Goal: Task Accomplishment & Management: Use online tool/utility

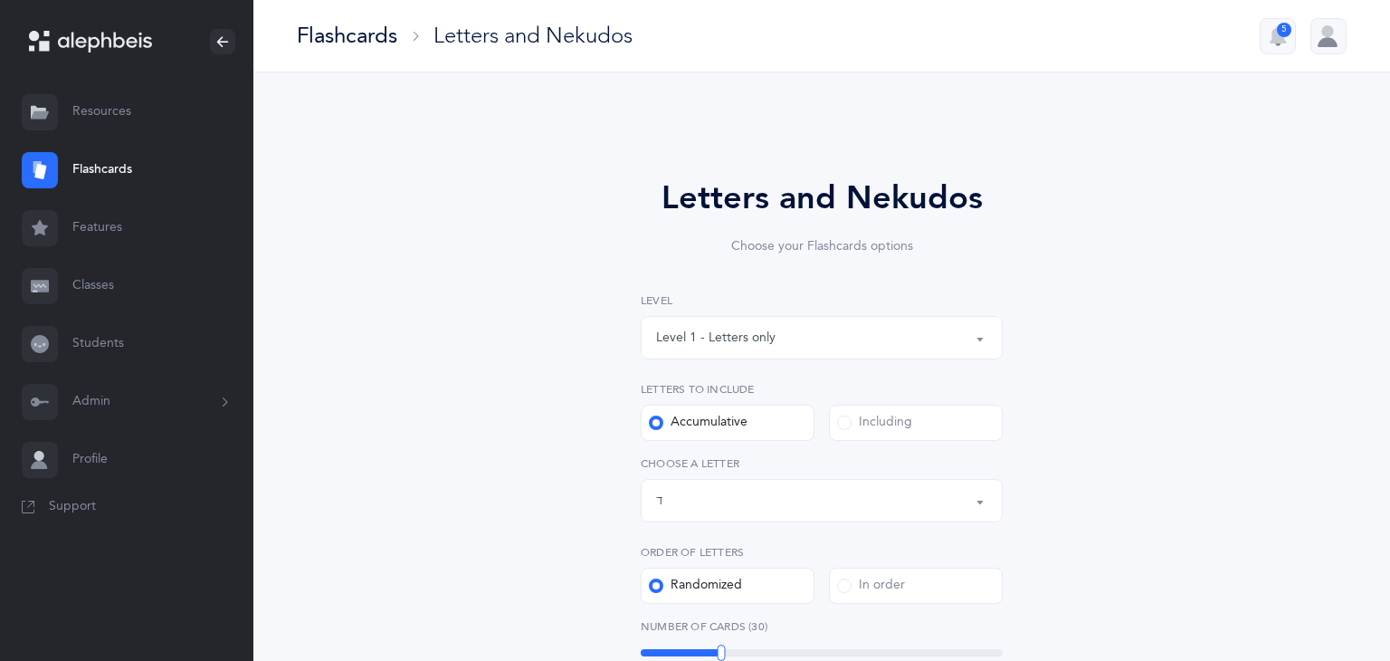
select select "4"
select select "single"
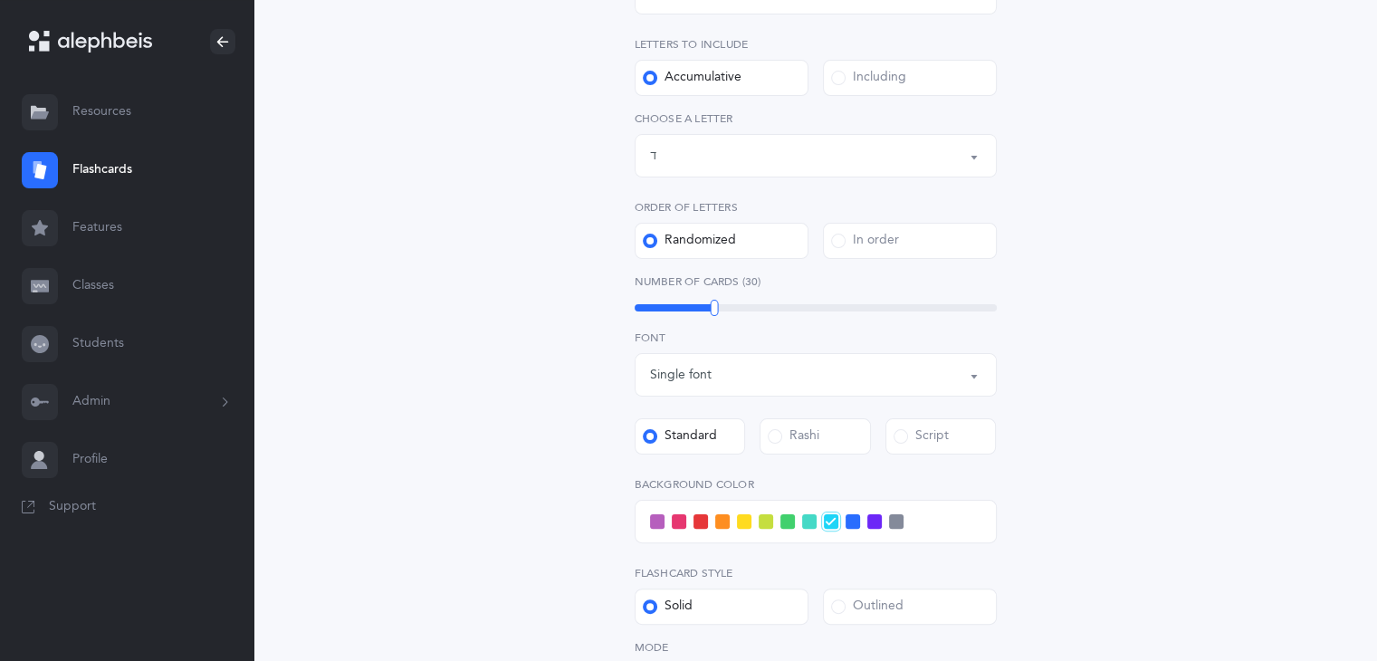
scroll to position [328, 0]
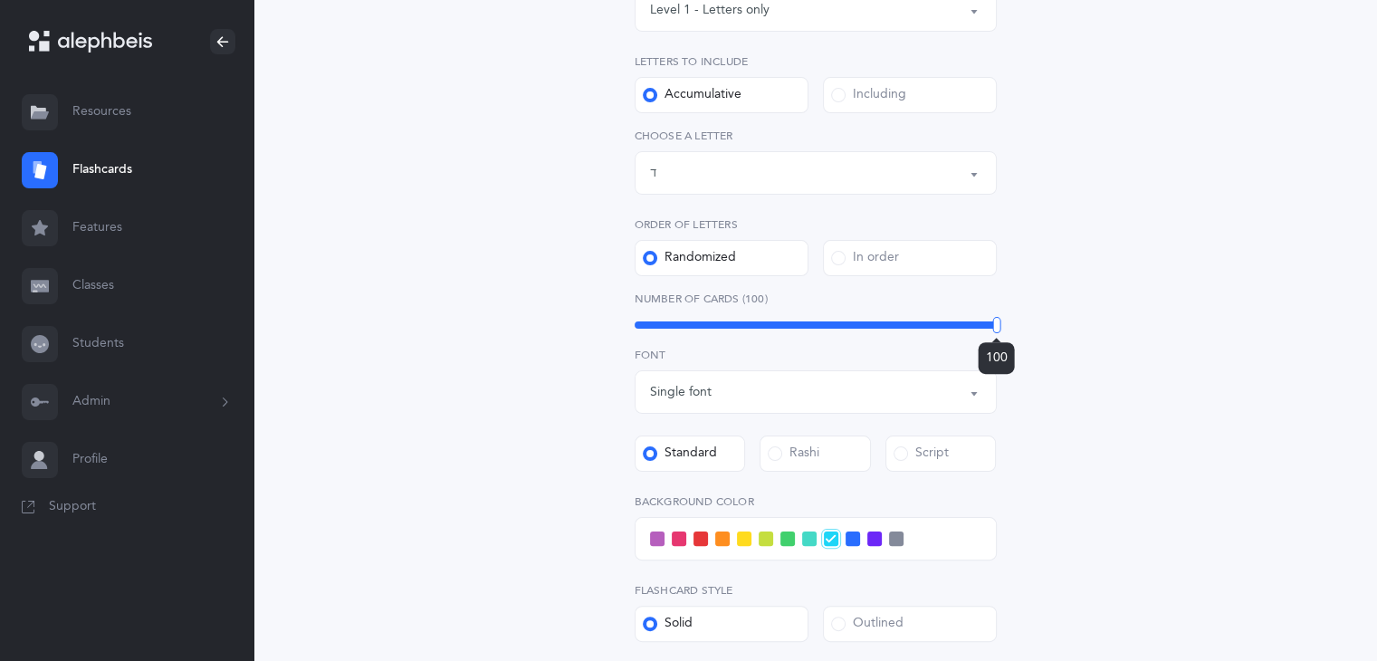
drag, startPoint x: 710, startPoint y: 319, endPoint x: 1001, endPoint y: 317, distance: 290.5
click at [1001, 317] on div "Letters and Nekudos Choose your Flashcards options Level 1 - Letters only Level…" at bounding box center [815, 365] width 463 height 1038
click at [884, 537] on div at bounding box center [815, 538] width 362 height 43
click at [899, 538] on span at bounding box center [896, 538] width 14 height 14
click at [0, 0] on input "checkbox" at bounding box center [0, 0] width 0 height 0
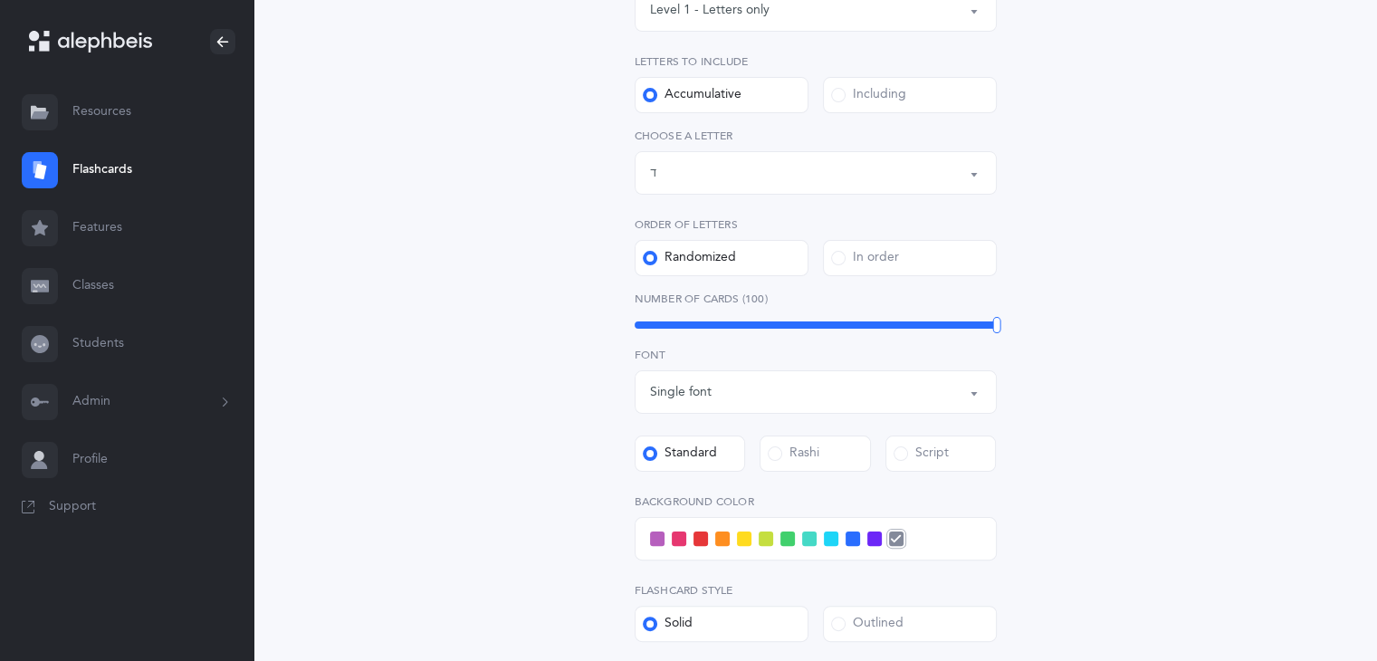
click at [673, 537] on span at bounding box center [679, 538] width 14 height 14
click at [0, 0] on input "checkbox" at bounding box center [0, 0] width 0 height 0
click at [826, 548] on div at bounding box center [815, 538] width 362 height 43
click at [829, 544] on span at bounding box center [831, 538] width 14 height 14
click at [0, 0] on input "checkbox" at bounding box center [0, 0] width 0 height 0
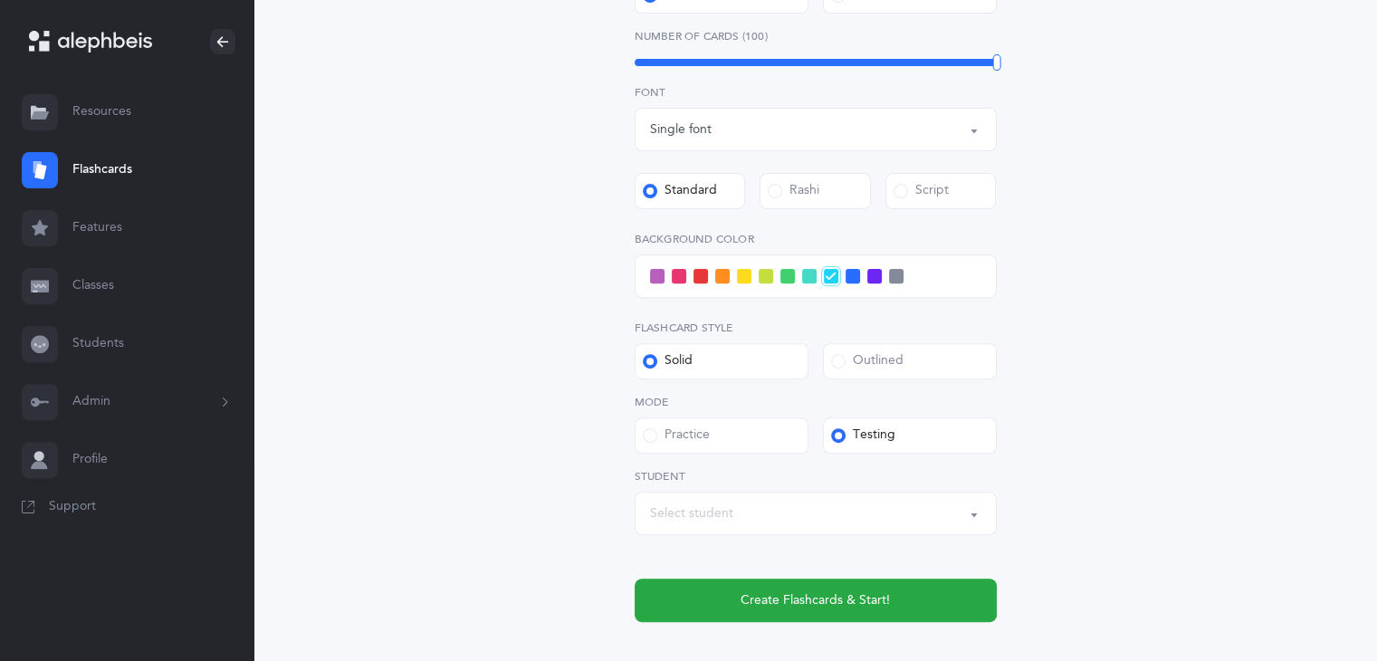
scroll to position [696, 0]
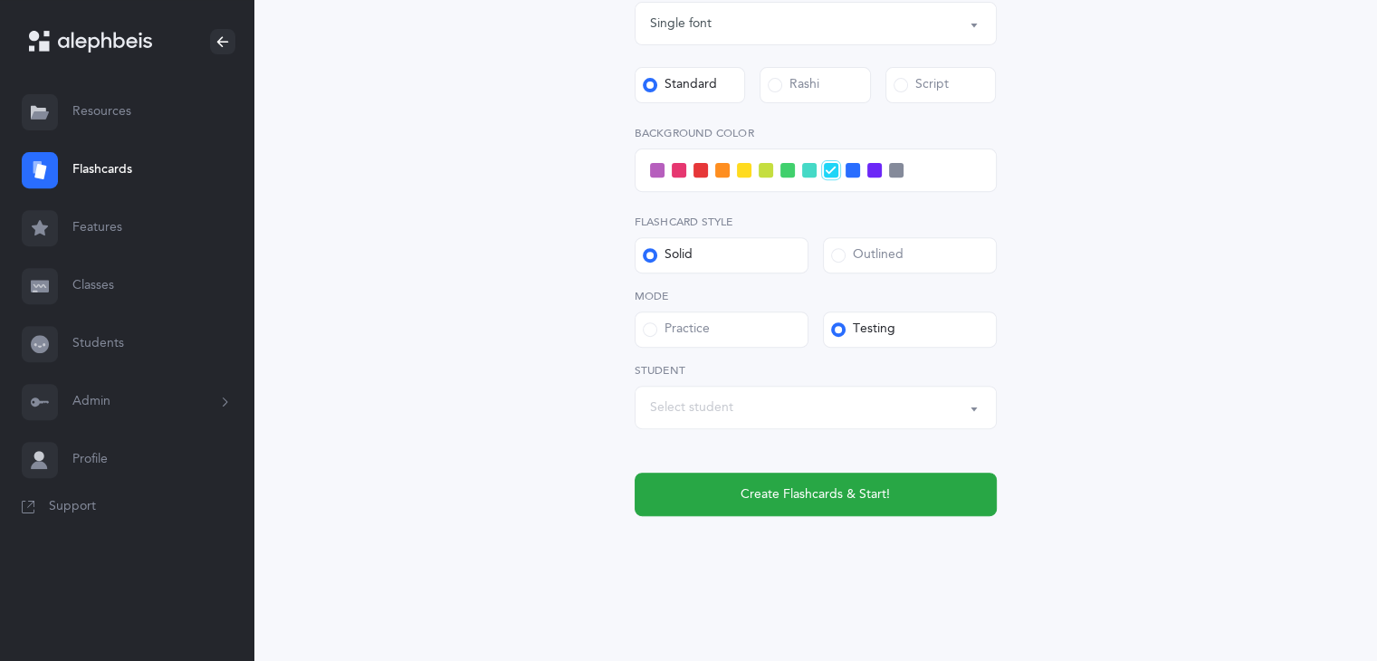
click at [810, 175] on span at bounding box center [809, 170] width 14 height 14
click at [0, 0] on input "checkbox" at bounding box center [0, 0] width 0 height 0
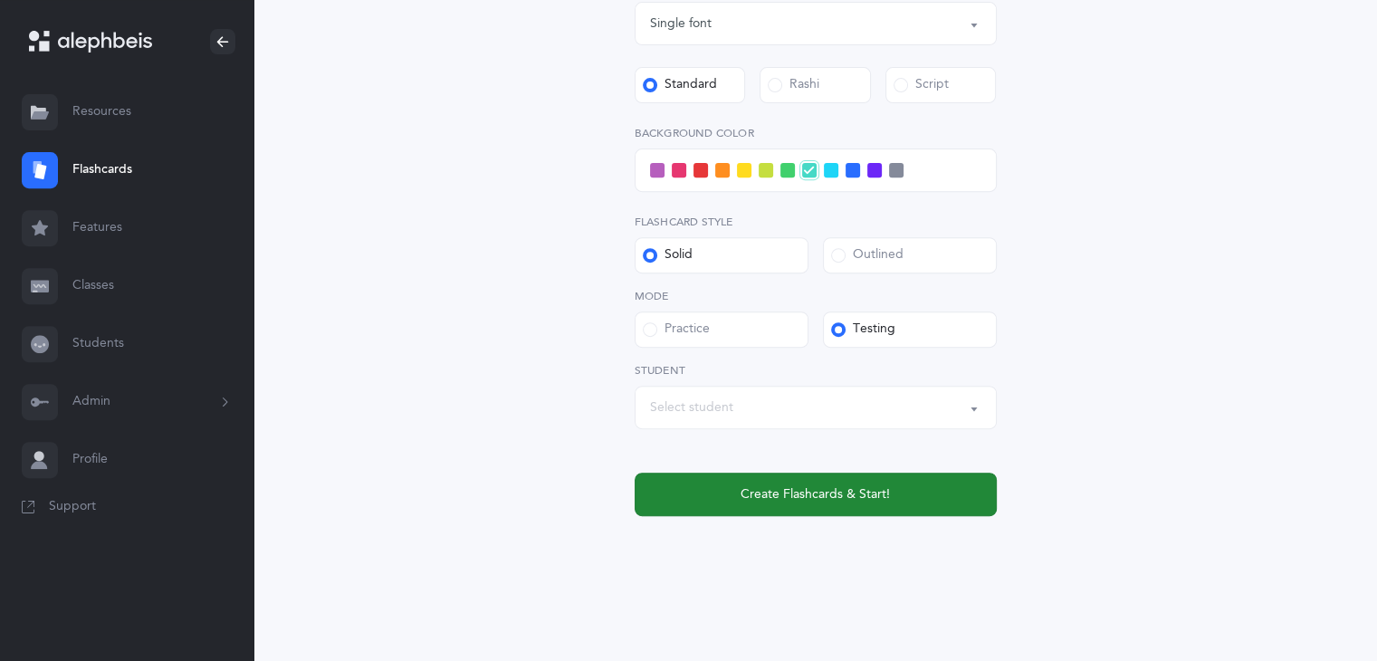
click at [733, 493] on button "Create Flashcards & Start!" at bounding box center [815, 493] width 362 height 43
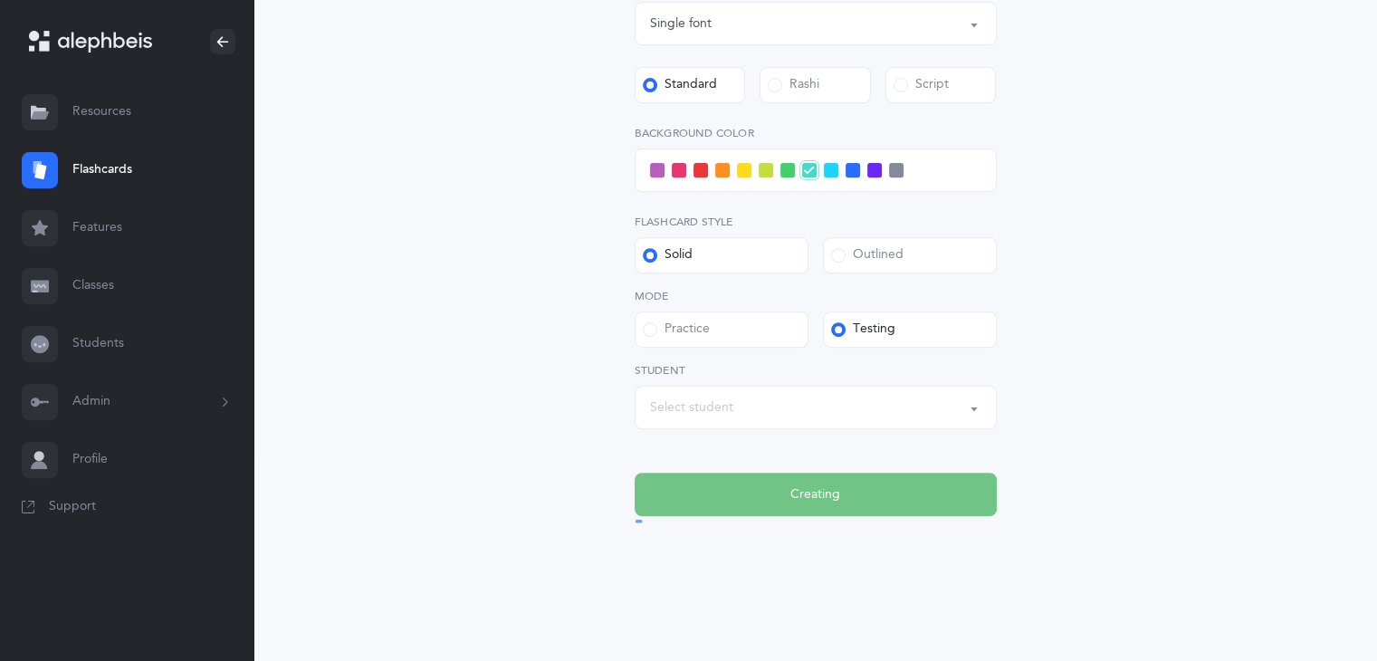
scroll to position [0, 0]
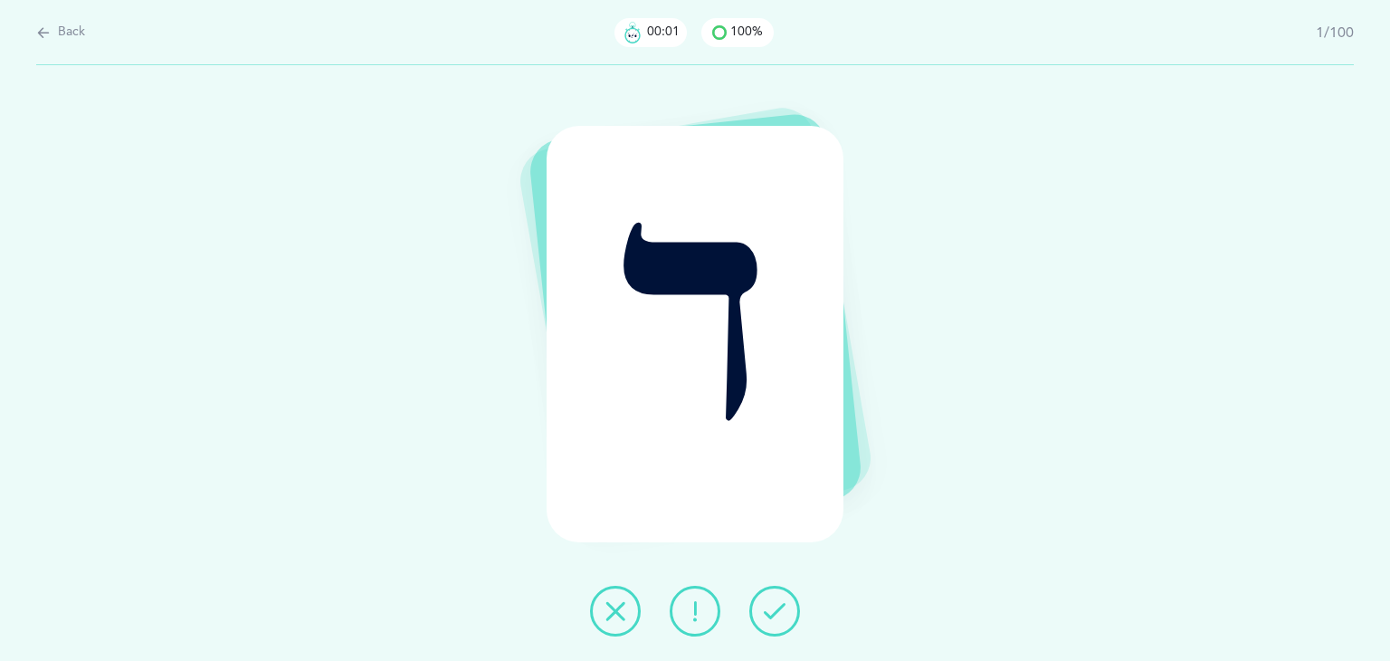
click at [776, 610] on icon at bounding box center [775, 611] width 22 height 22
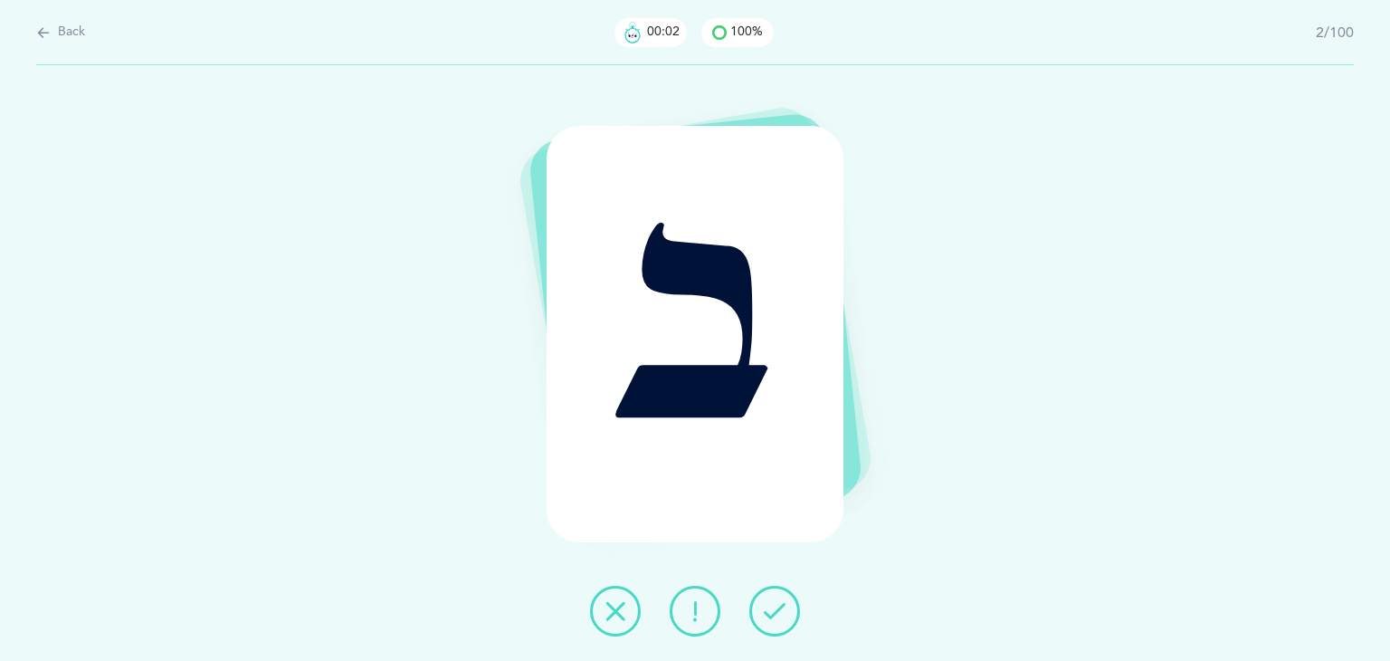
click at [776, 610] on icon at bounding box center [775, 611] width 22 height 22
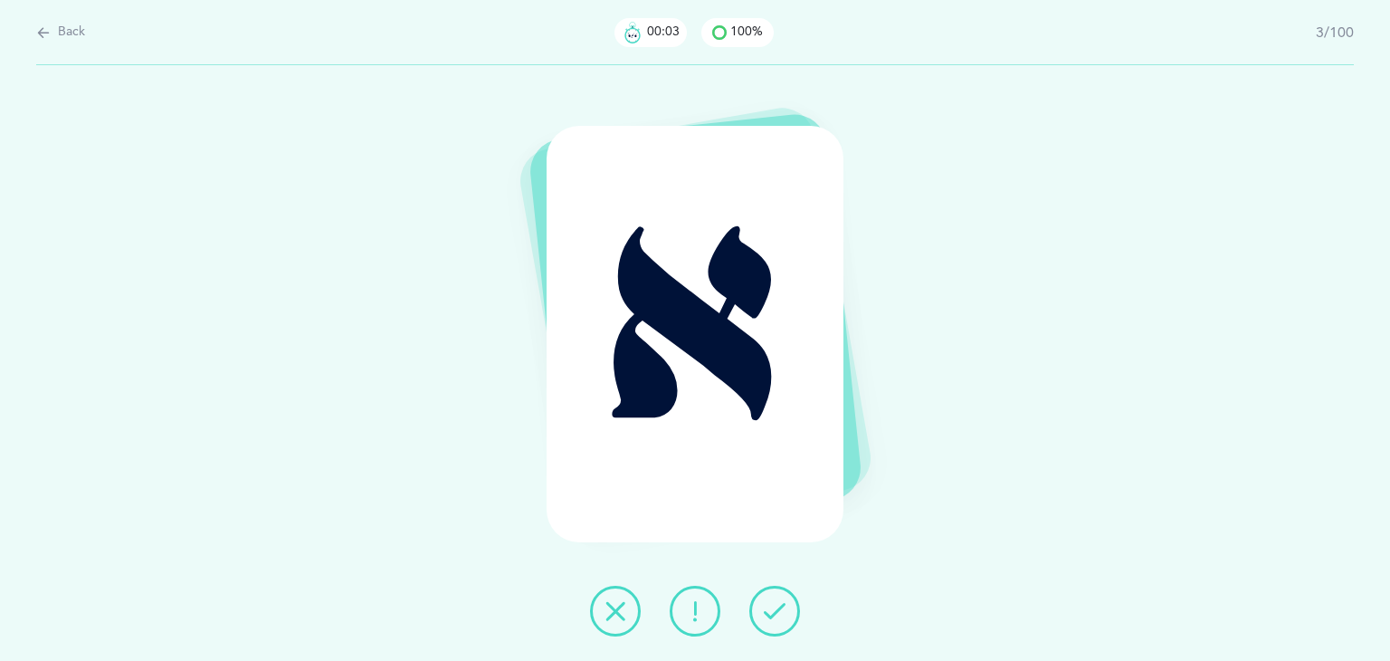
click at [776, 610] on icon at bounding box center [775, 611] width 22 height 22
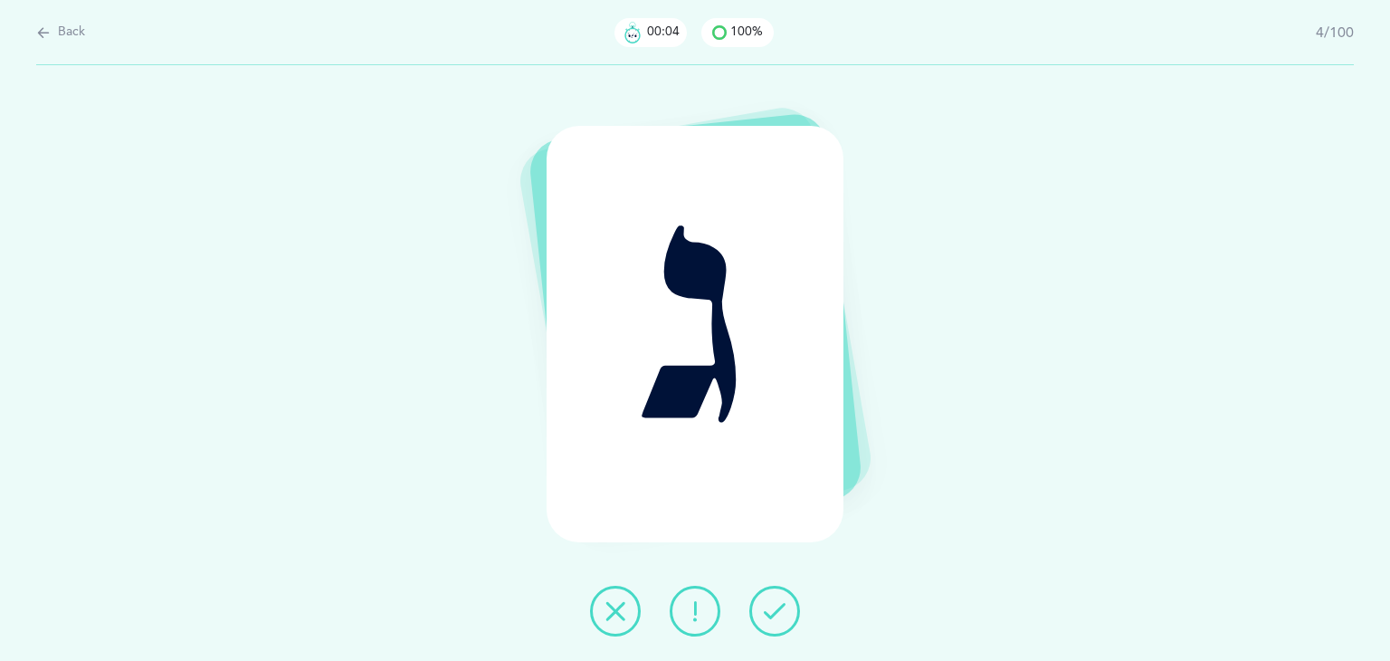
click at [776, 610] on icon at bounding box center [775, 611] width 22 height 22
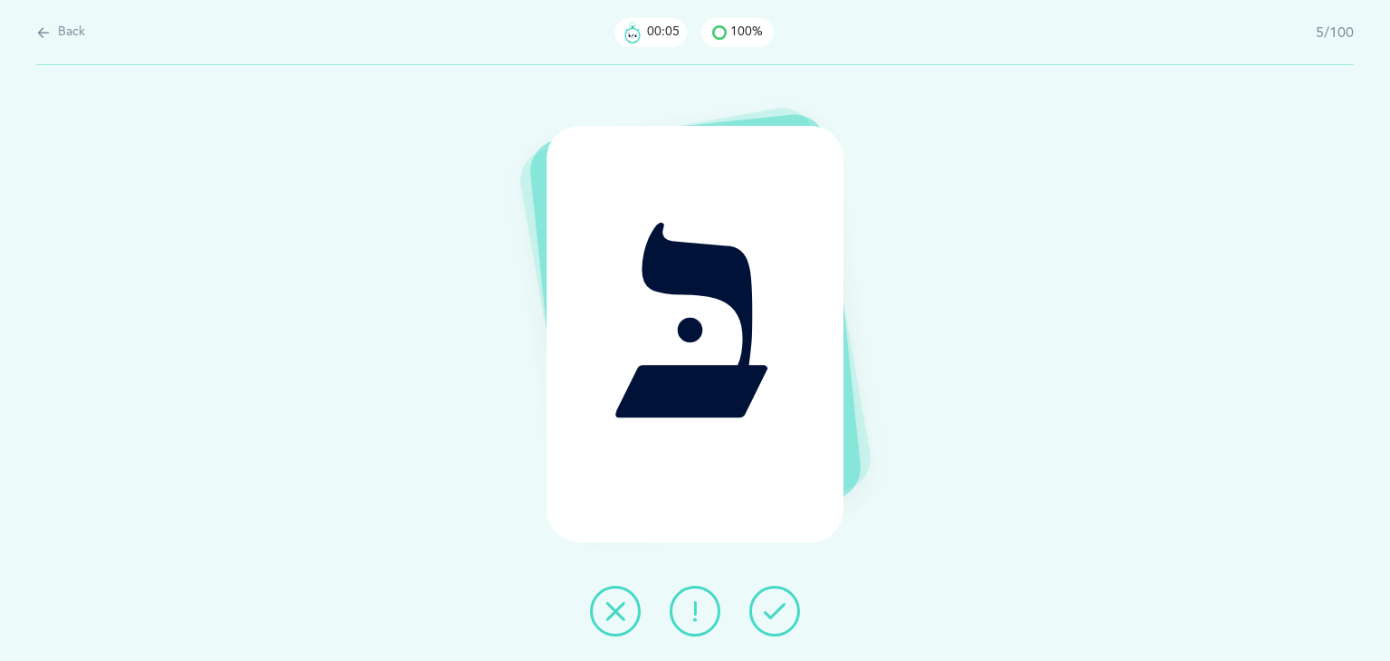
click at [776, 610] on icon at bounding box center [775, 611] width 22 height 22
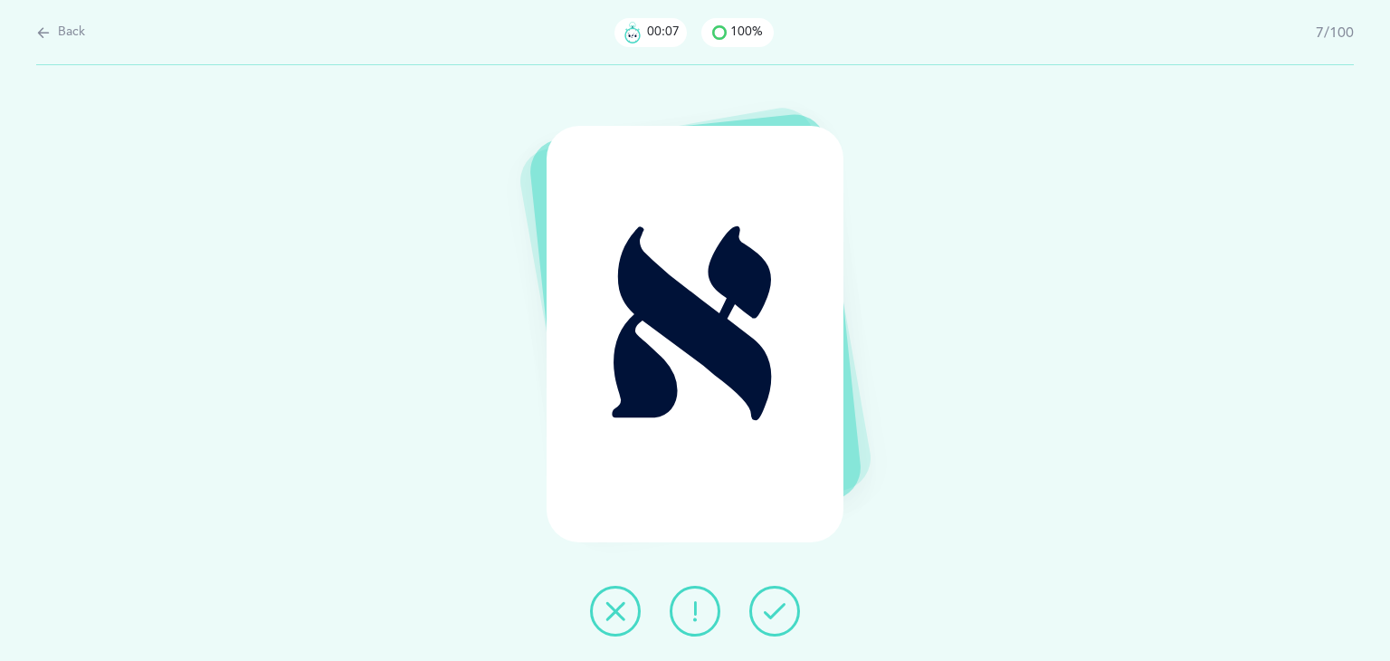
click at [776, 610] on icon at bounding box center [775, 611] width 22 height 22
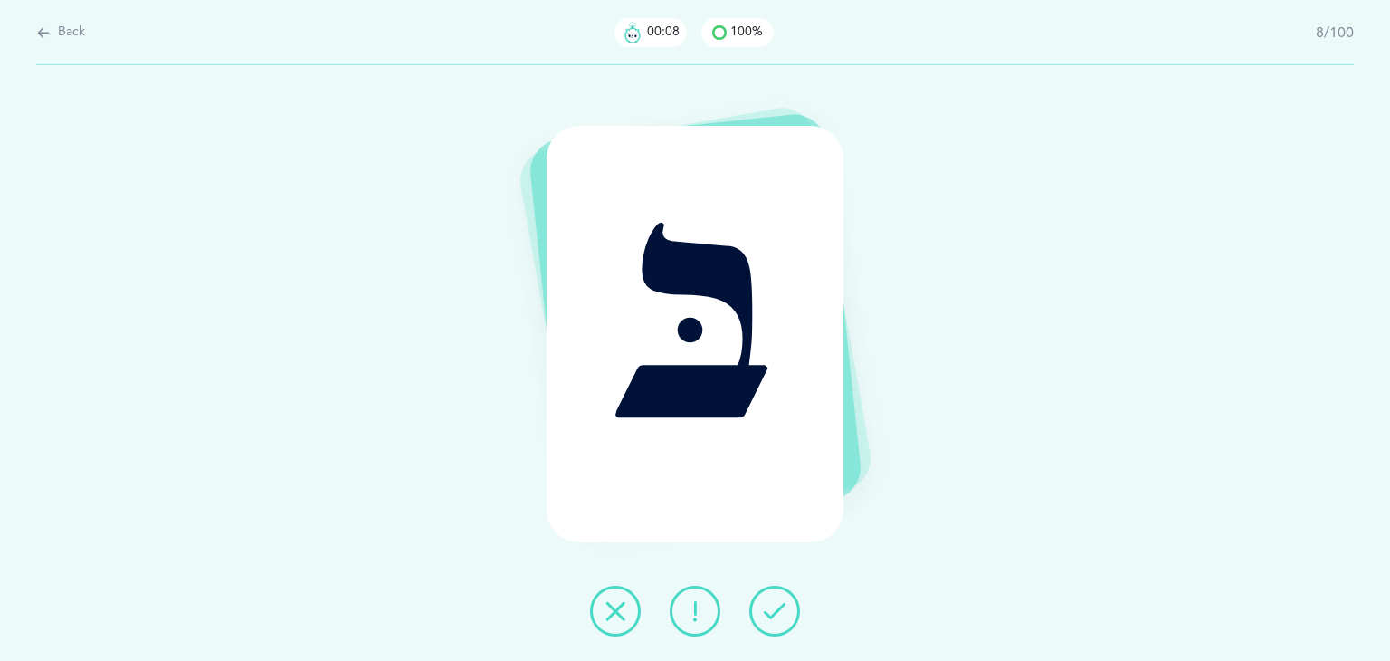
click at [776, 610] on icon at bounding box center [775, 611] width 22 height 22
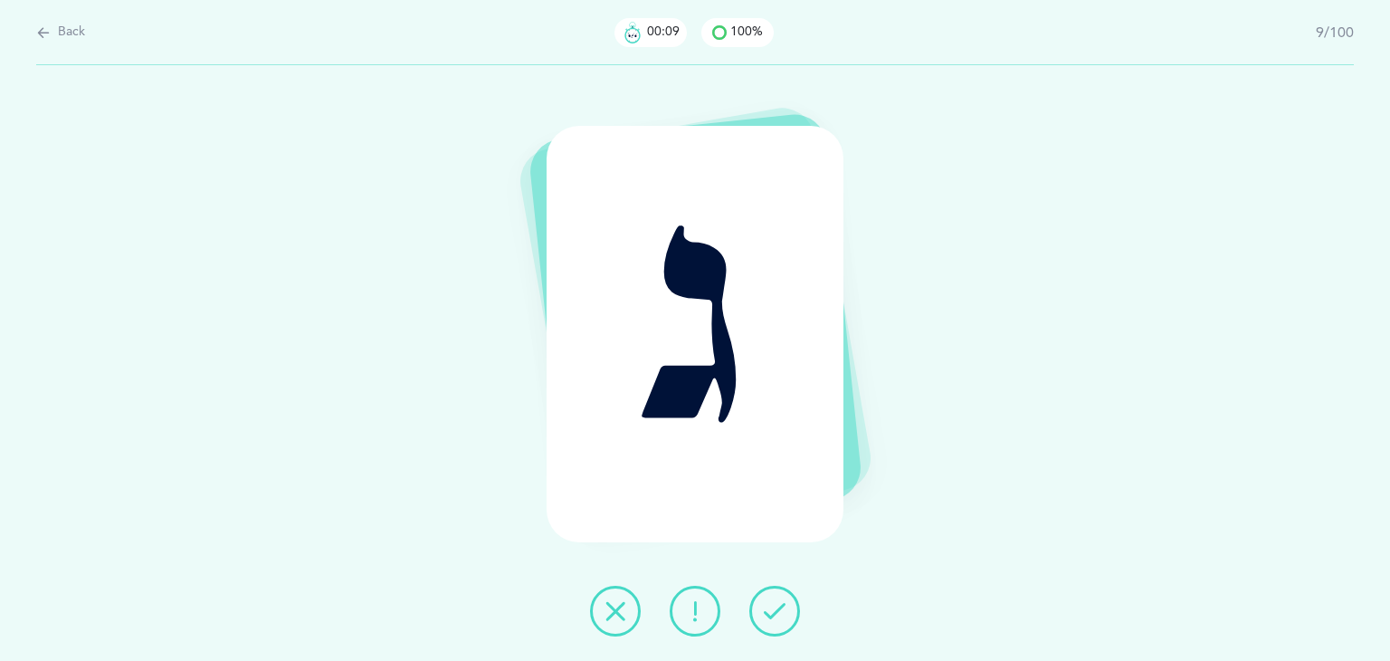
click at [776, 610] on icon at bounding box center [775, 611] width 22 height 22
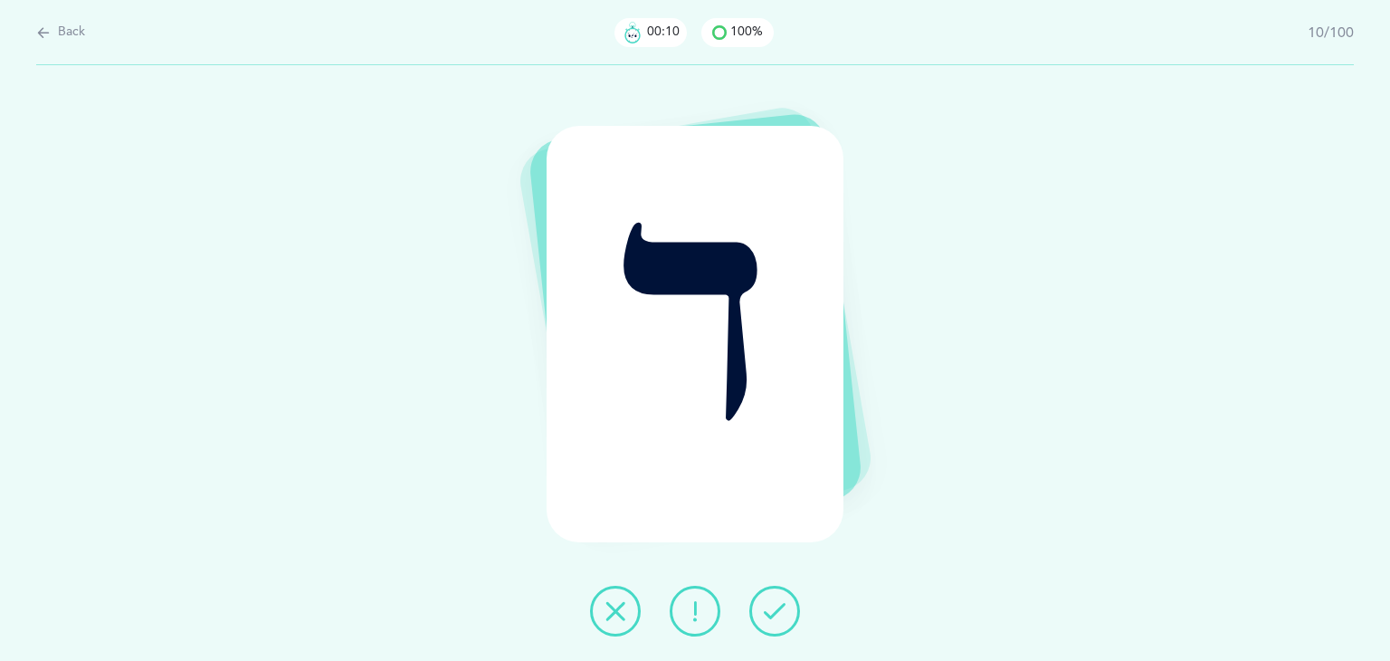
click at [776, 610] on icon at bounding box center [775, 611] width 22 height 22
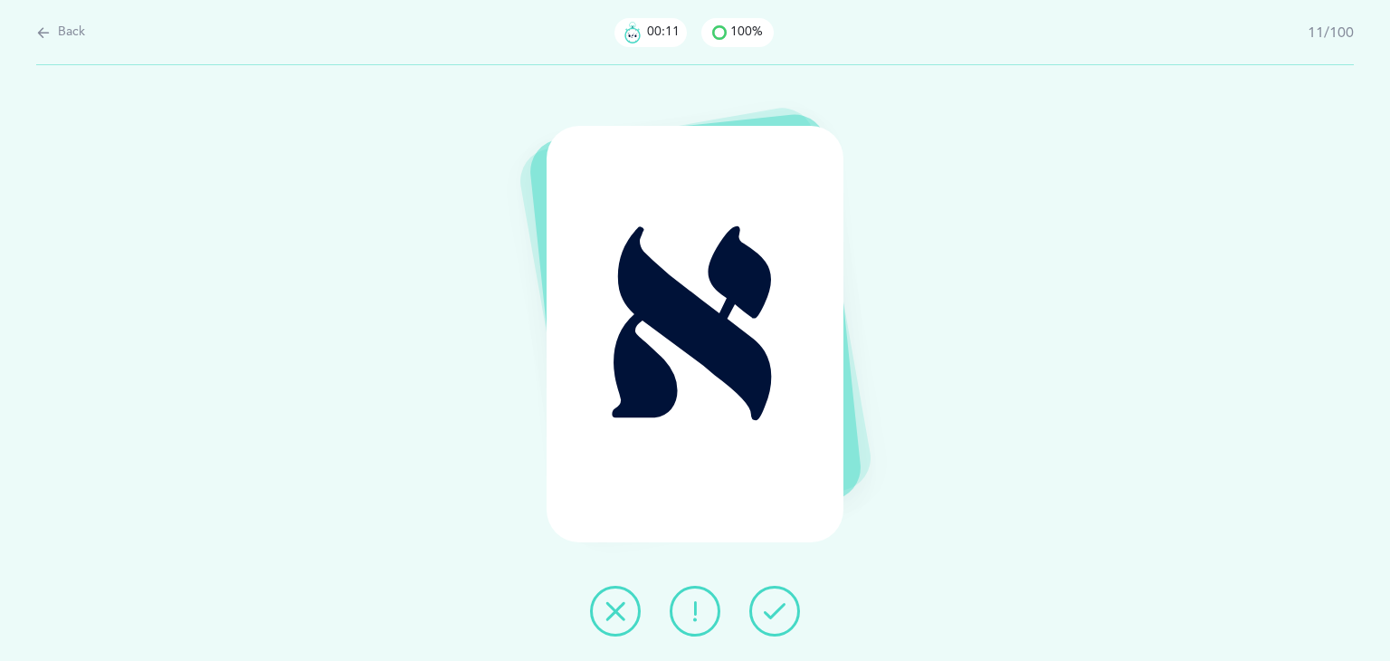
click at [776, 610] on icon at bounding box center [775, 611] width 22 height 22
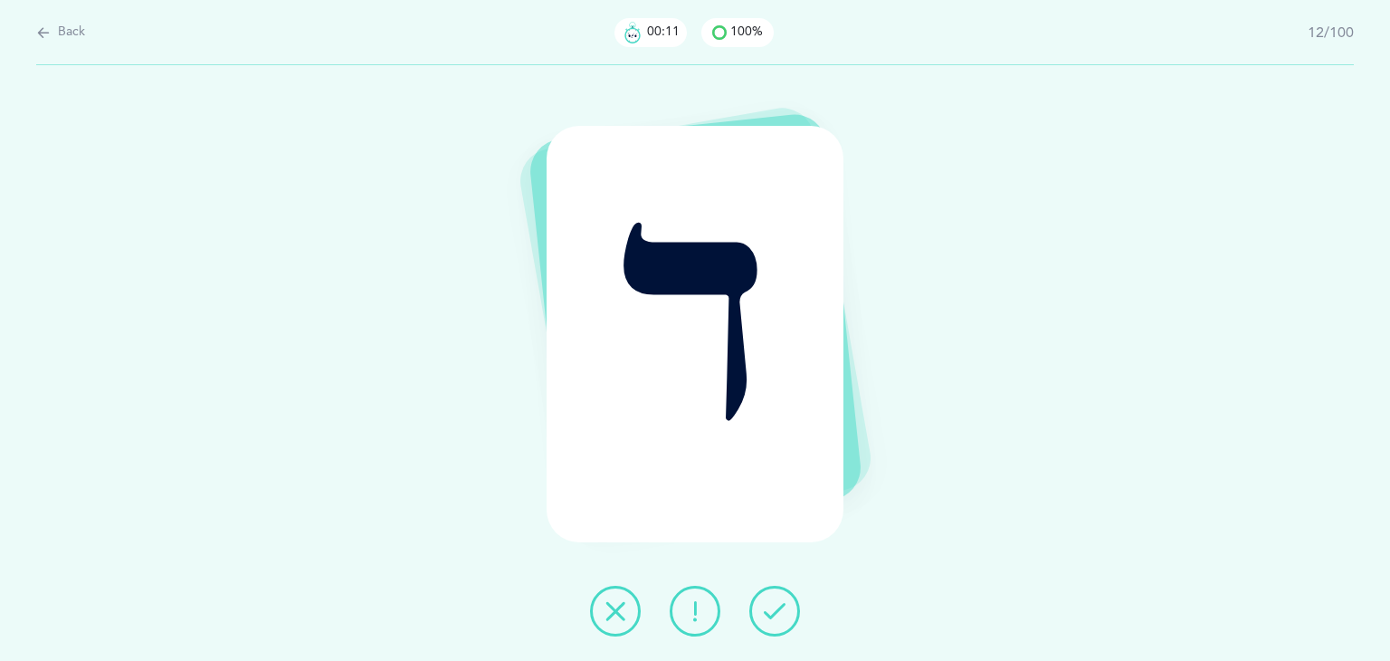
click at [776, 610] on icon at bounding box center [775, 611] width 22 height 22
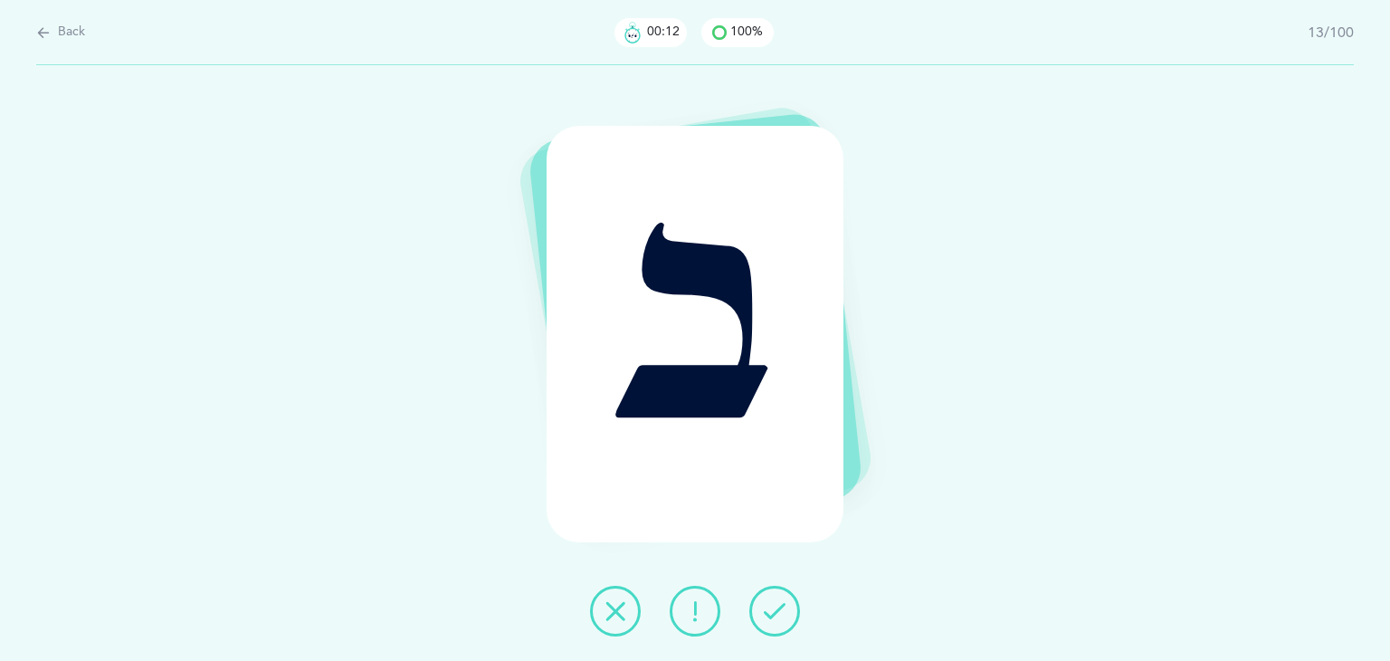
click at [776, 610] on icon at bounding box center [775, 611] width 22 height 22
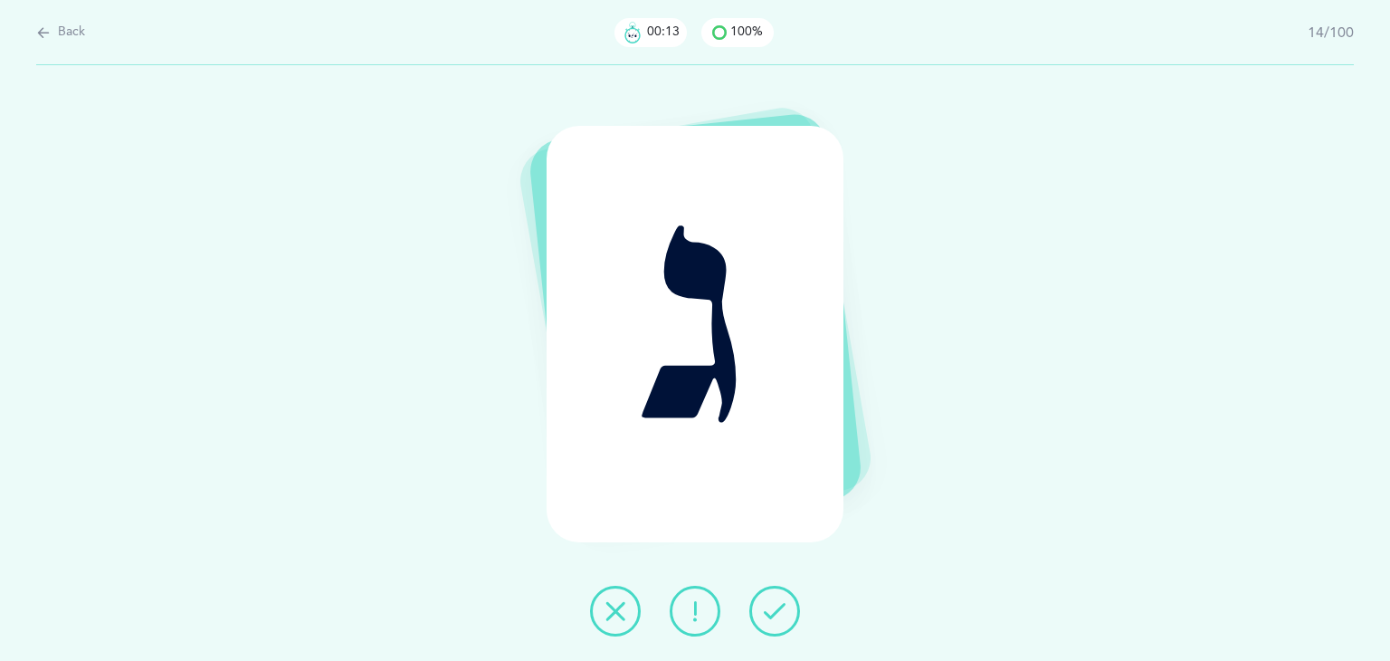
click at [776, 610] on icon at bounding box center [775, 611] width 22 height 22
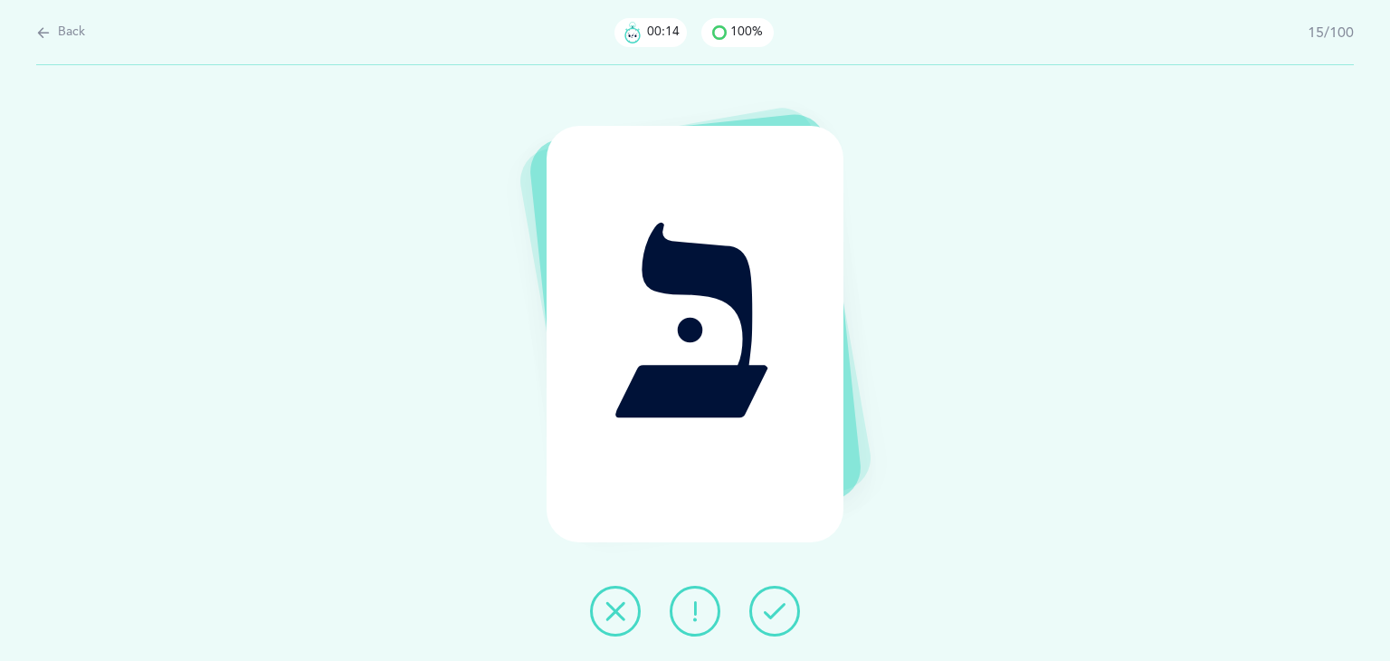
click at [776, 610] on icon at bounding box center [775, 611] width 22 height 22
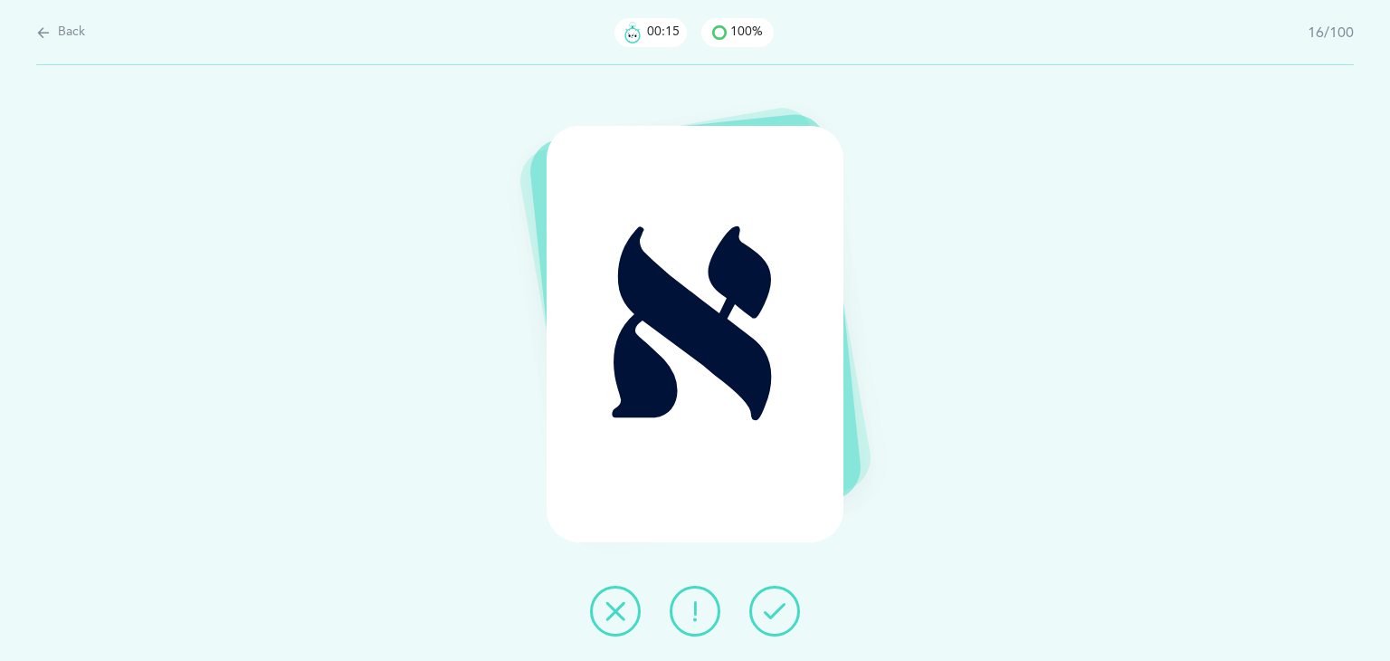
click at [776, 610] on icon at bounding box center [775, 611] width 22 height 22
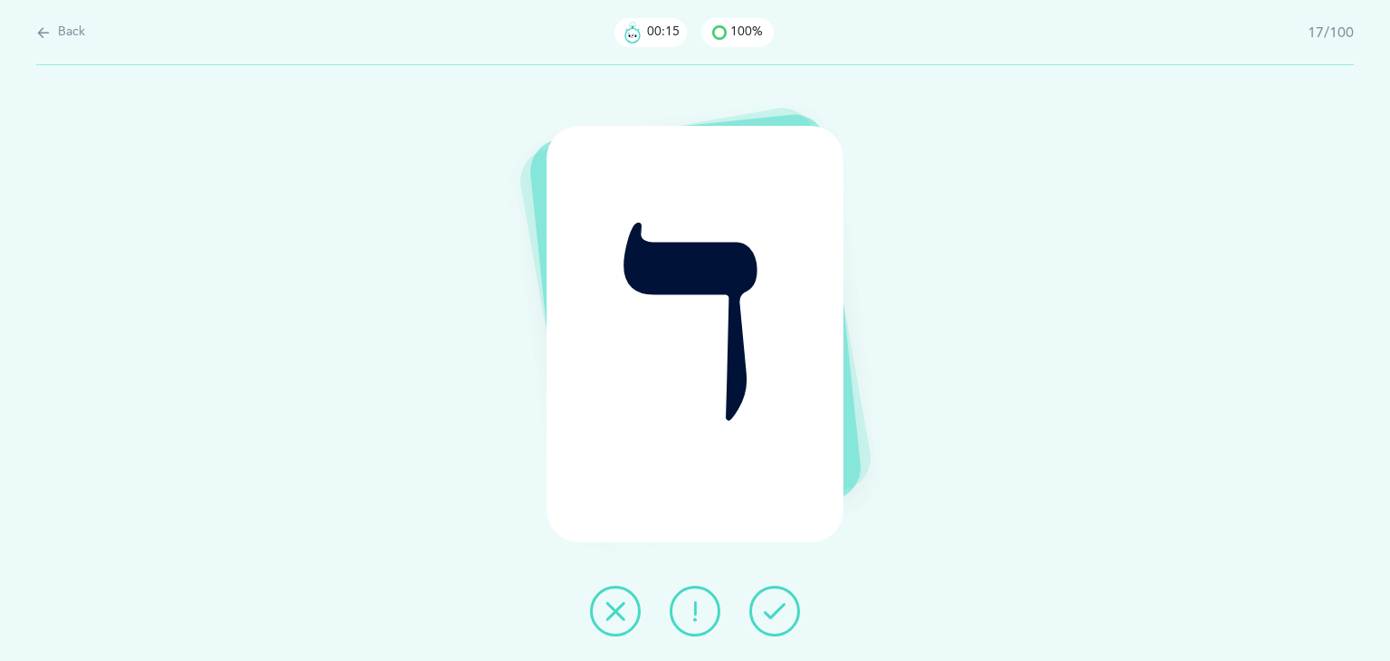
click at [776, 610] on icon at bounding box center [775, 611] width 22 height 22
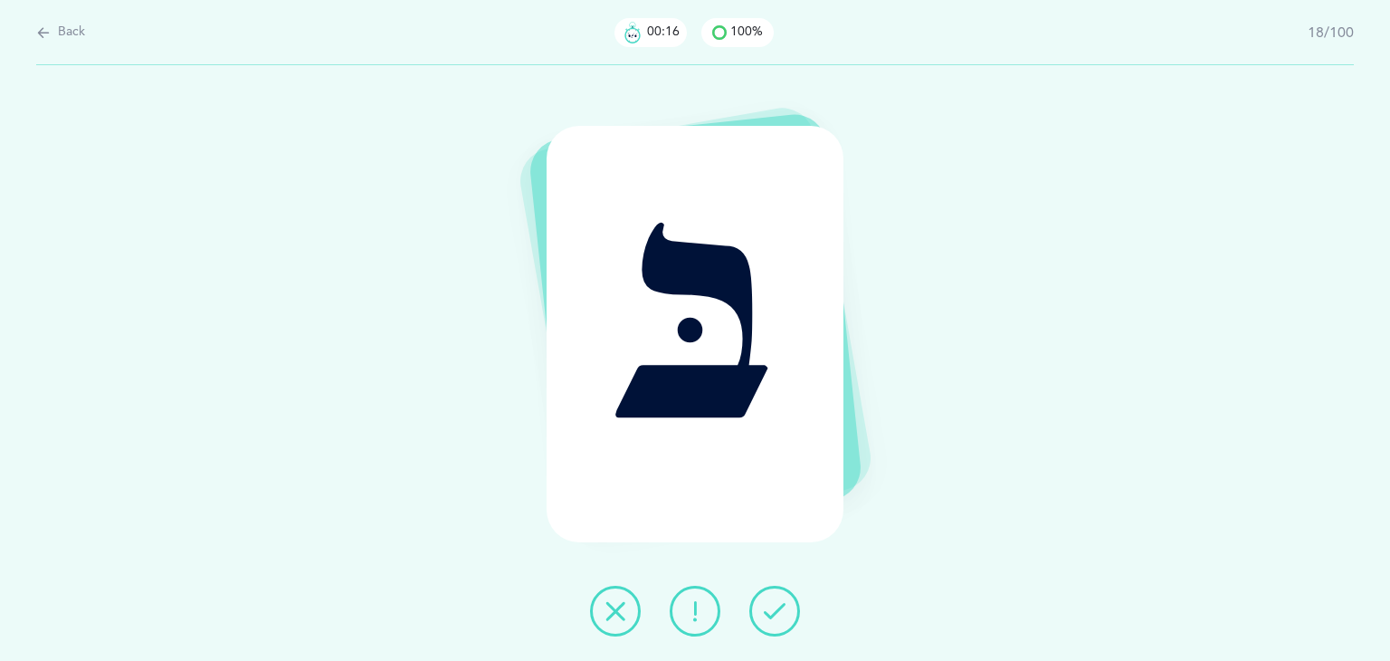
click at [776, 610] on icon at bounding box center [775, 611] width 22 height 22
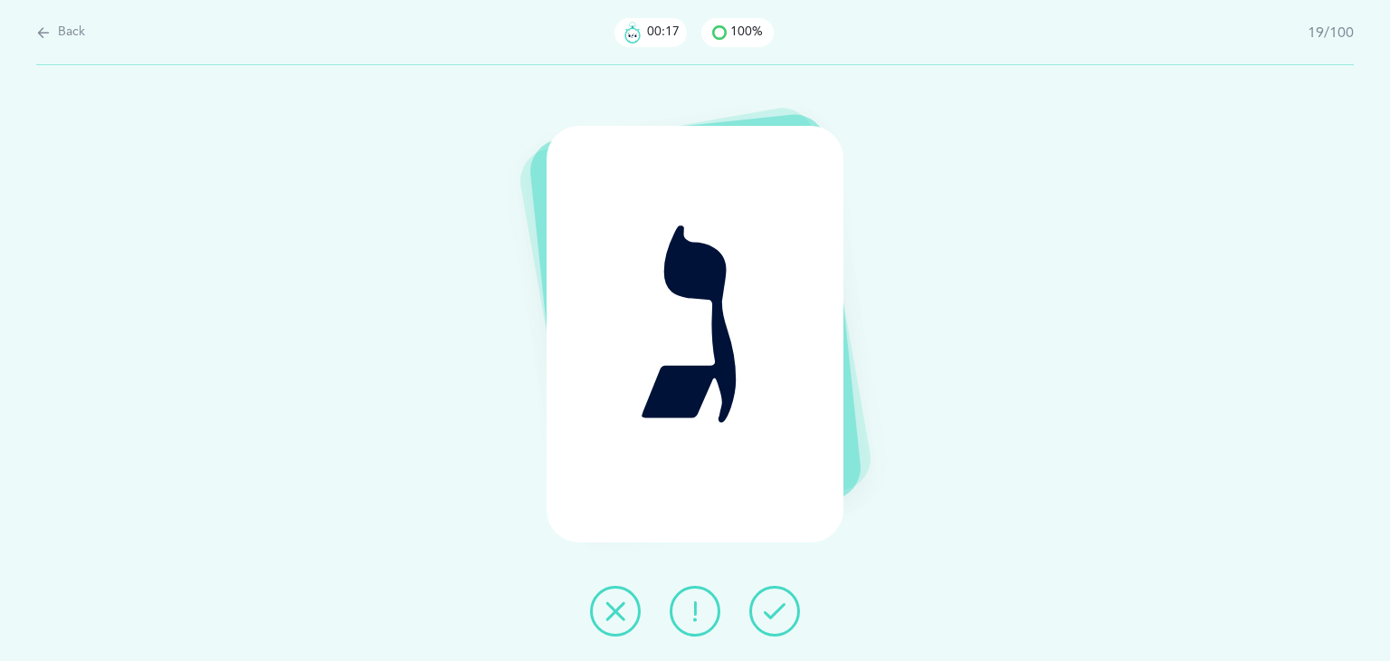
click at [776, 610] on icon at bounding box center [775, 611] width 22 height 22
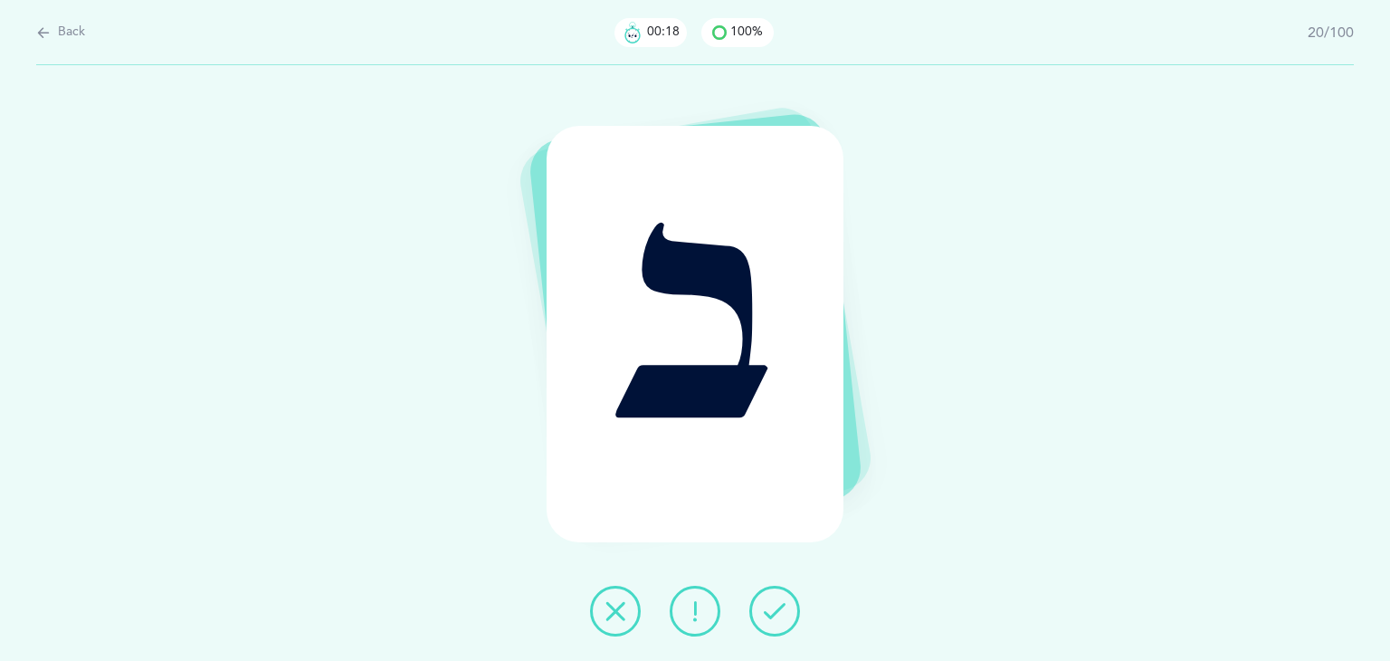
click at [776, 610] on icon at bounding box center [775, 611] width 22 height 22
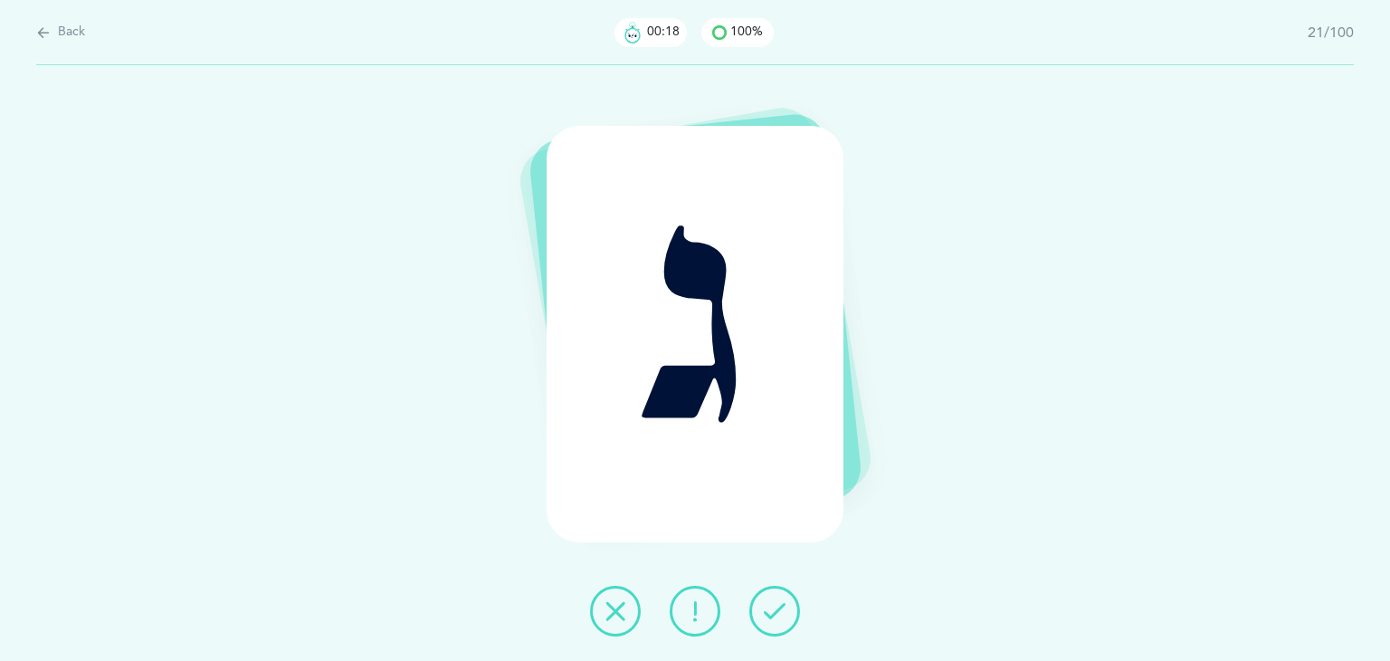
click at [776, 610] on icon at bounding box center [775, 611] width 22 height 22
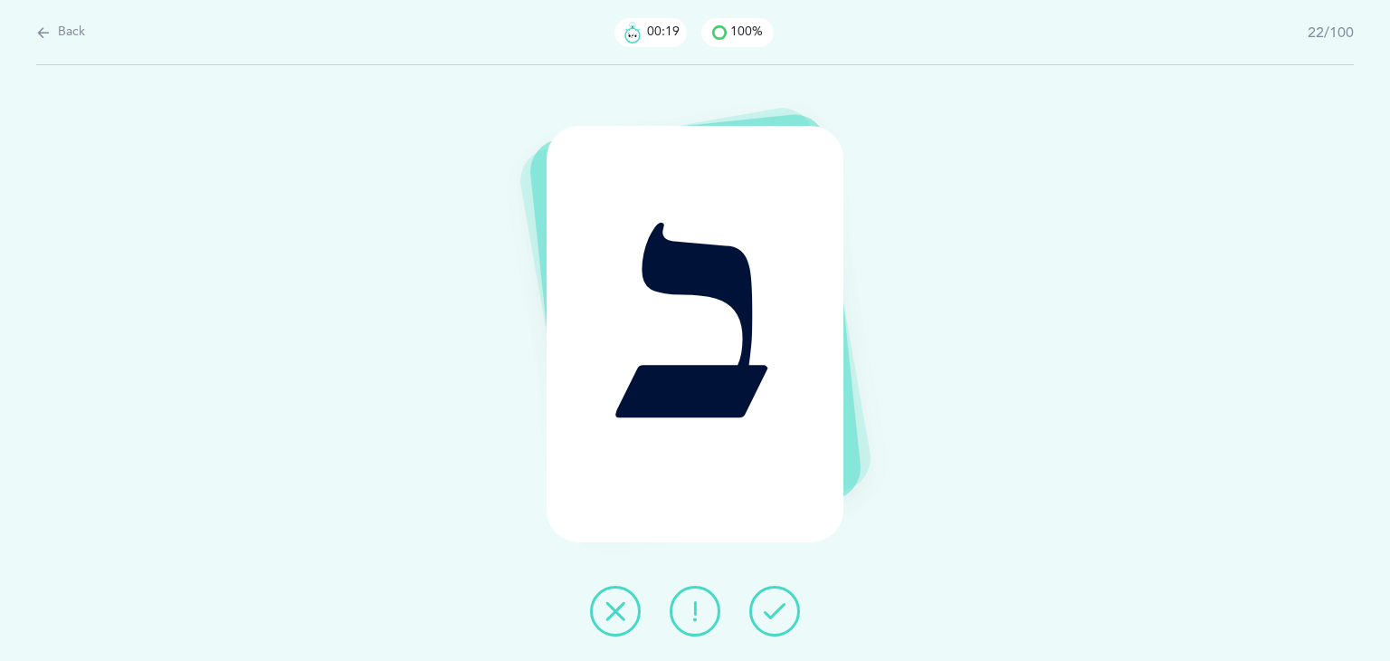
click at [776, 610] on icon at bounding box center [775, 611] width 22 height 22
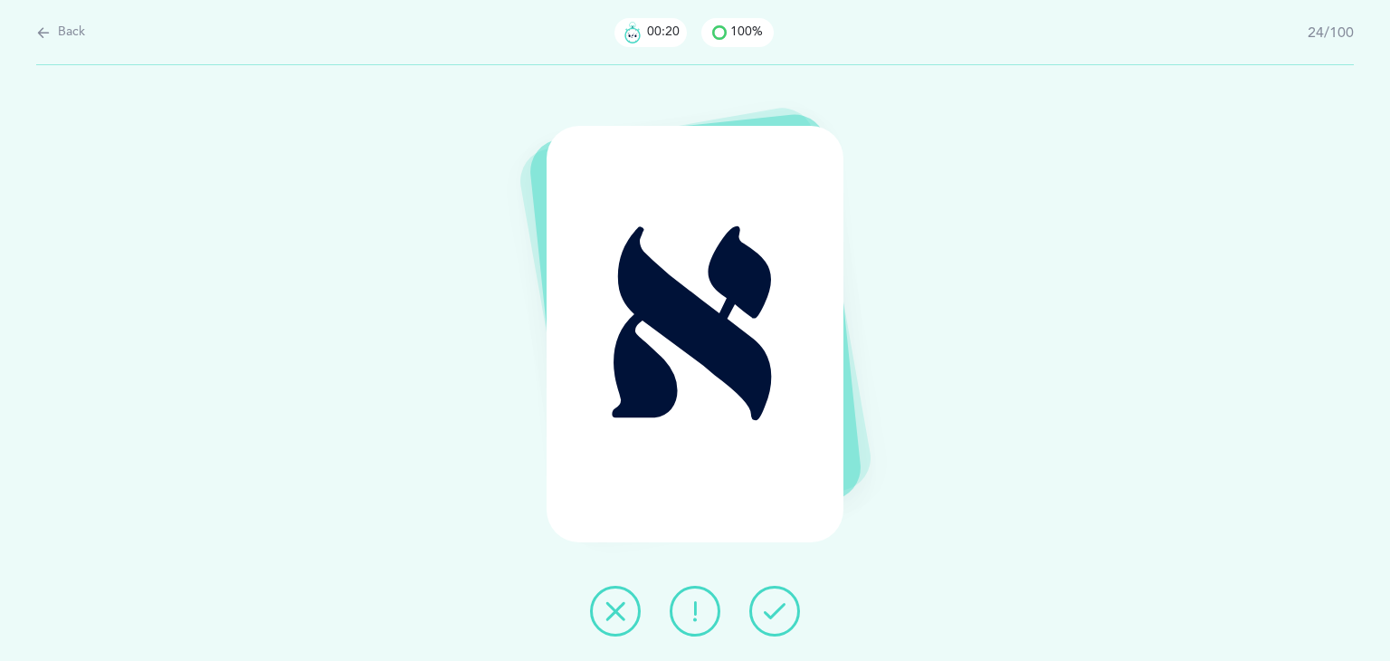
click at [776, 610] on icon at bounding box center [775, 611] width 22 height 22
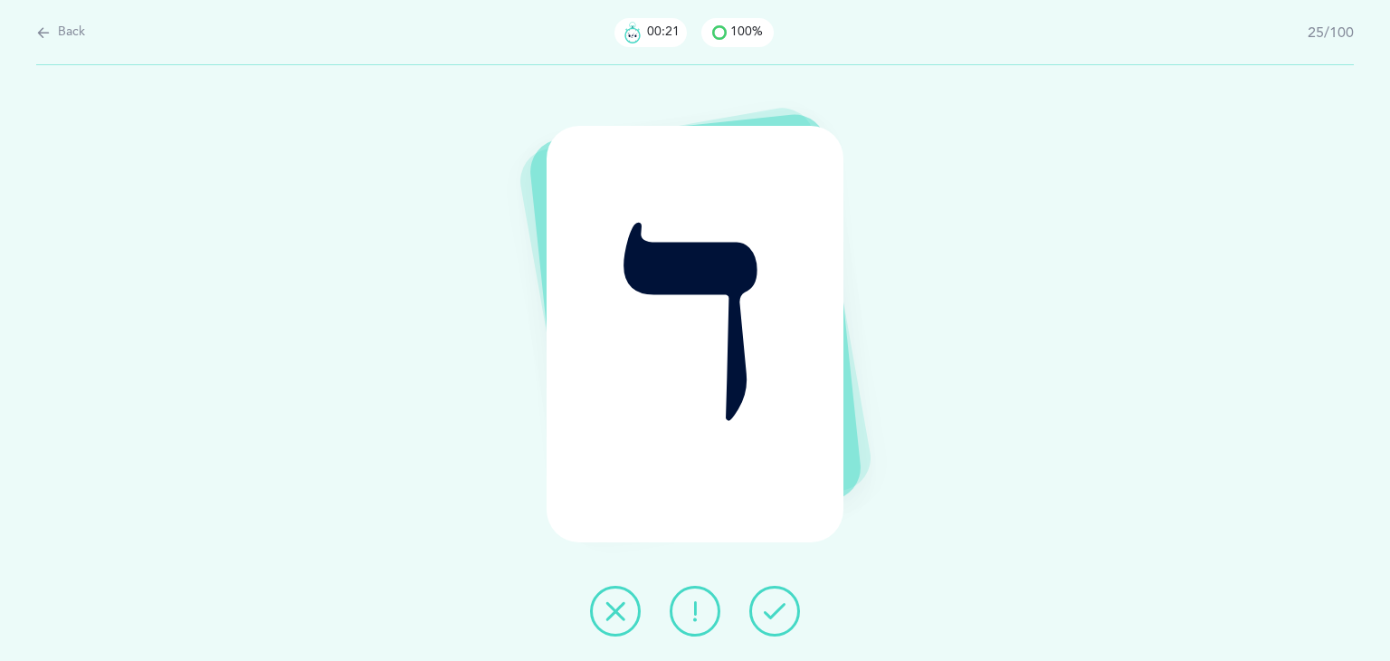
click at [776, 610] on icon at bounding box center [775, 611] width 22 height 22
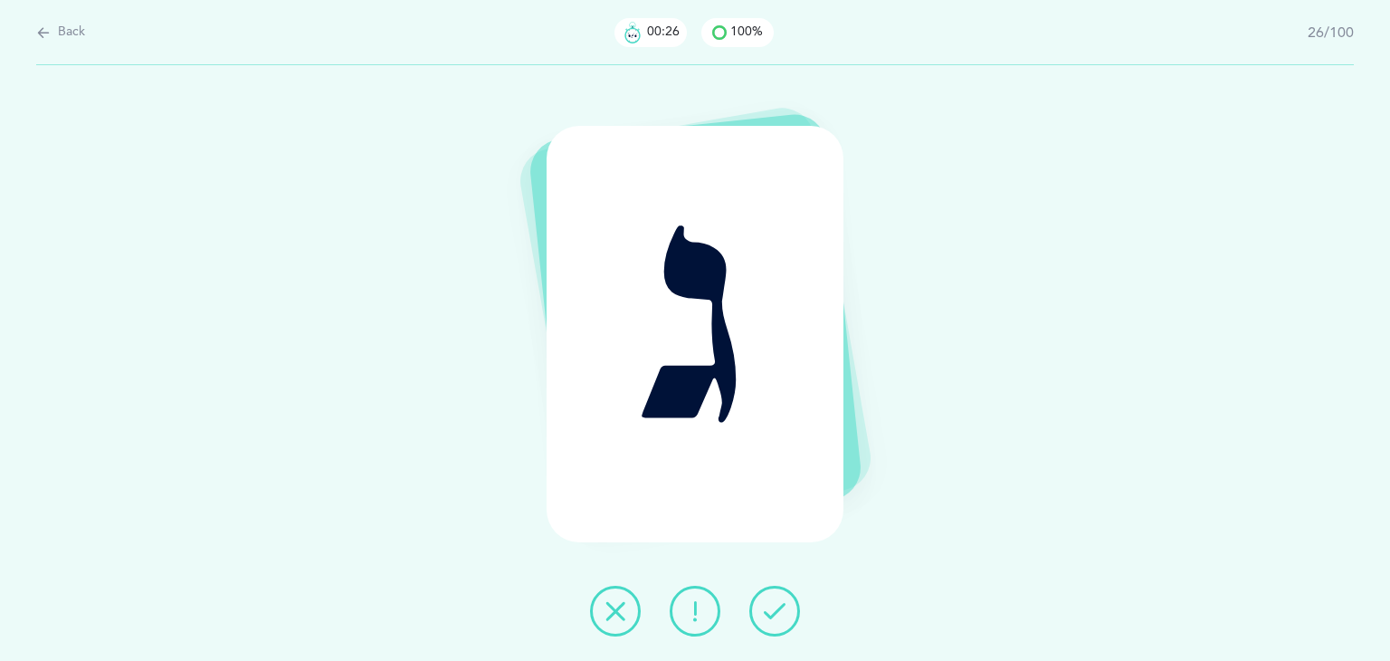
click at [51, 33] on button "Back" at bounding box center [60, 33] width 49 height 20
select select "4"
select select "single"
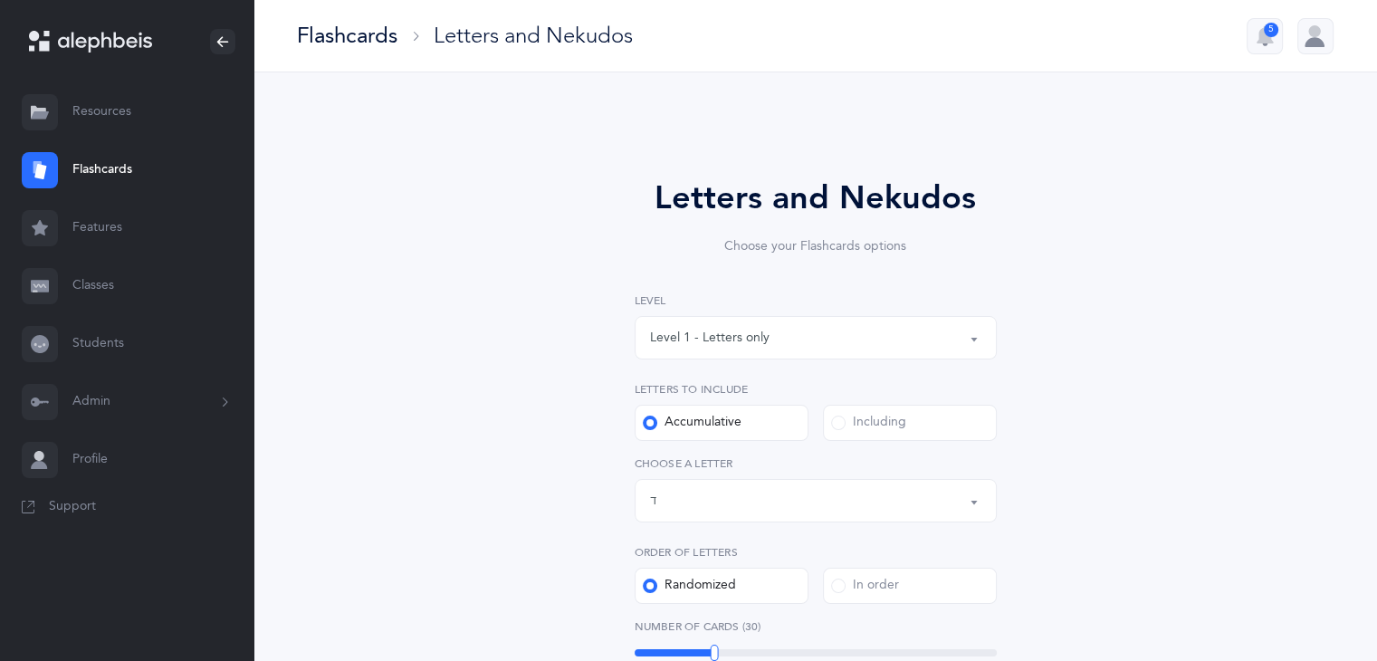
click at [974, 500] on button "Letters up until: ד" at bounding box center [815, 500] width 362 height 43
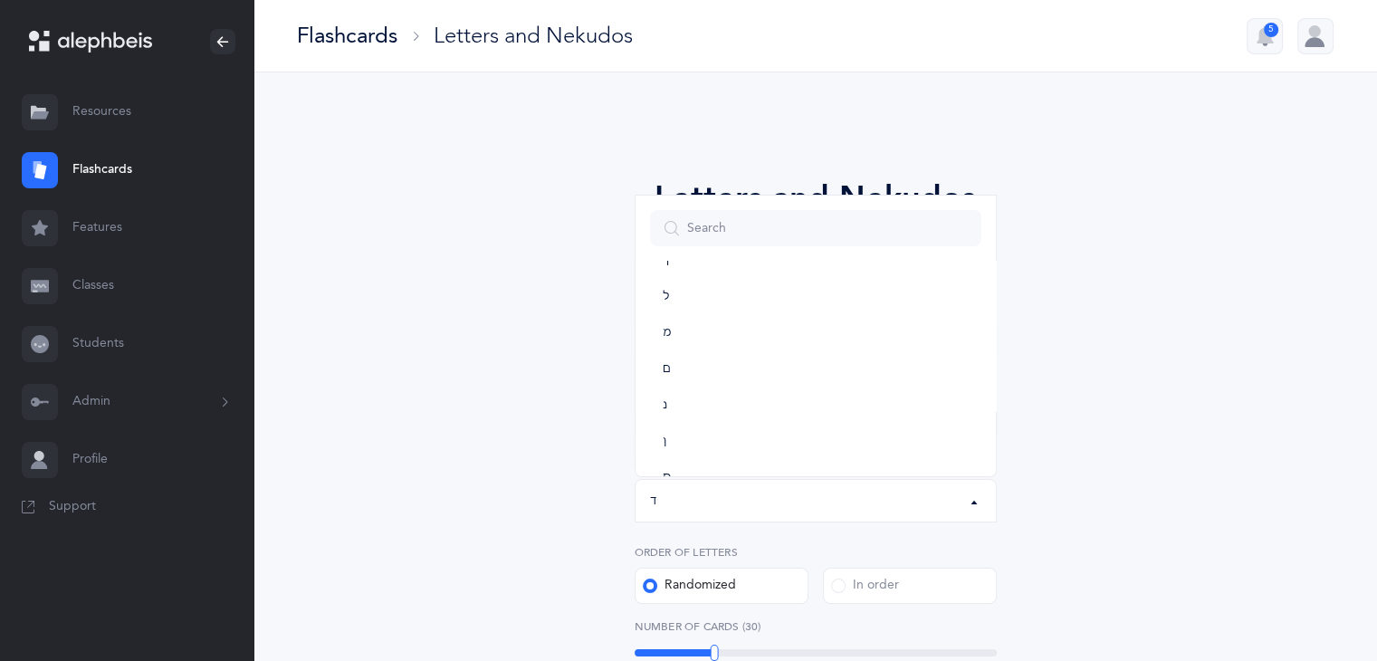
scroll to position [554, 0]
click at [842, 414] on link "ן" at bounding box center [815, 427] width 331 height 36
select select "16"
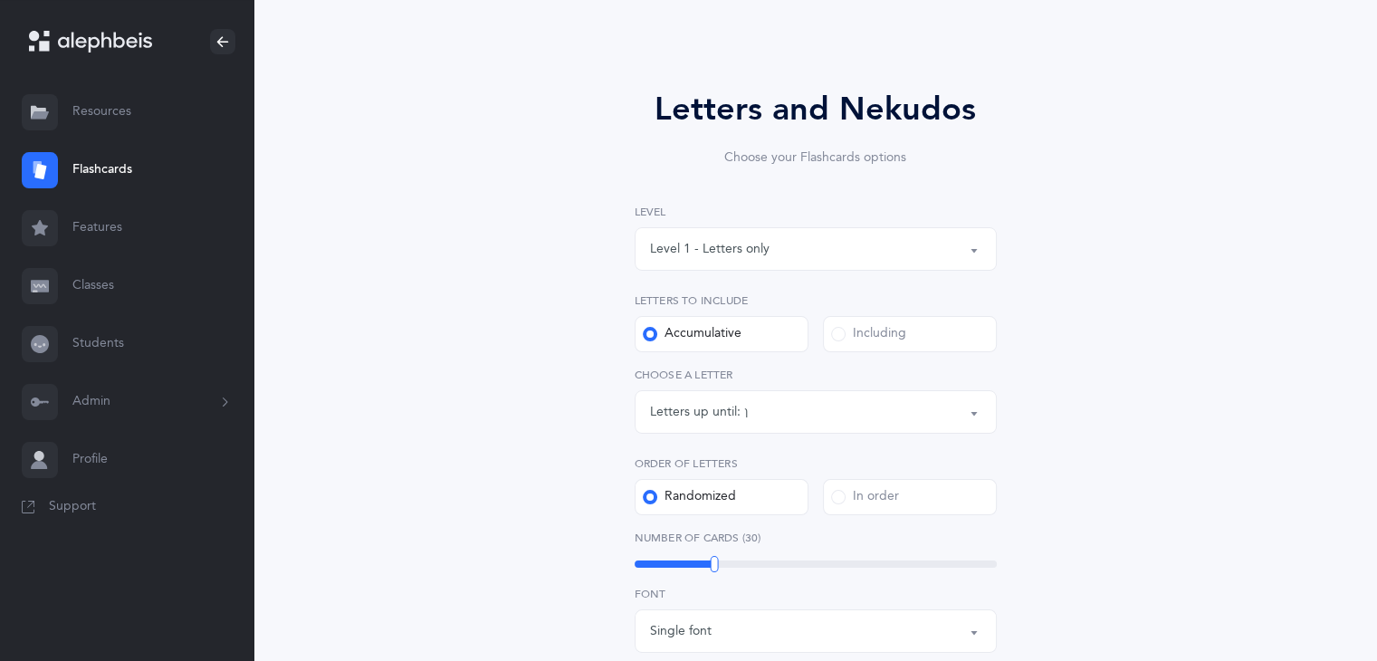
scroll to position [199, 0]
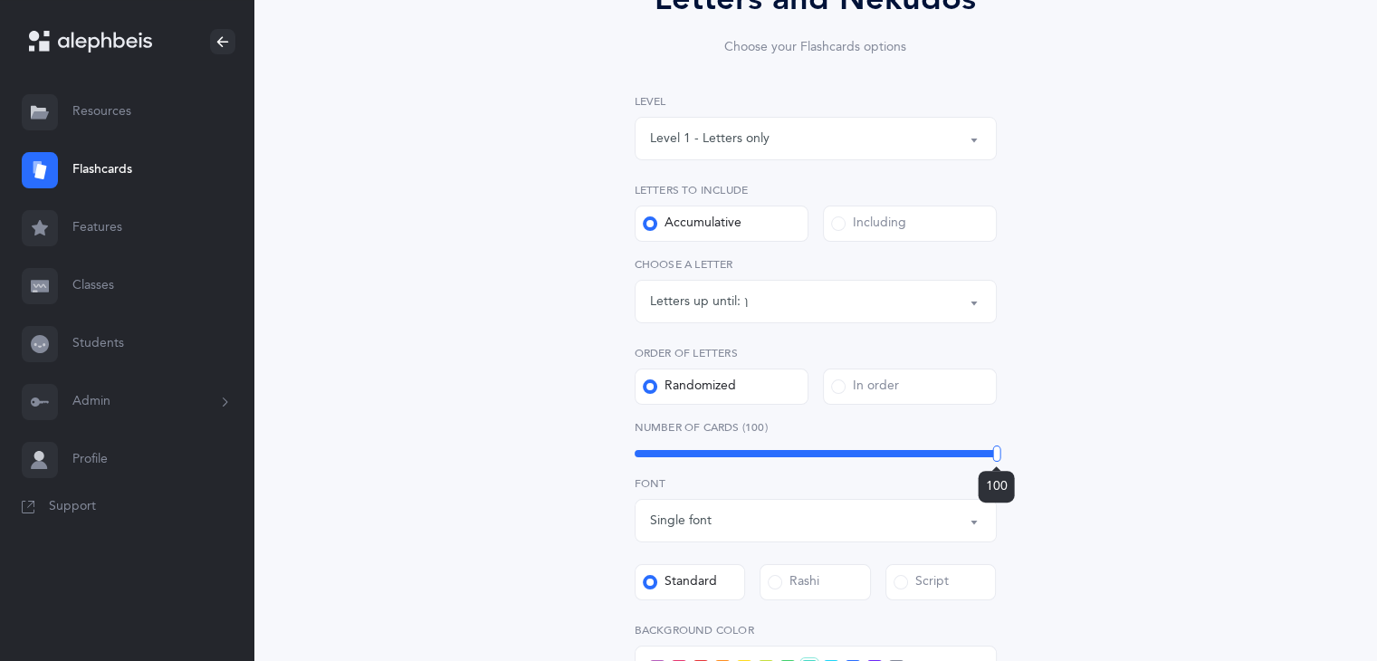
drag, startPoint x: 717, startPoint y: 445, endPoint x: 1057, endPoint y: 465, distance: 340.9
click at [1057, 465] on div "Letters and Nekudos Choose your Flashcards options Level 1 - Letters only Level…" at bounding box center [815, 504] width 825 height 1161
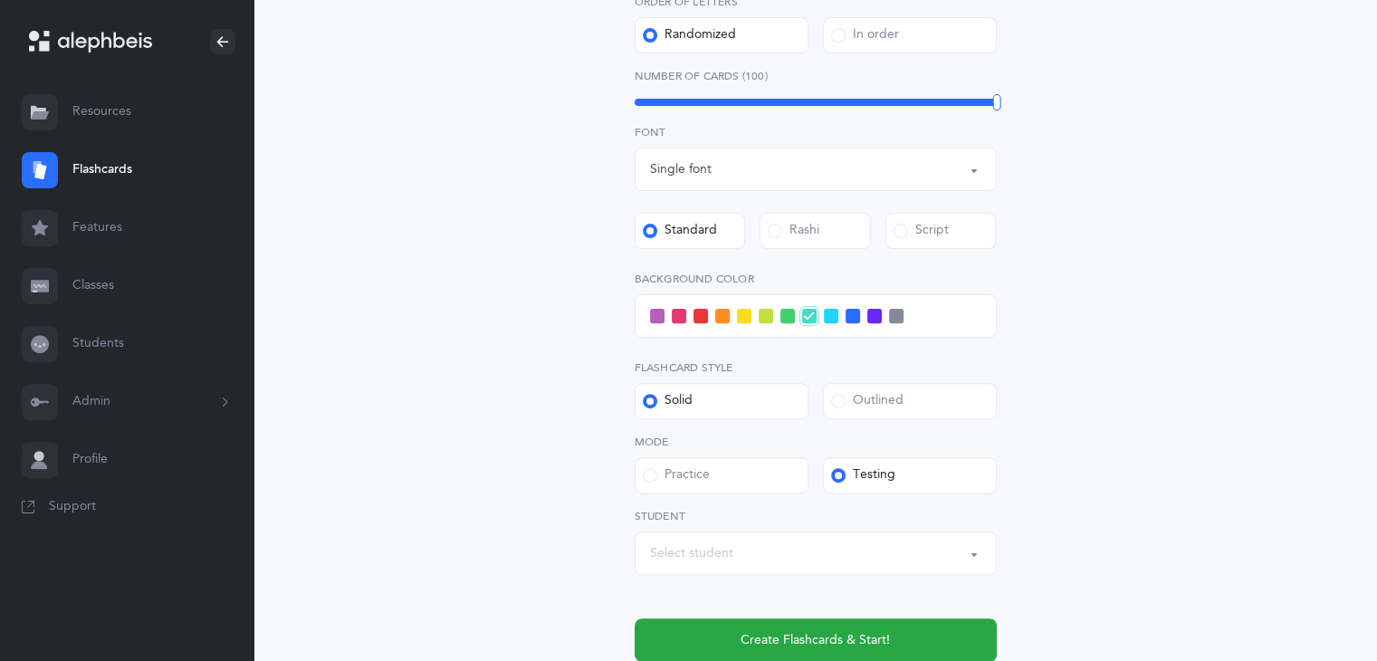
scroll to position [586, 0]
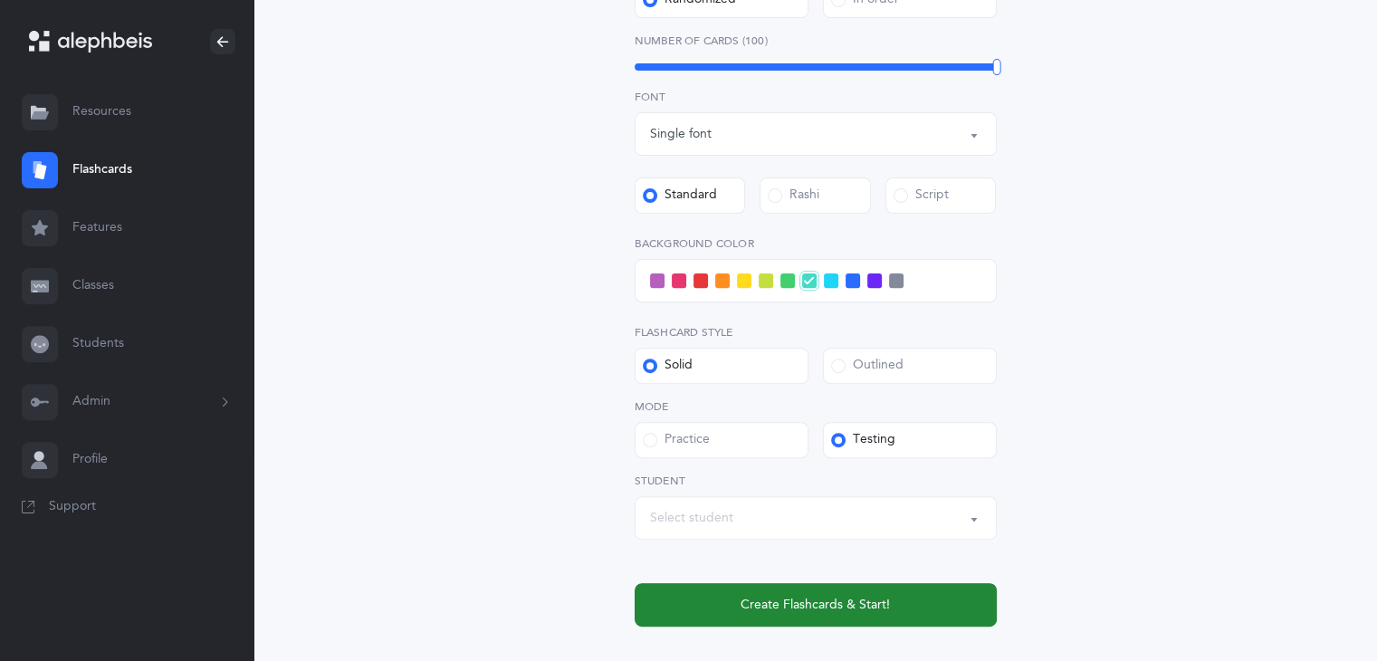
click at [956, 603] on button "Create Flashcards & Start!" at bounding box center [815, 604] width 362 height 43
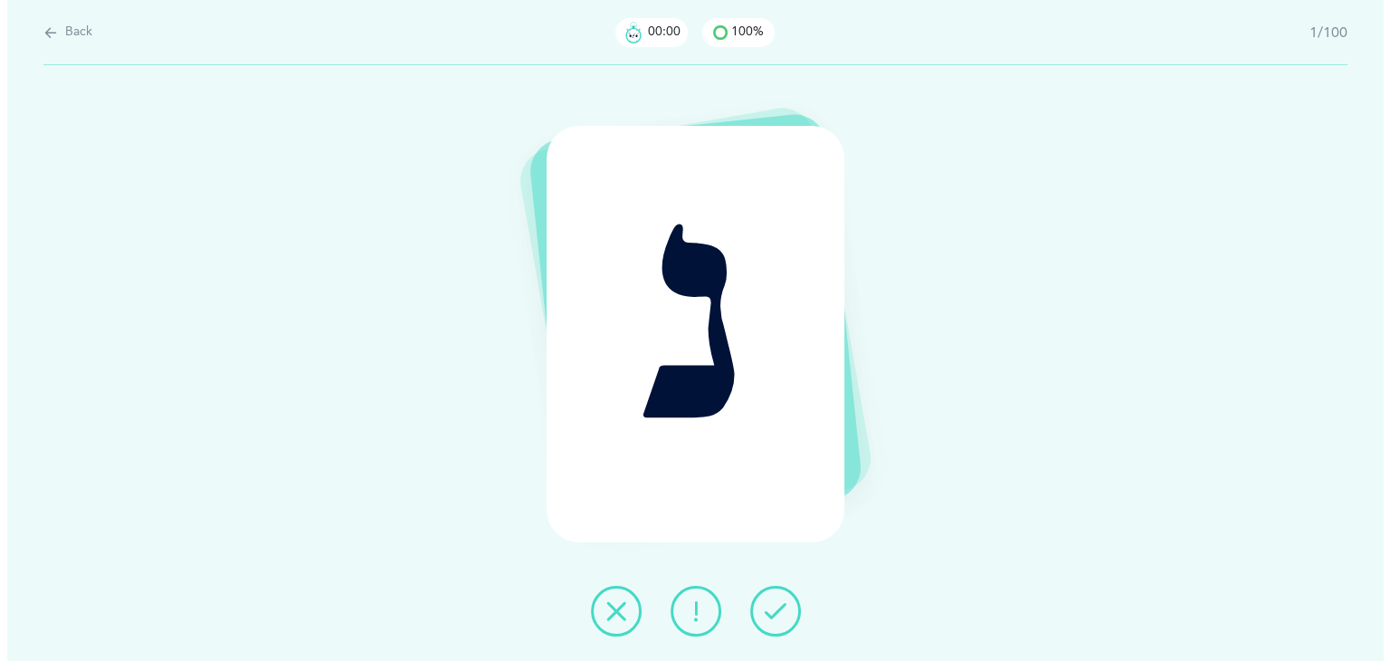
scroll to position [0, 0]
click at [776, 615] on icon at bounding box center [775, 611] width 22 height 22
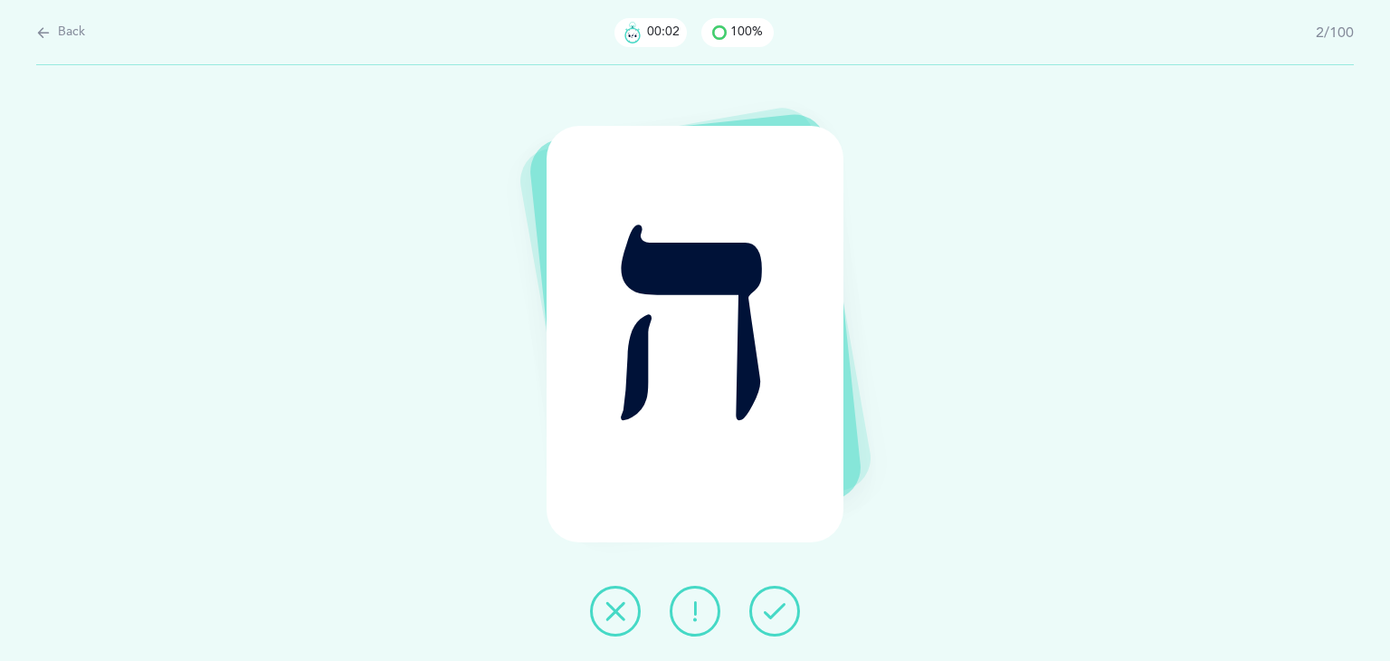
click at [776, 615] on icon at bounding box center [775, 611] width 22 height 22
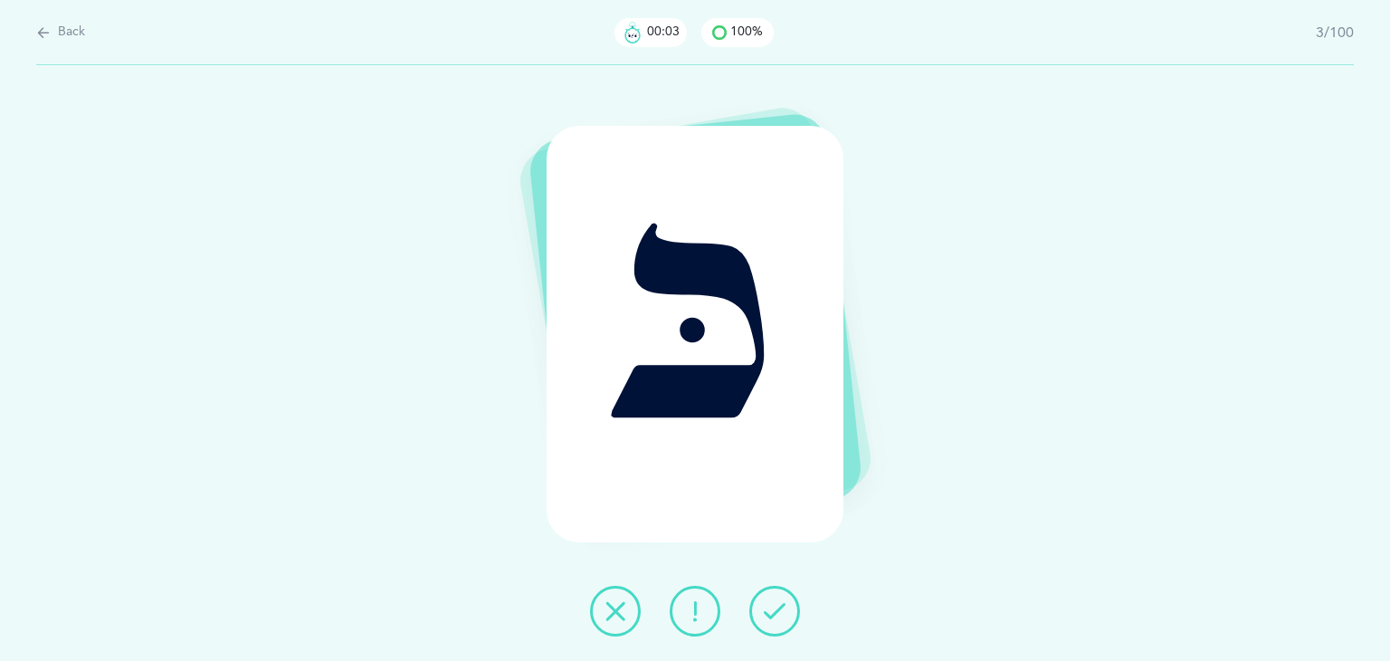
click at [776, 615] on icon at bounding box center [775, 611] width 22 height 22
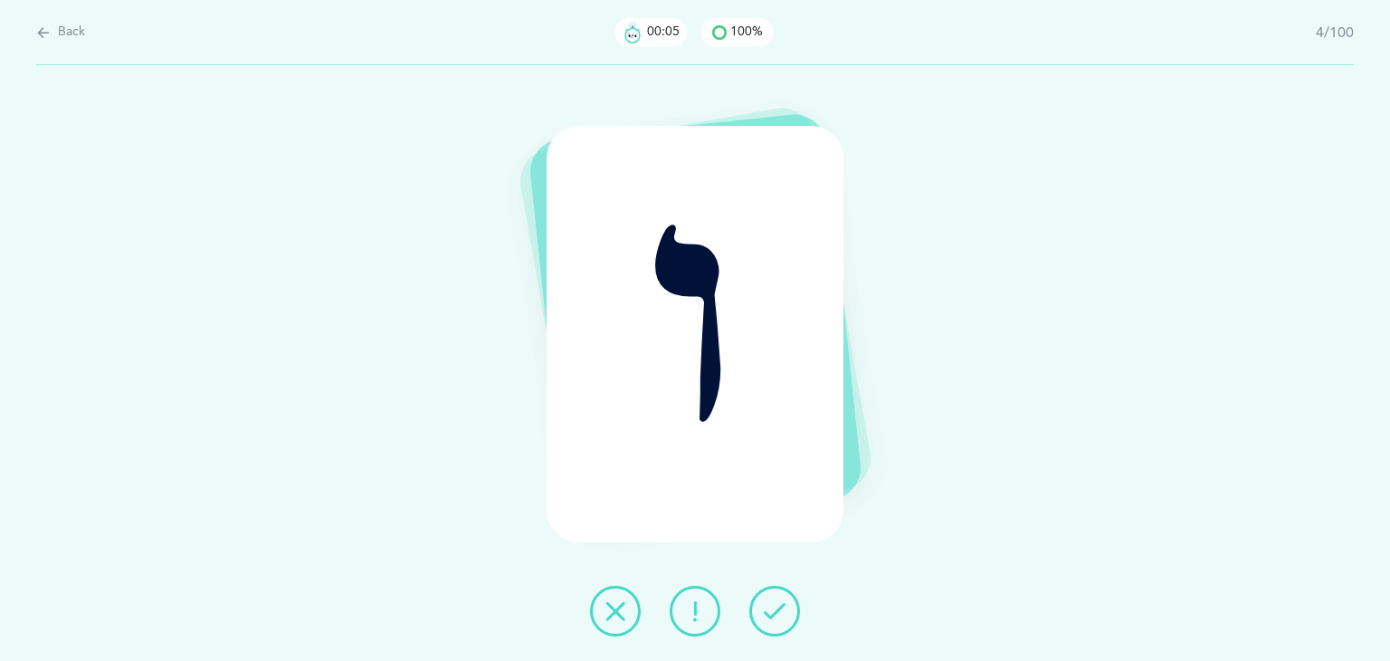
click at [776, 615] on icon at bounding box center [775, 611] width 22 height 22
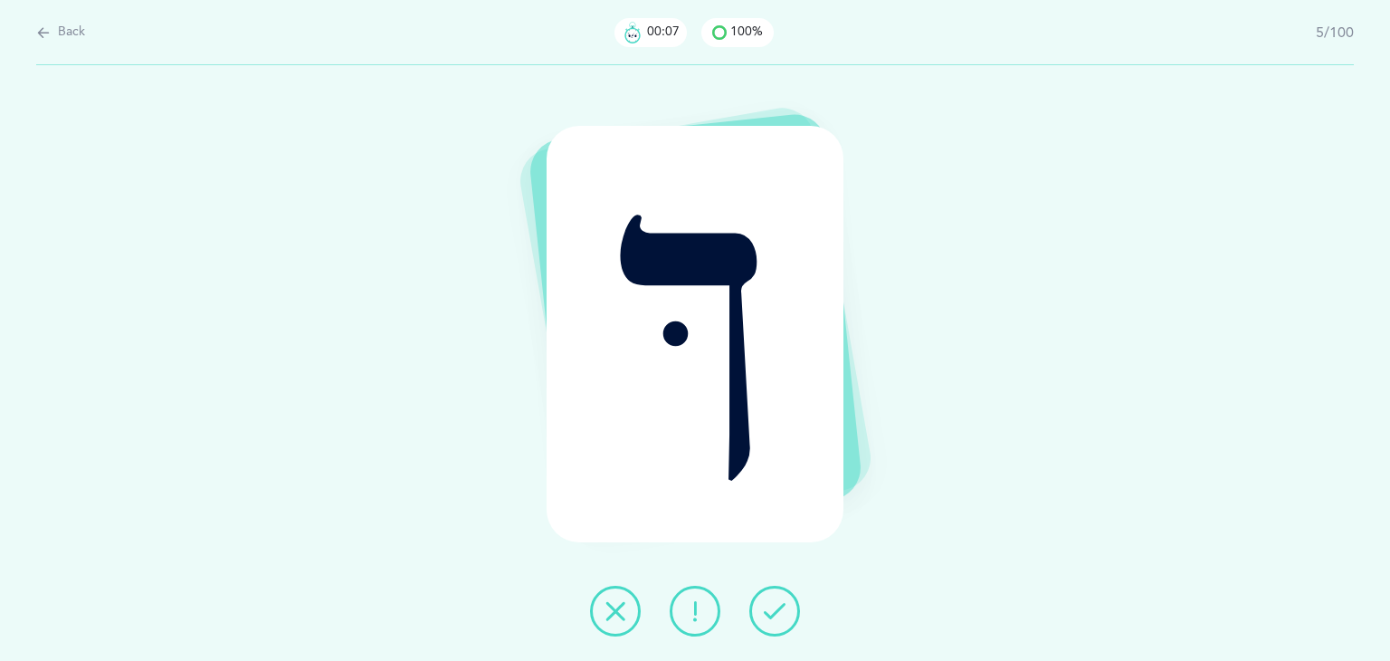
click at [776, 615] on icon at bounding box center [775, 611] width 22 height 22
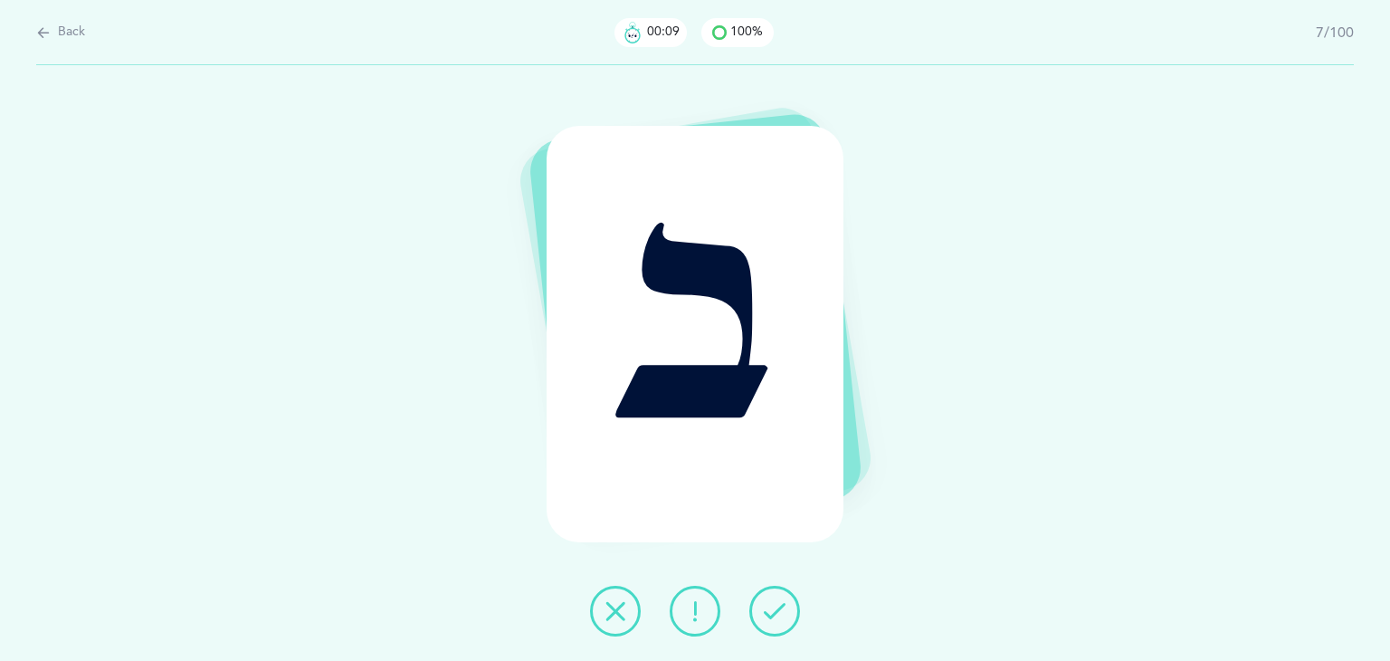
click at [776, 615] on icon at bounding box center [775, 611] width 22 height 22
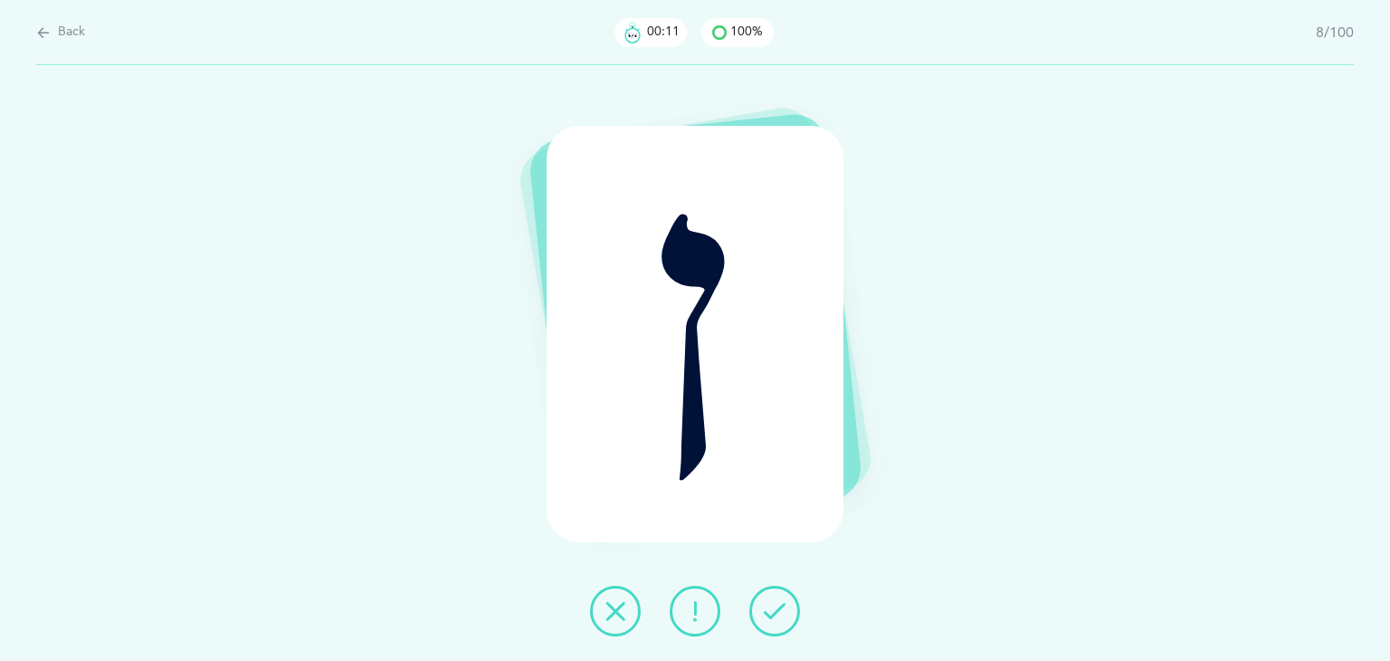
click at [776, 615] on icon at bounding box center [775, 611] width 22 height 22
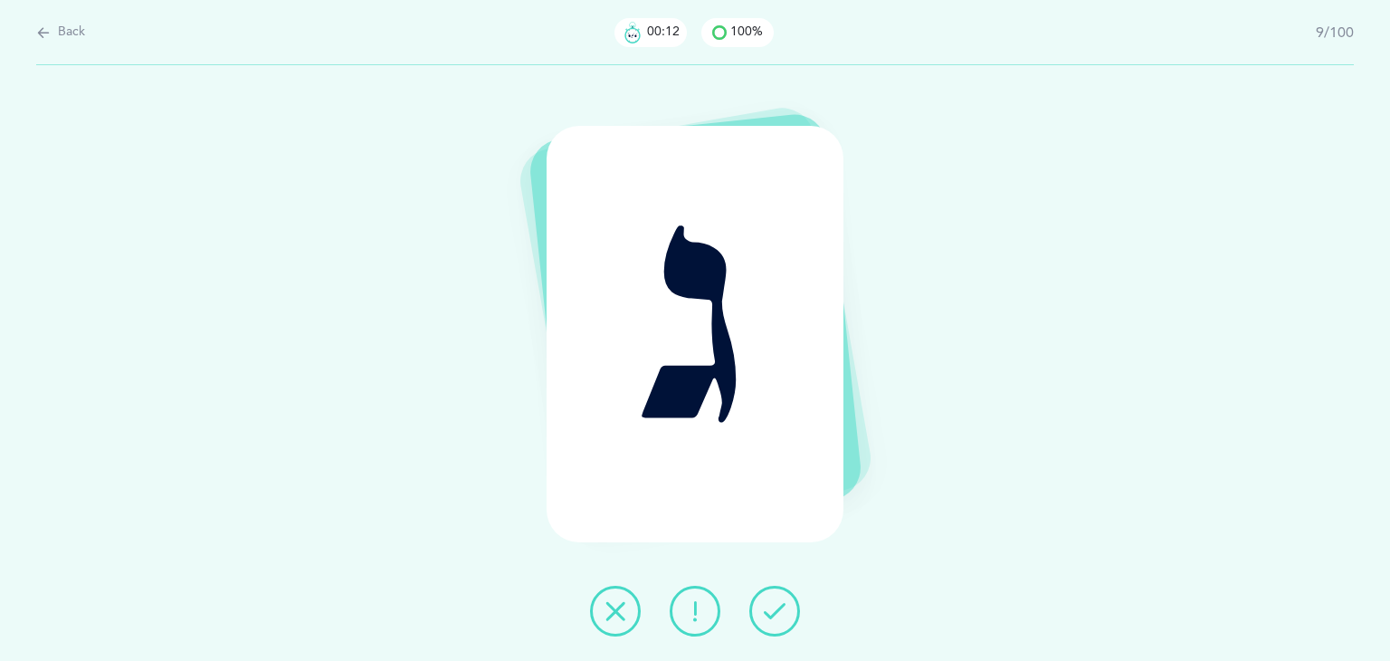
click at [776, 615] on icon at bounding box center [775, 611] width 22 height 22
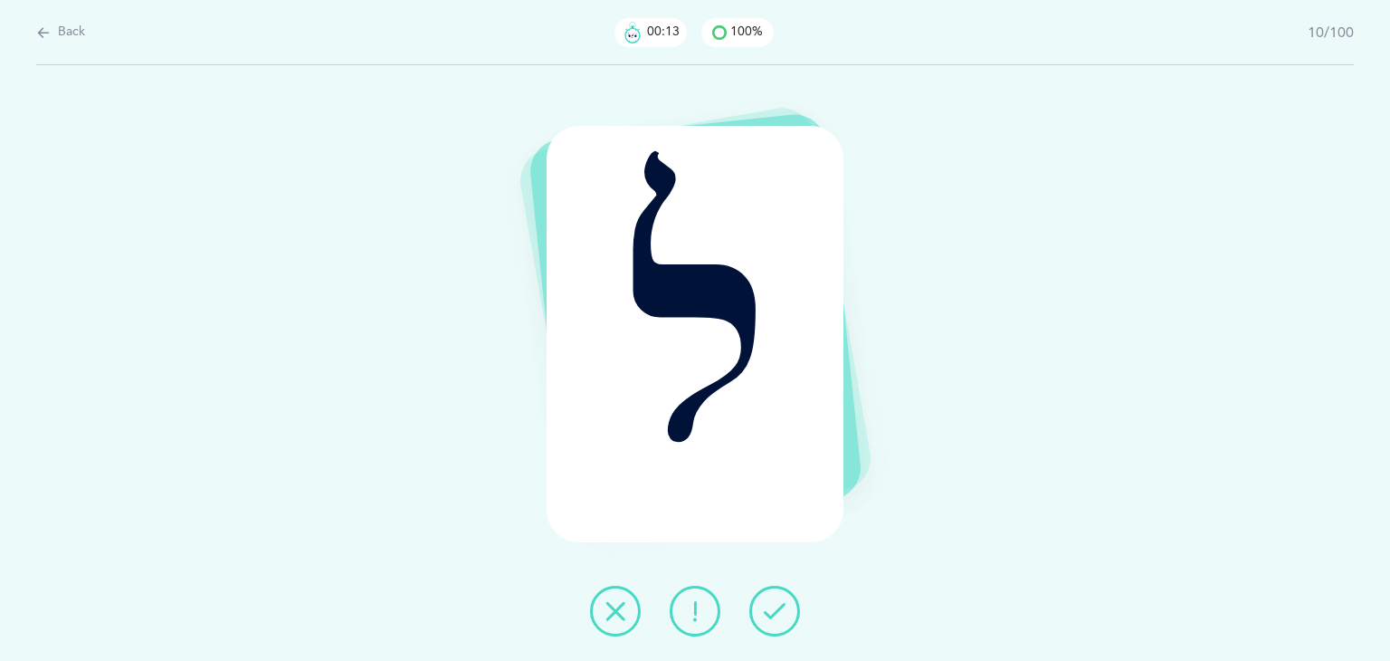
click at [776, 615] on icon at bounding box center [775, 611] width 22 height 22
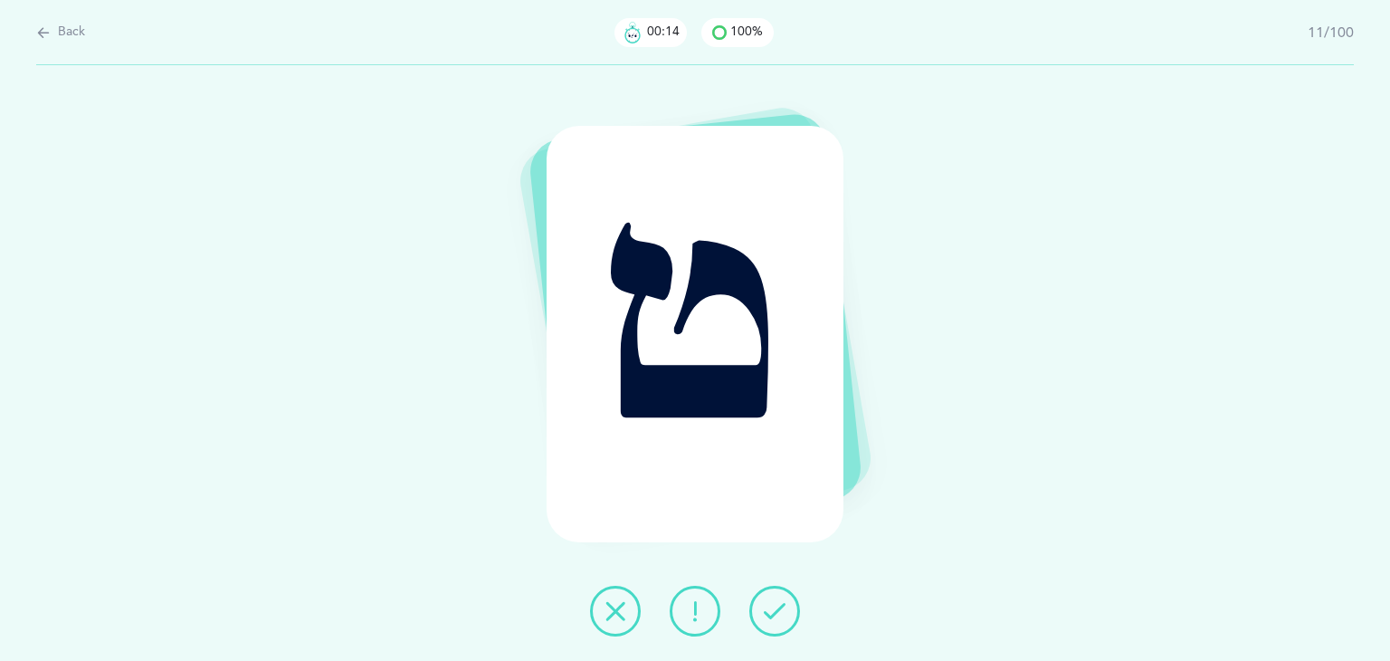
click at [776, 615] on icon at bounding box center [775, 611] width 22 height 22
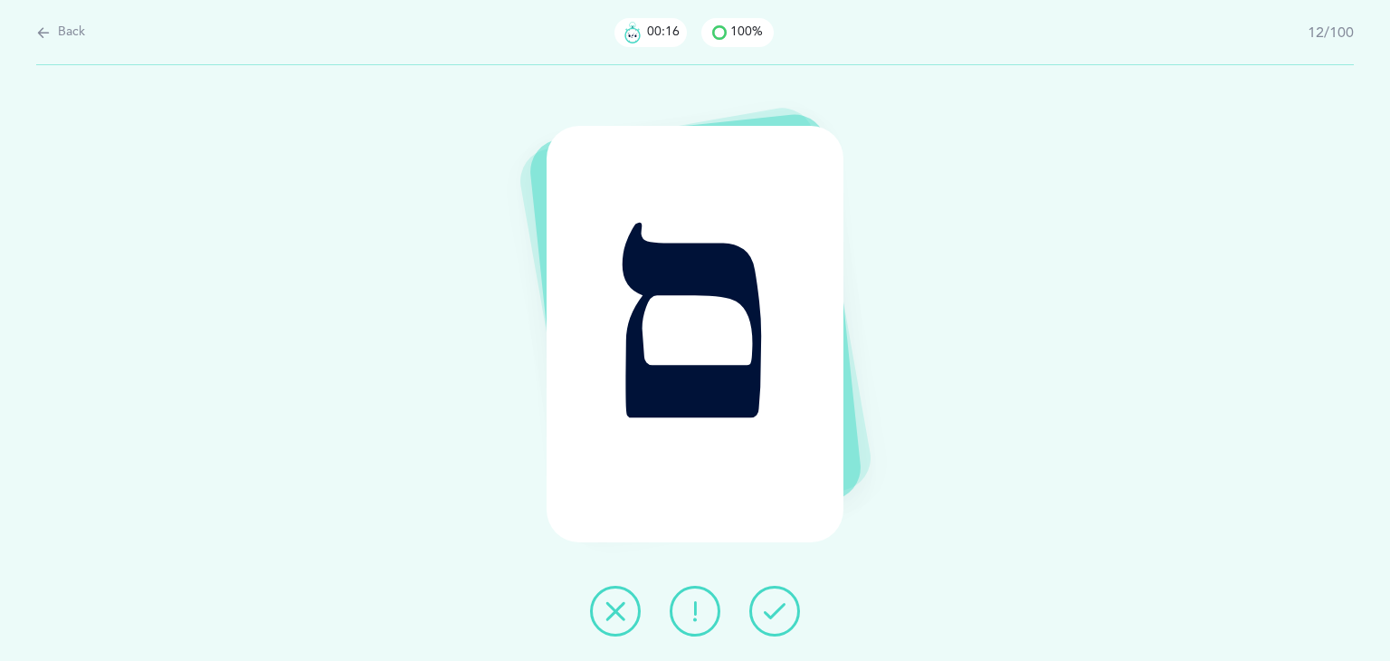
click at [776, 615] on icon at bounding box center [775, 611] width 22 height 22
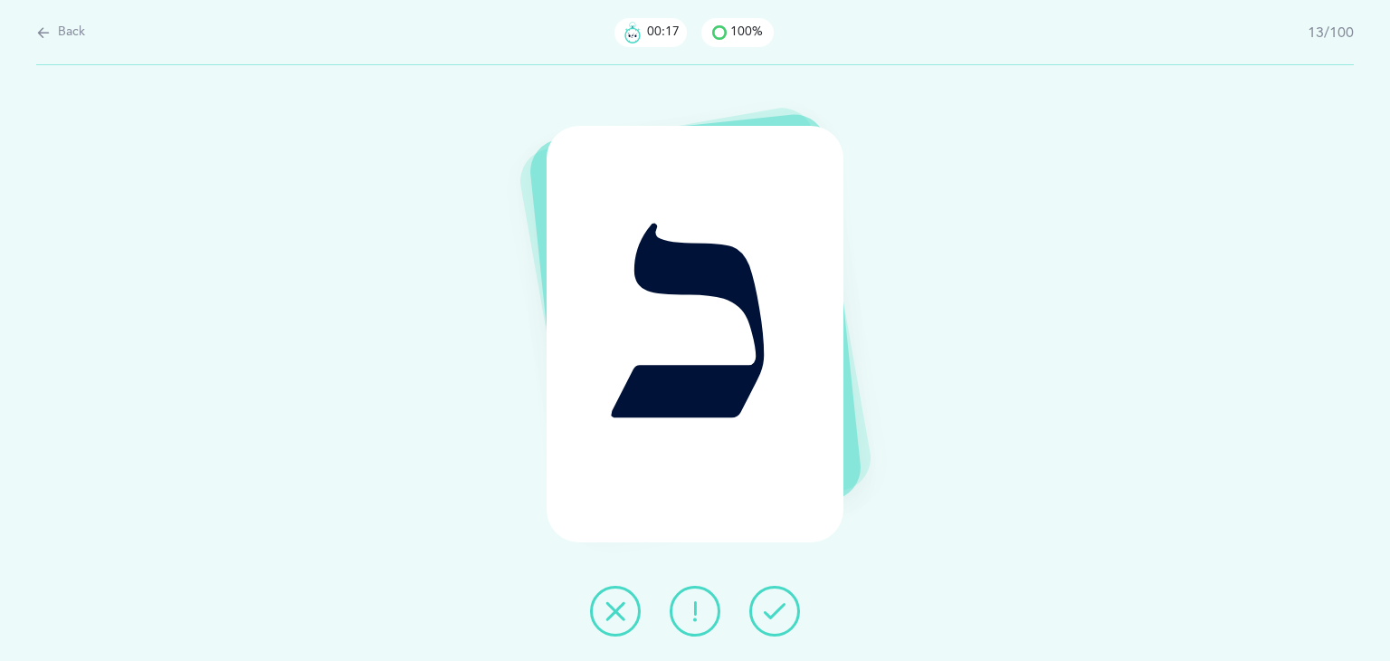
click at [776, 615] on icon at bounding box center [775, 611] width 22 height 22
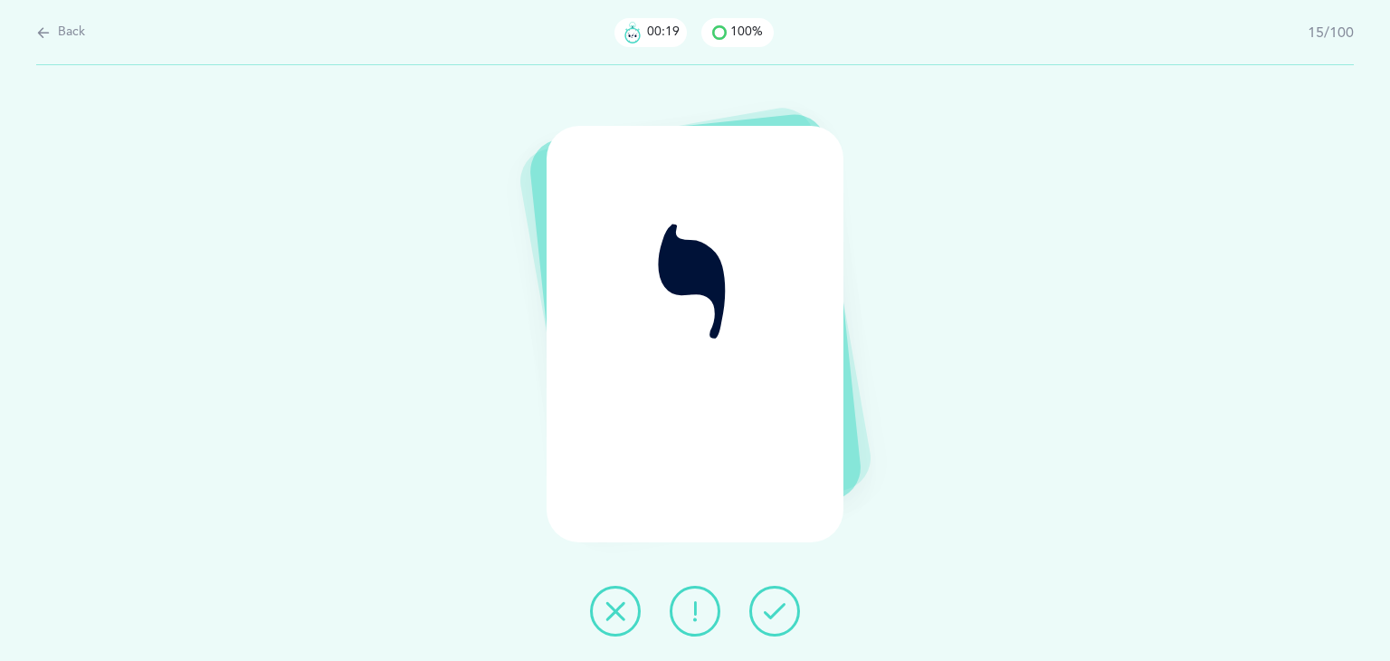
click at [776, 615] on icon at bounding box center [775, 611] width 22 height 22
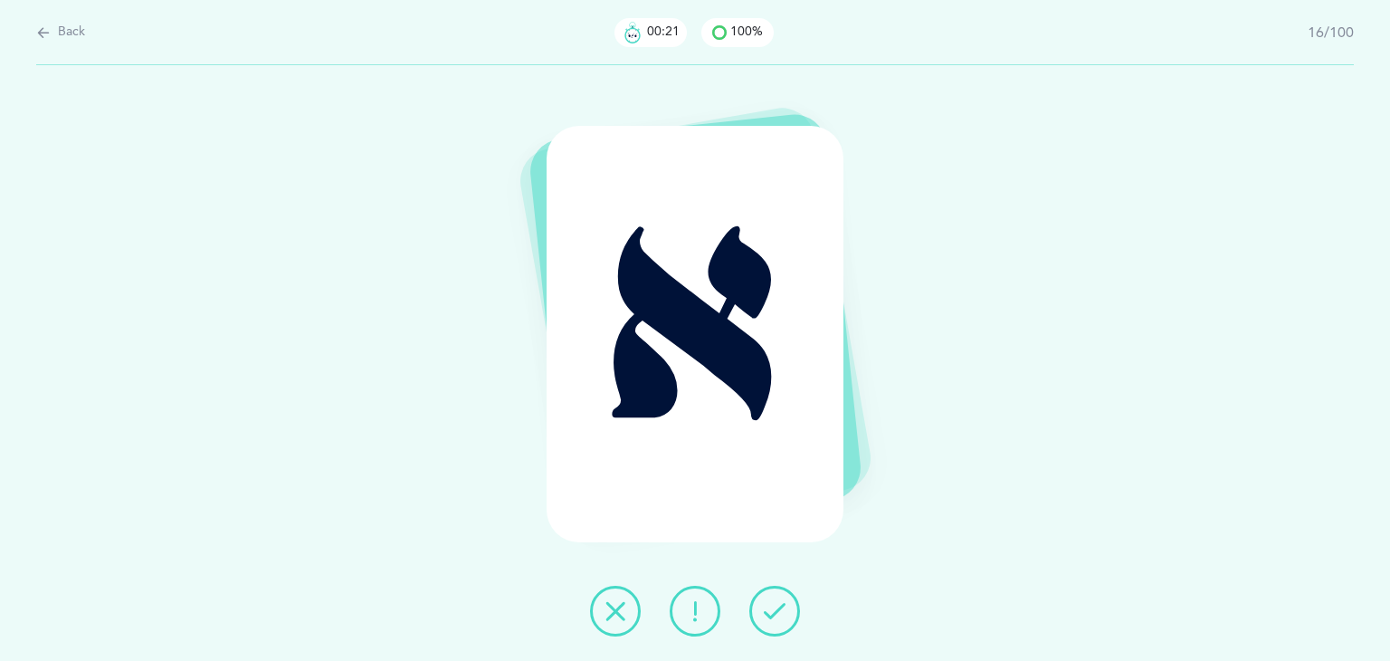
click at [776, 615] on icon at bounding box center [775, 611] width 22 height 22
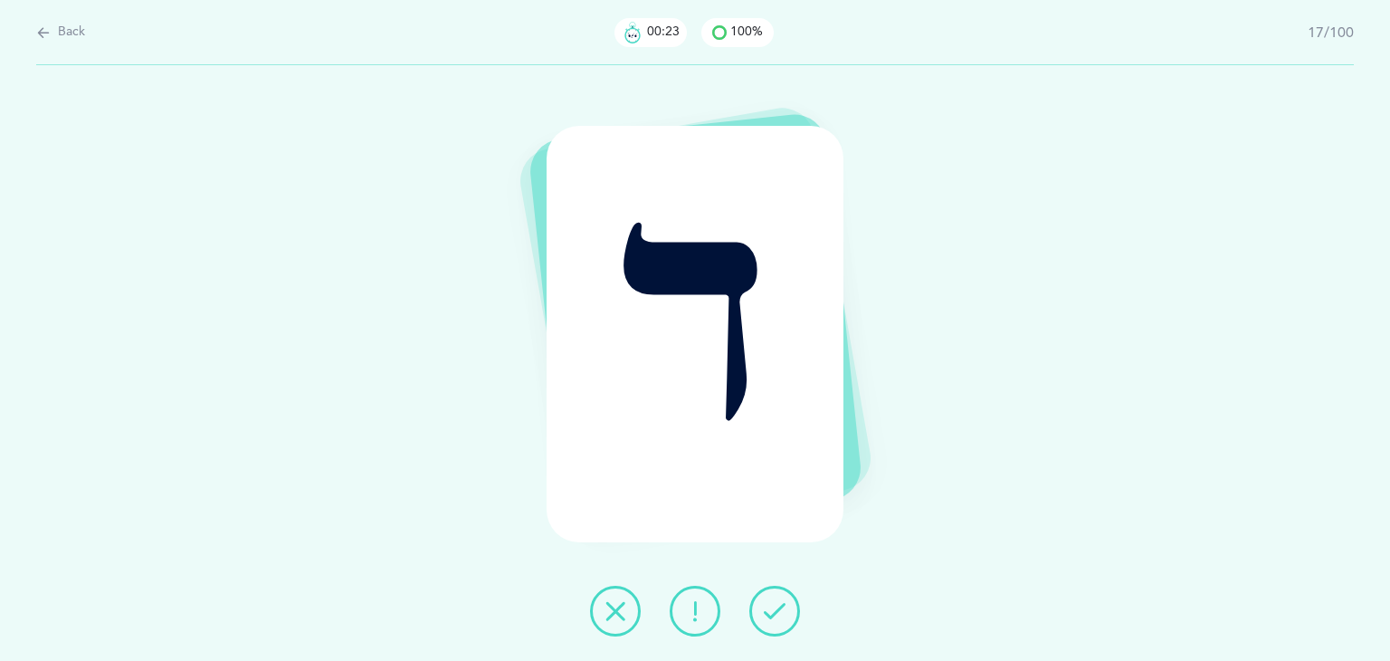
click at [776, 615] on icon at bounding box center [775, 611] width 22 height 22
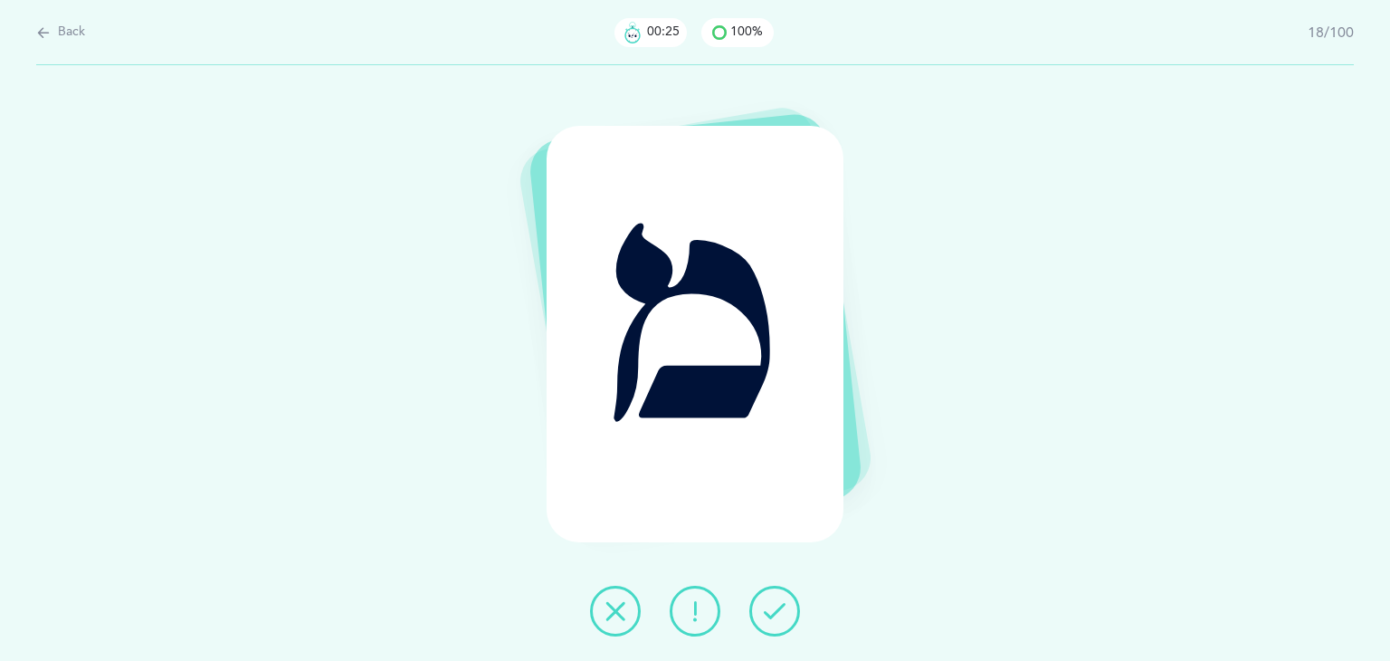
click at [776, 615] on icon at bounding box center [775, 611] width 22 height 22
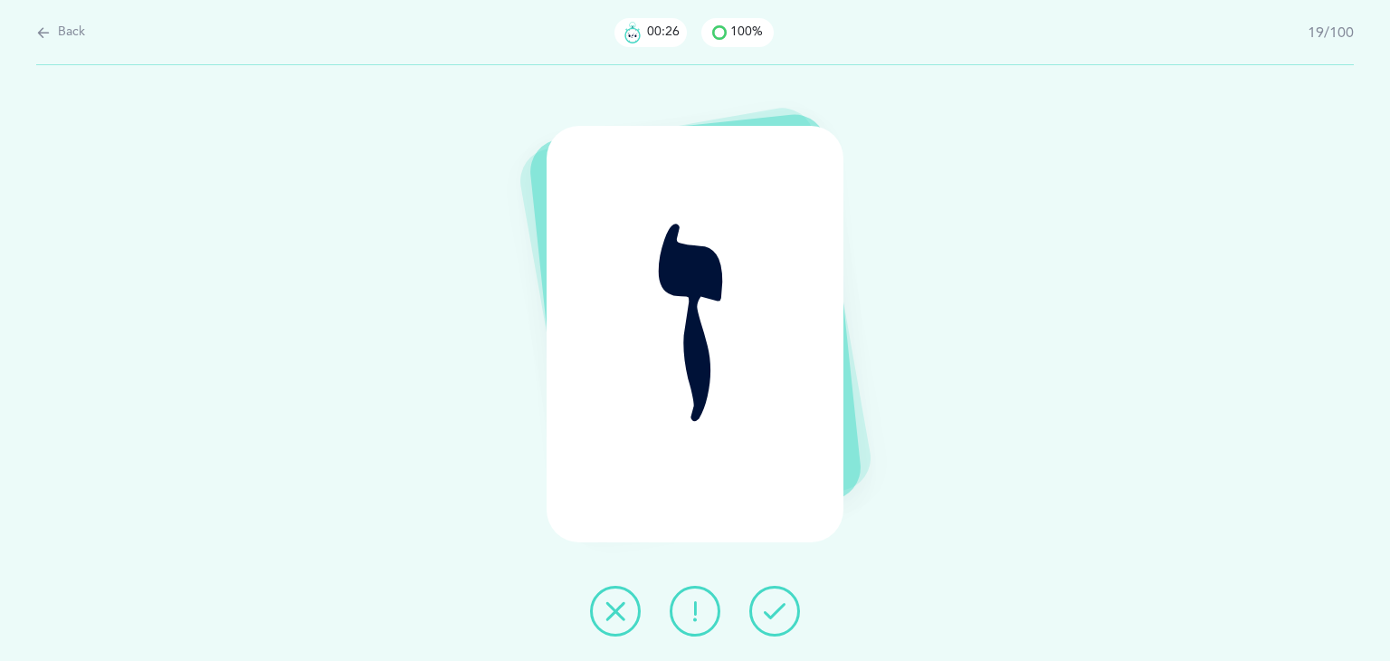
click at [776, 615] on icon at bounding box center [775, 611] width 22 height 22
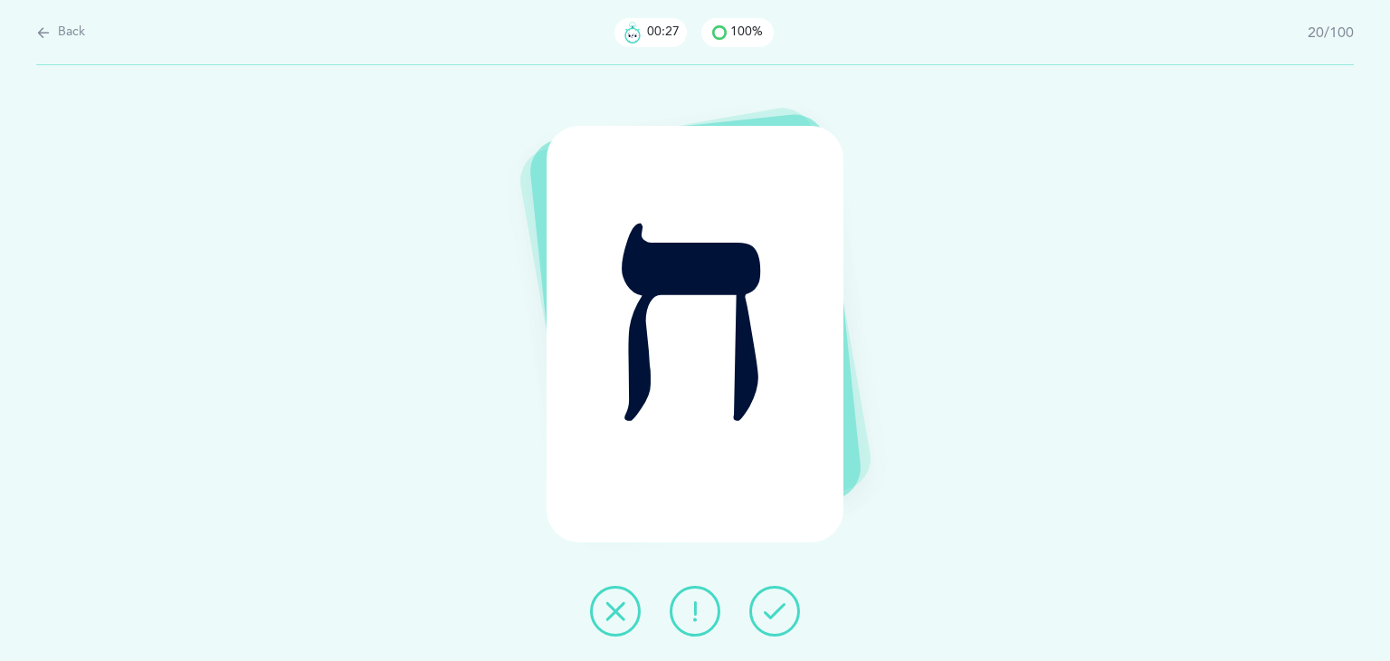
click at [776, 615] on icon at bounding box center [775, 611] width 22 height 22
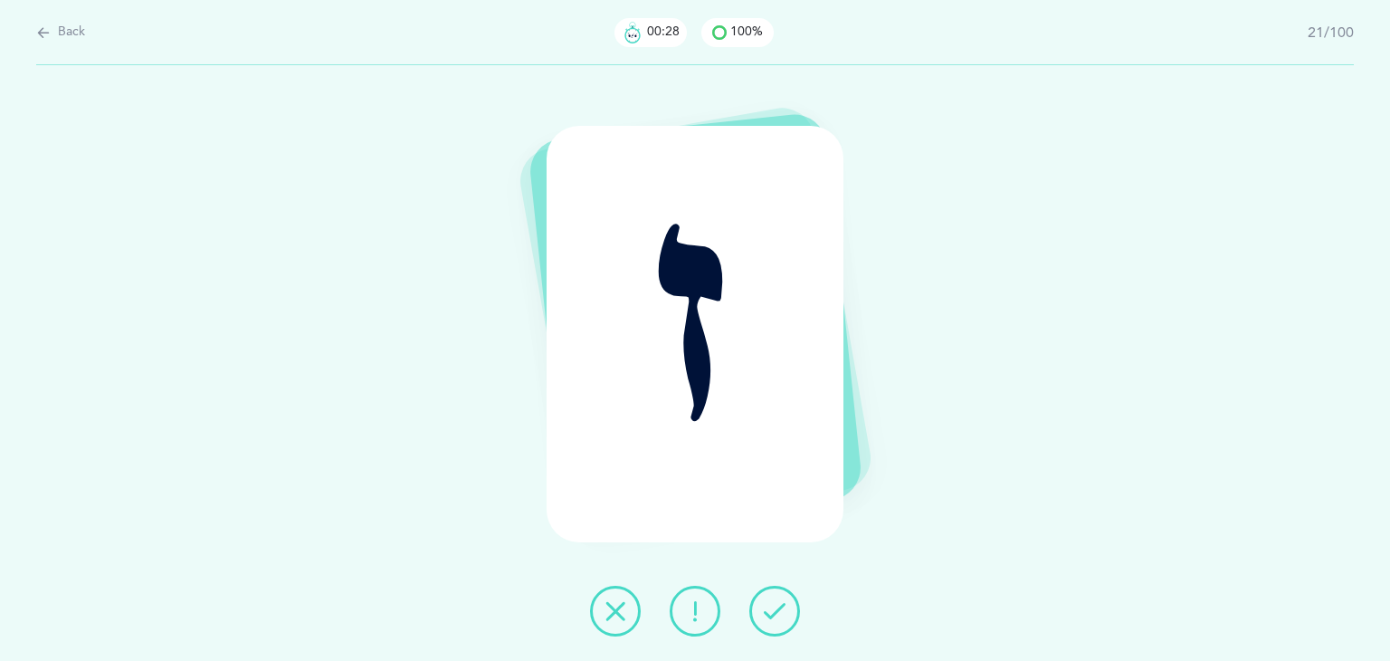
click at [776, 615] on icon at bounding box center [775, 611] width 22 height 22
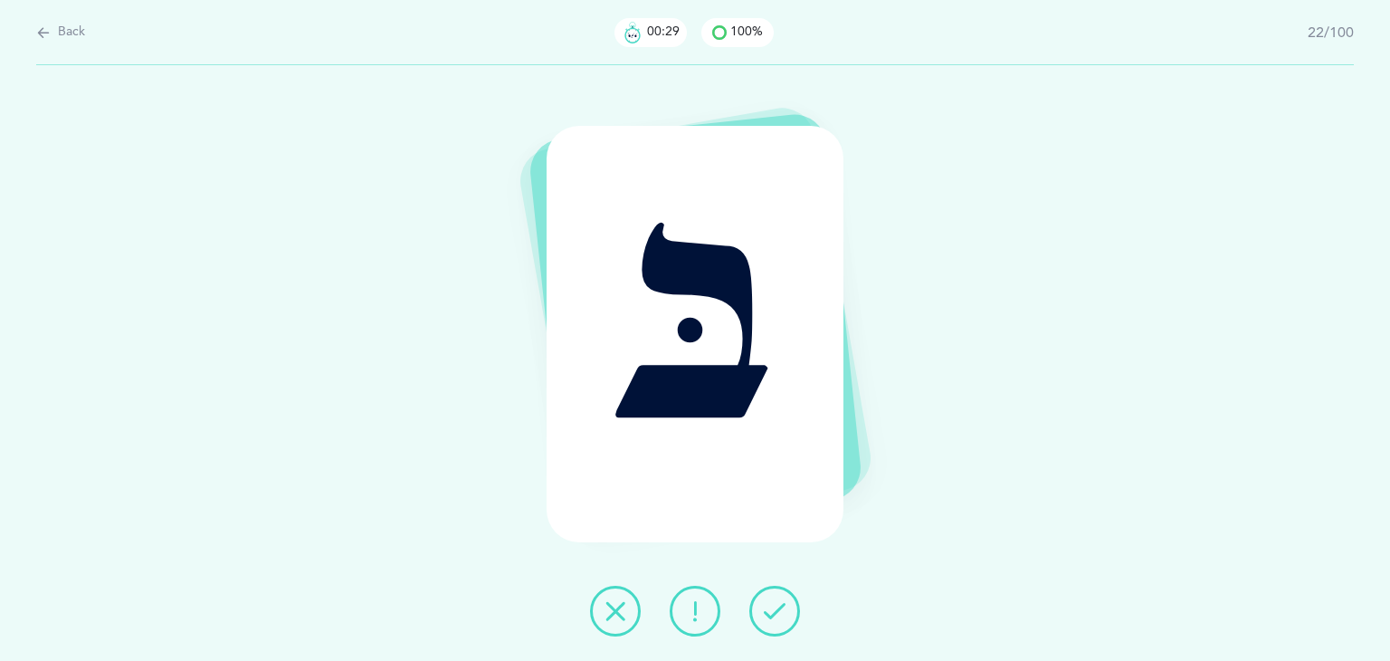
click at [776, 615] on icon at bounding box center [775, 611] width 22 height 22
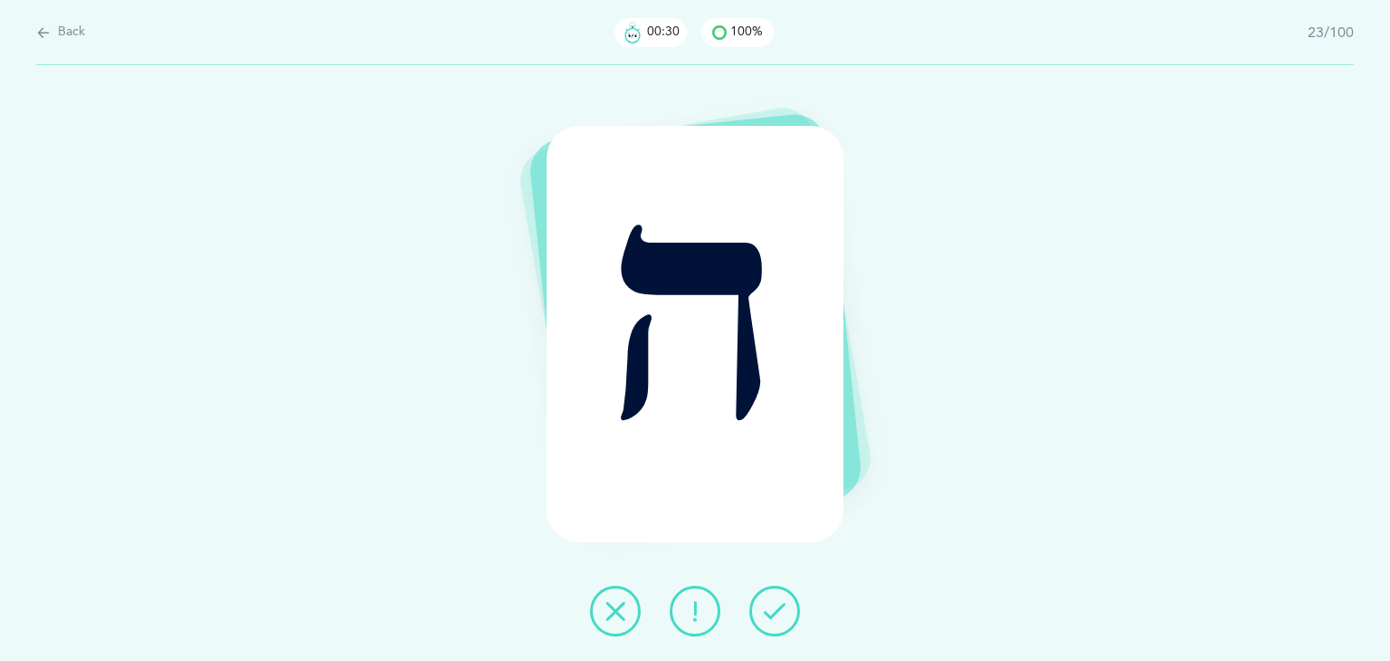
click at [776, 615] on icon at bounding box center [775, 611] width 22 height 22
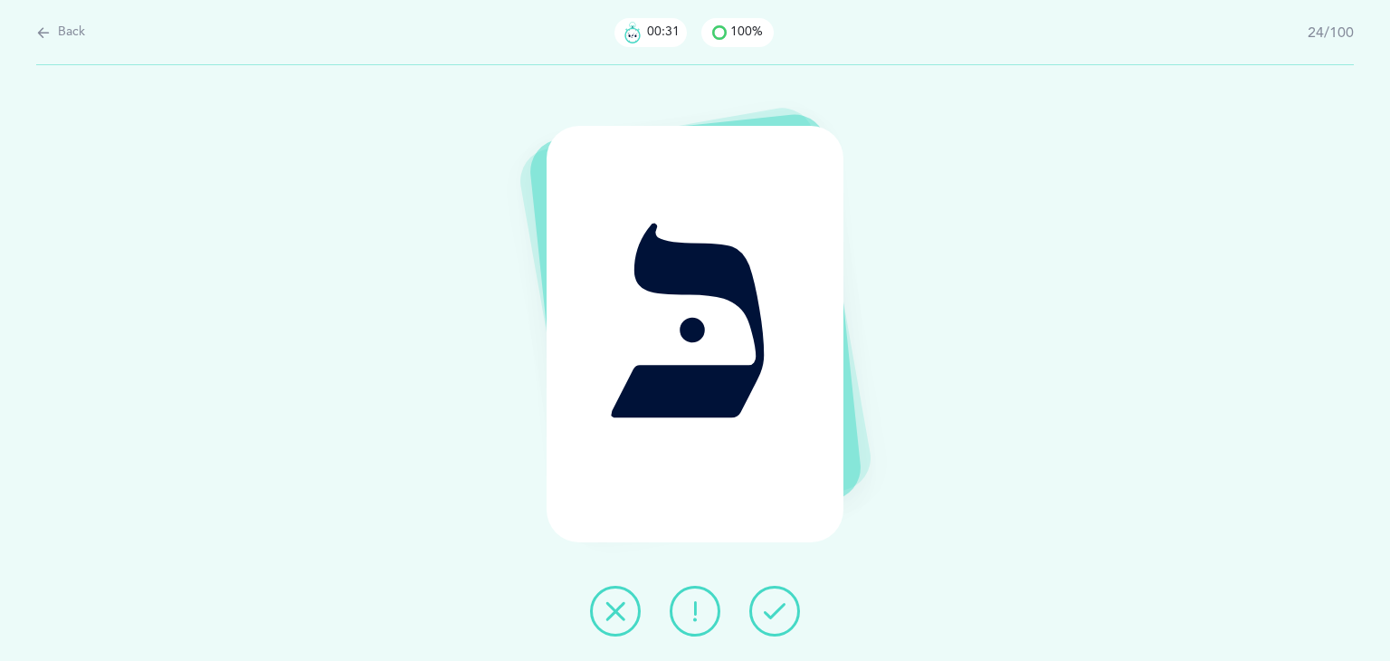
click at [776, 615] on icon at bounding box center [775, 611] width 22 height 22
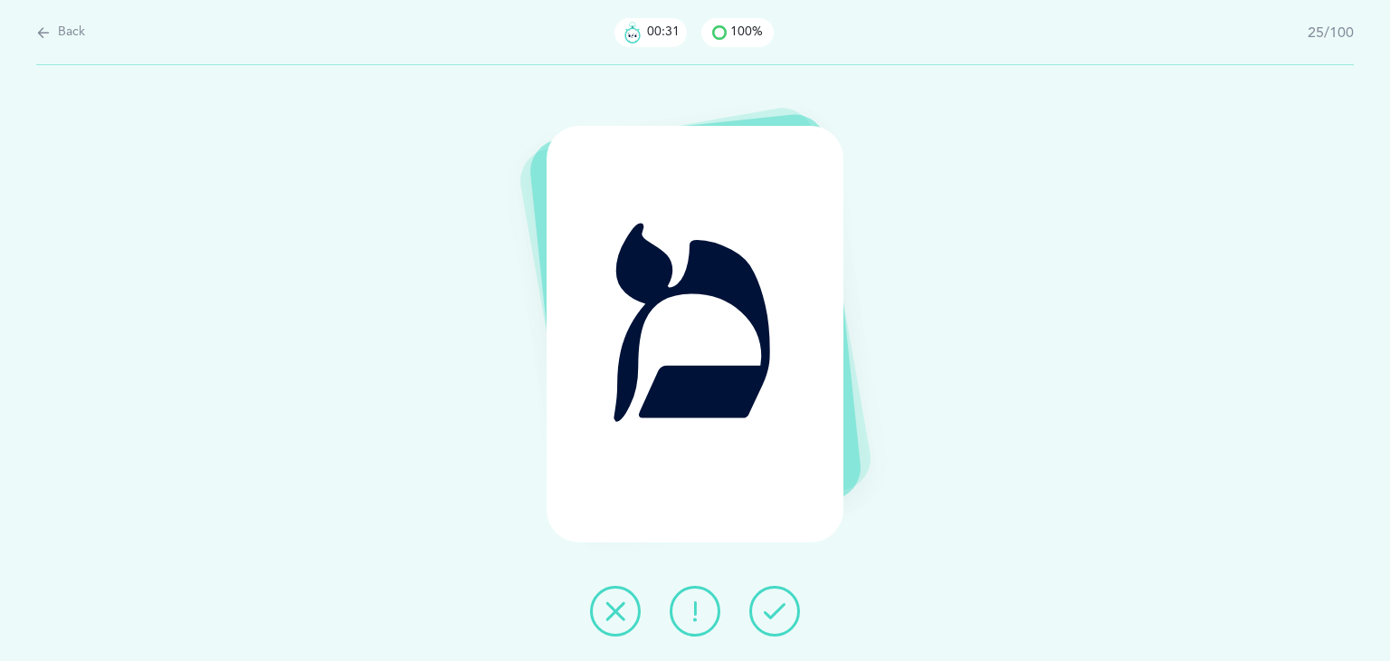
click at [776, 615] on icon at bounding box center [775, 611] width 22 height 22
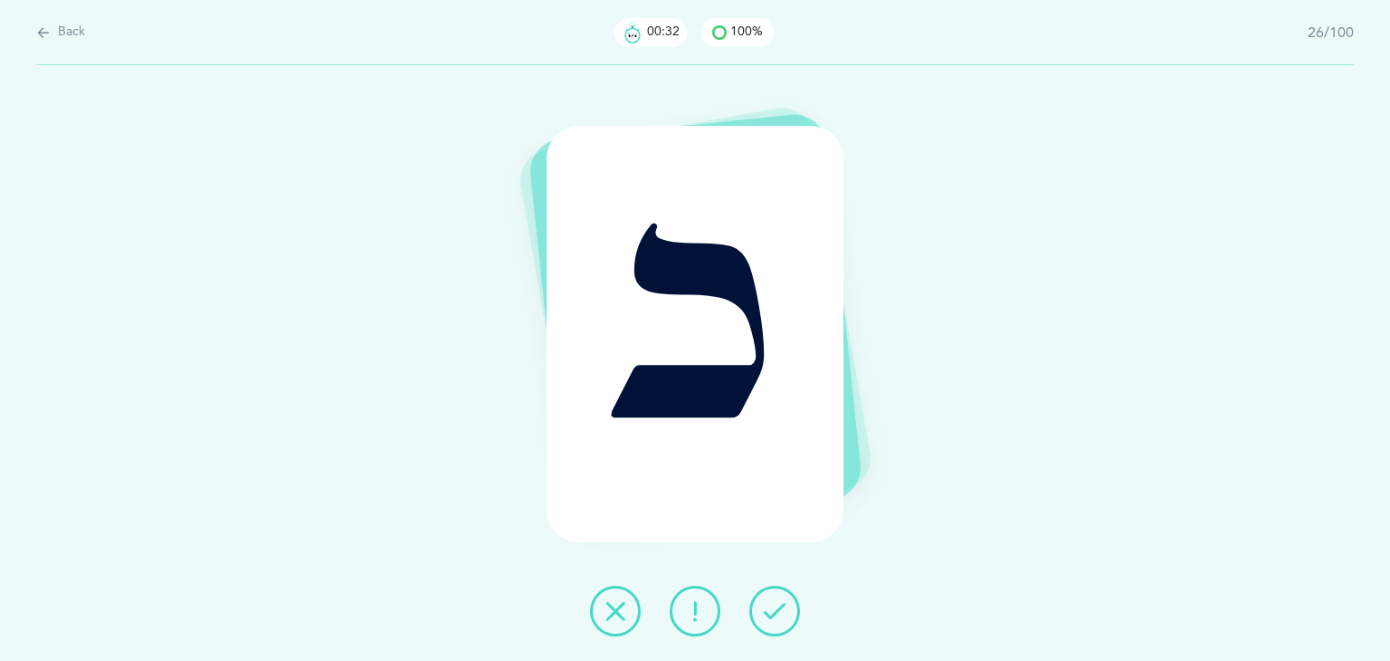
click at [776, 615] on icon at bounding box center [775, 611] width 22 height 22
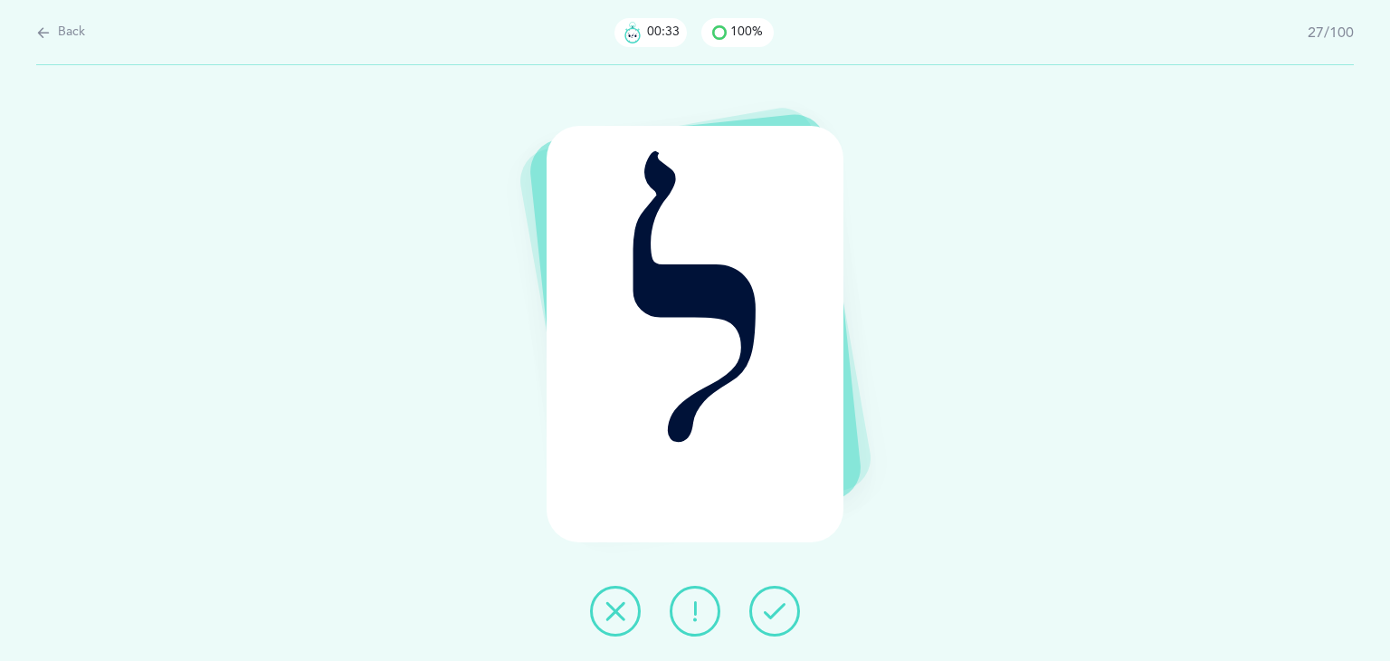
click at [776, 615] on icon at bounding box center [775, 611] width 22 height 22
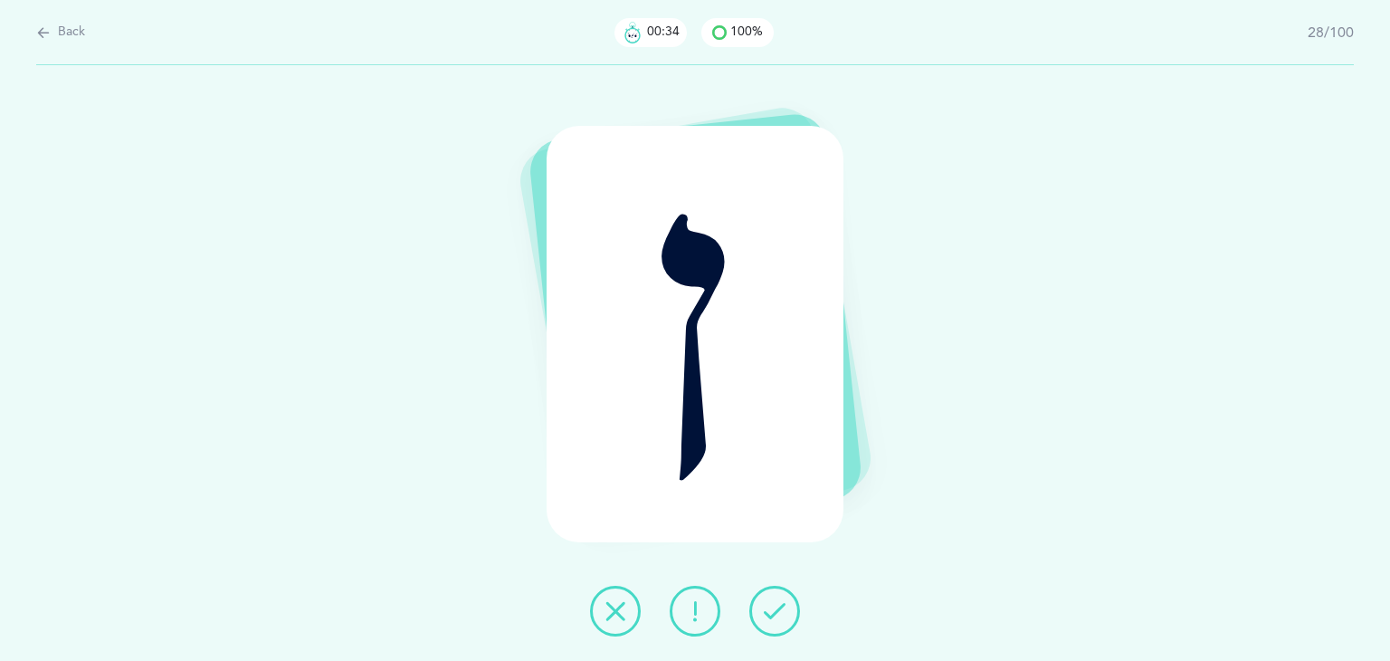
click at [776, 615] on icon at bounding box center [775, 611] width 22 height 22
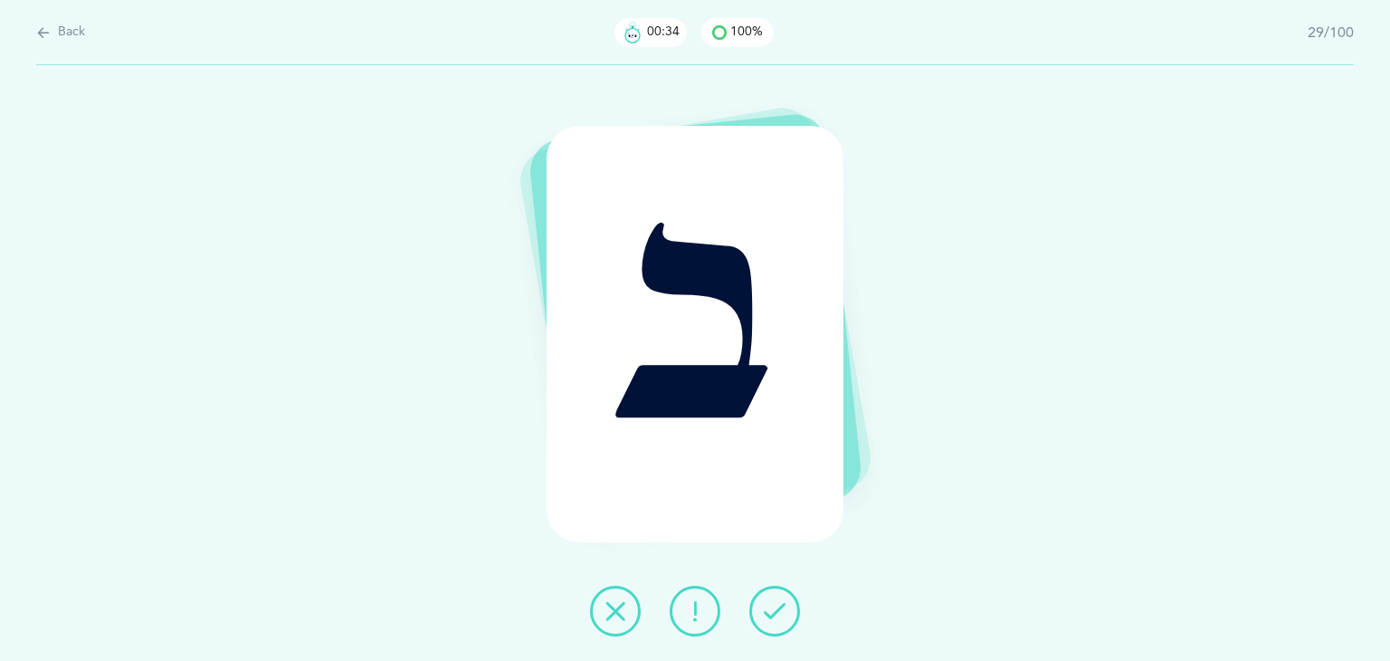
click at [776, 615] on icon at bounding box center [775, 611] width 22 height 22
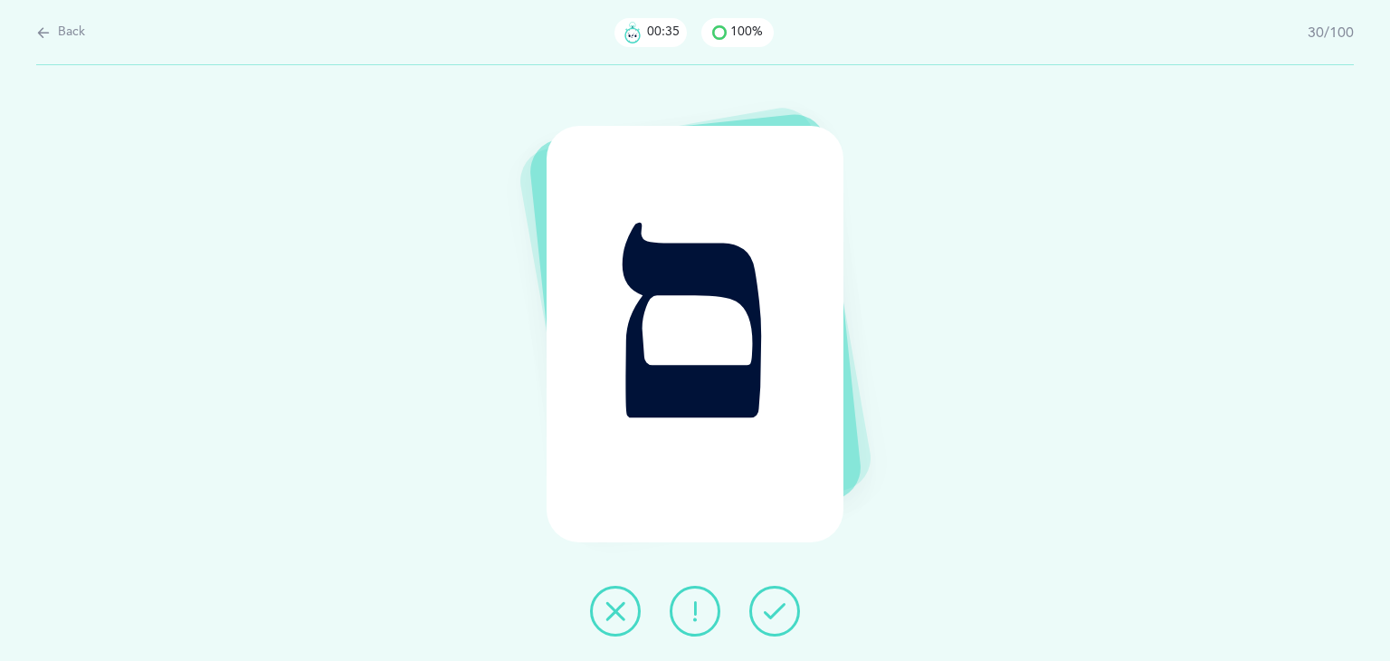
click at [776, 615] on icon at bounding box center [775, 611] width 22 height 22
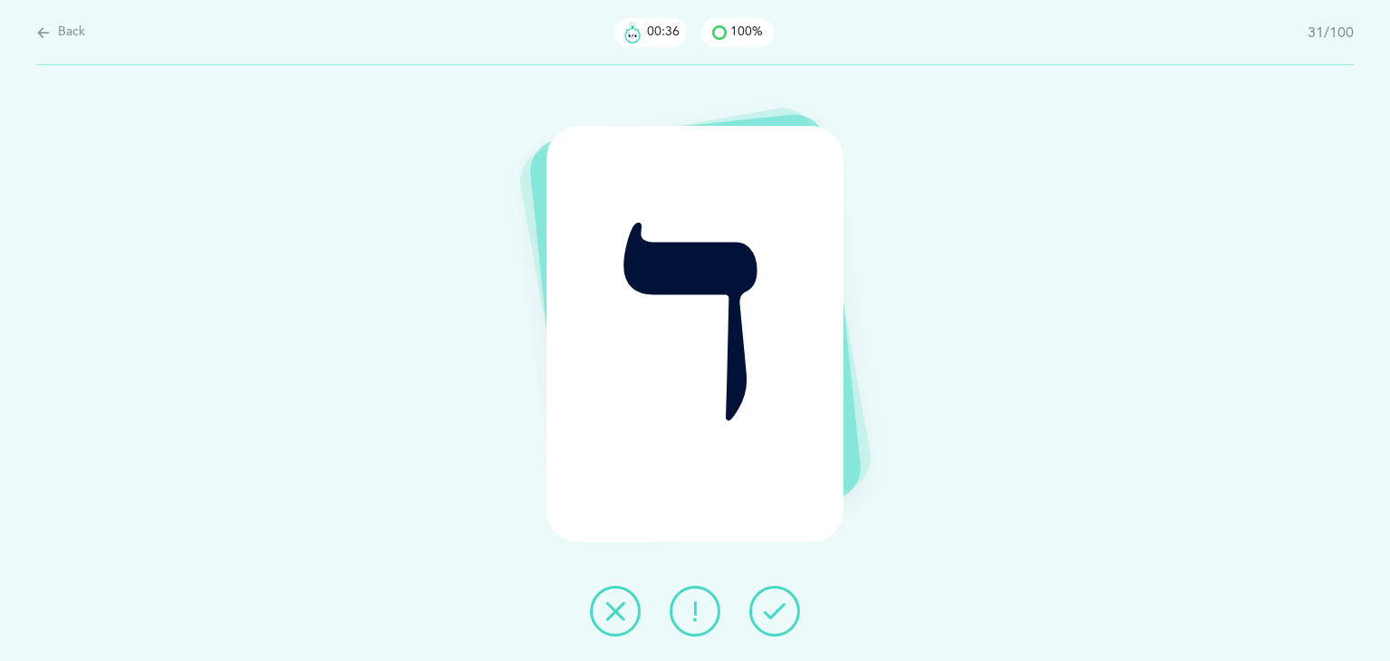
click at [776, 615] on icon at bounding box center [775, 611] width 22 height 22
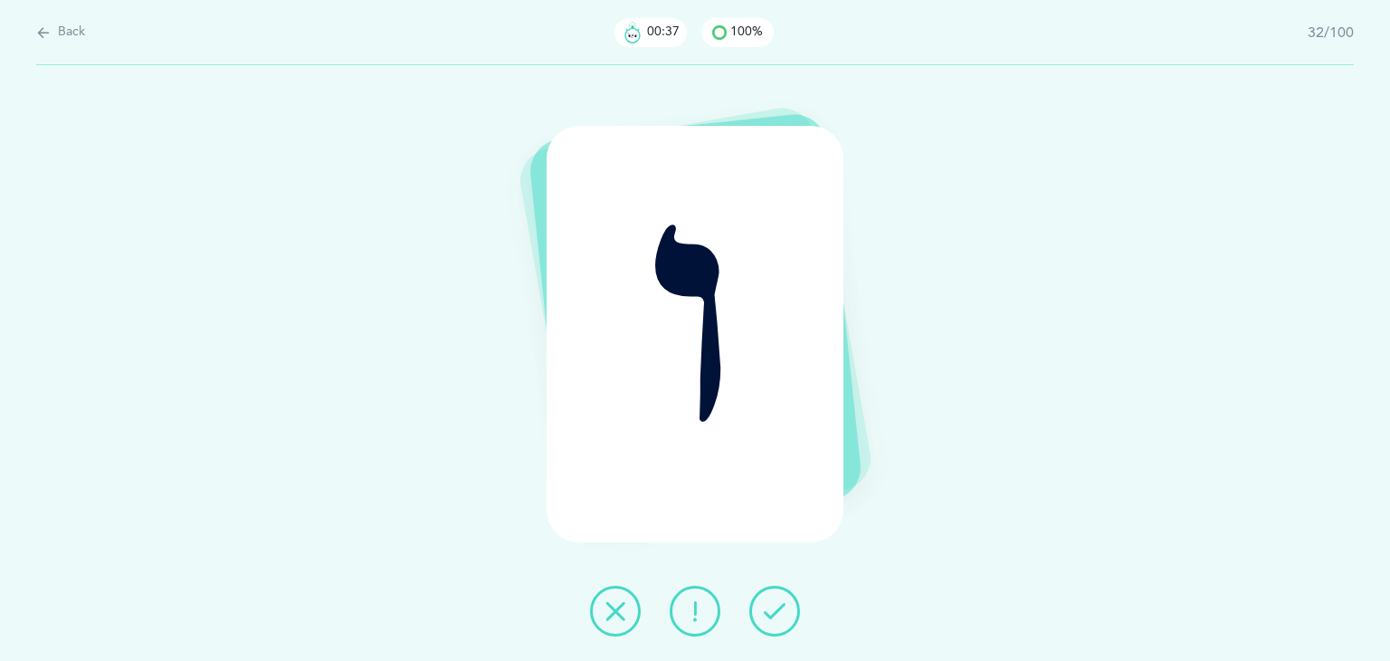
click at [776, 615] on icon at bounding box center [775, 611] width 22 height 22
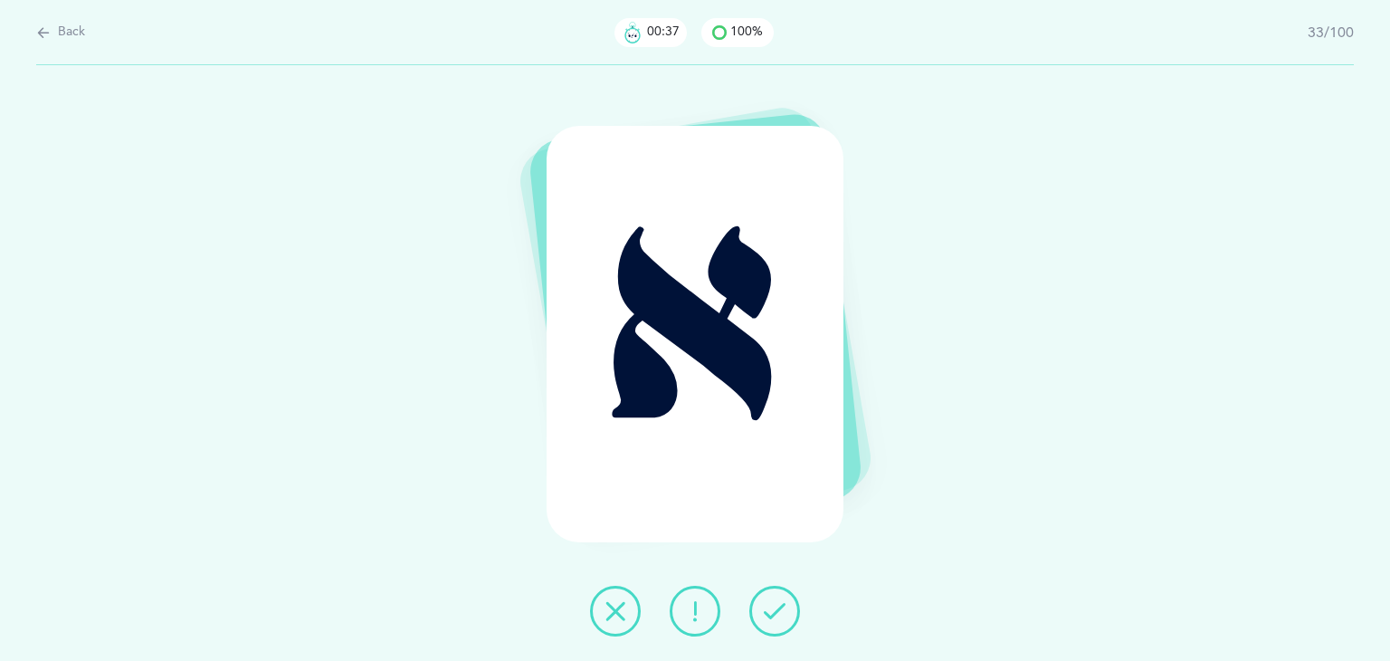
click at [776, 615] on icon at bounding box center [775, 611] width 22 height 22
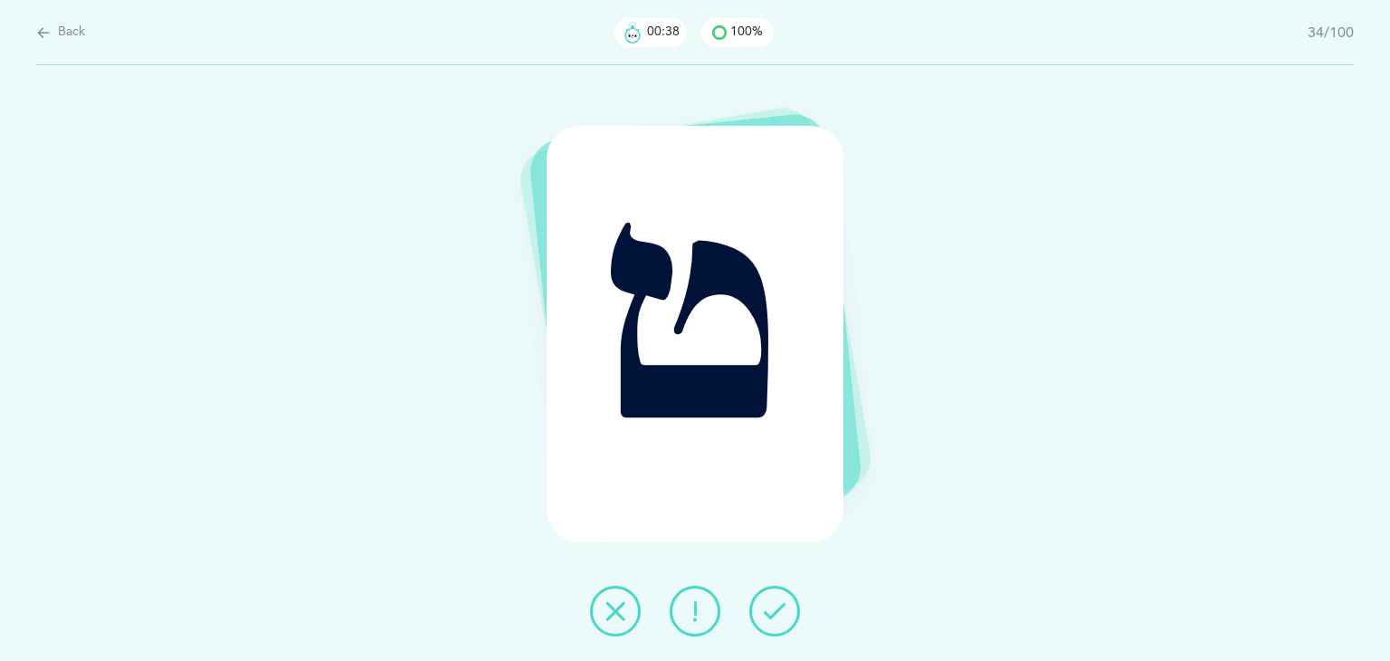
click at [776, 615] on icon at bounding box center [775, 611] width 22 height 22
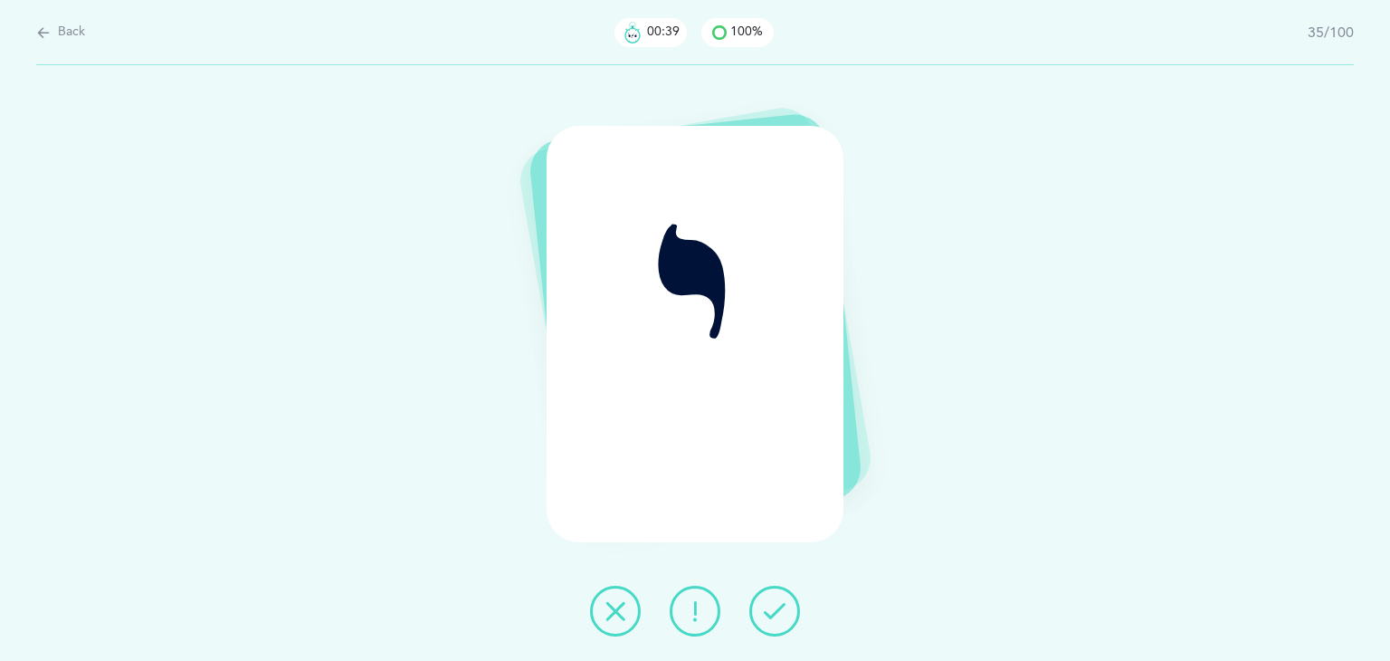
click at [776, 615] on icon at bounding box center [775, 611] width 22 height 22
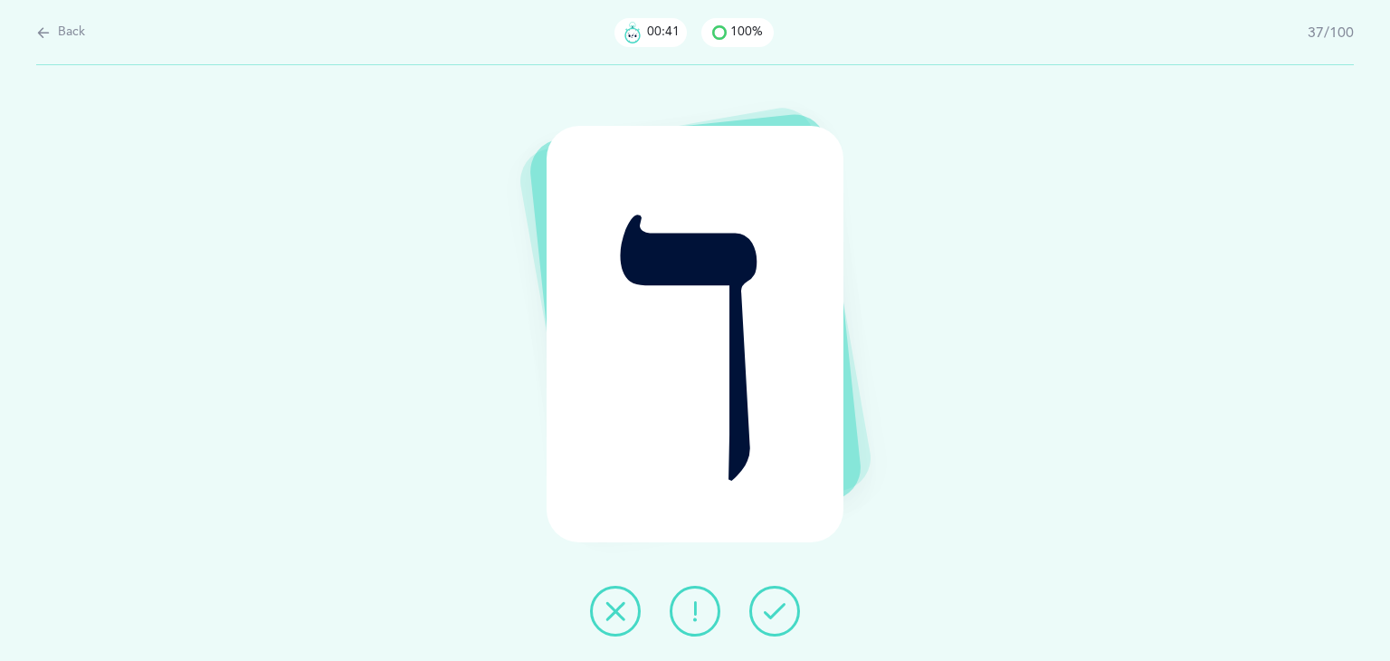
click at [776, 615] on icon at bounding box center [775, 611] width 22 height 22
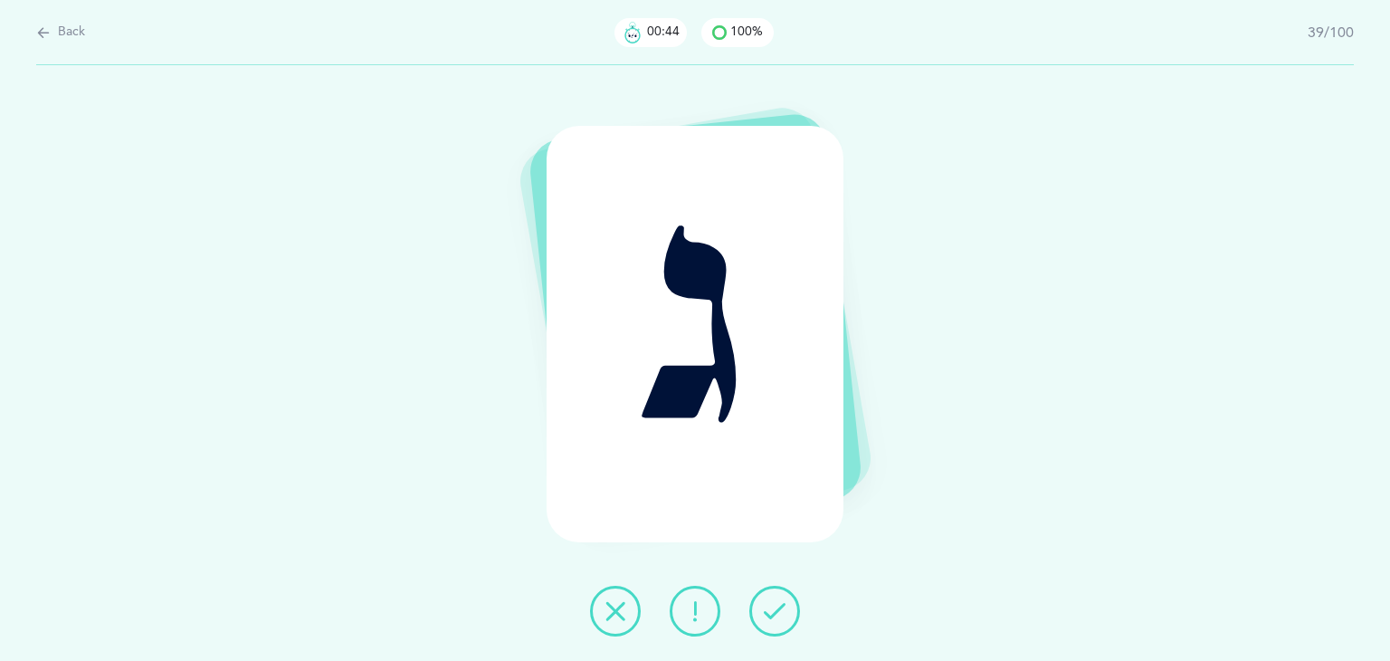
click at [776, 615] on icon at bounding box center [775, 611] width 22 height 22
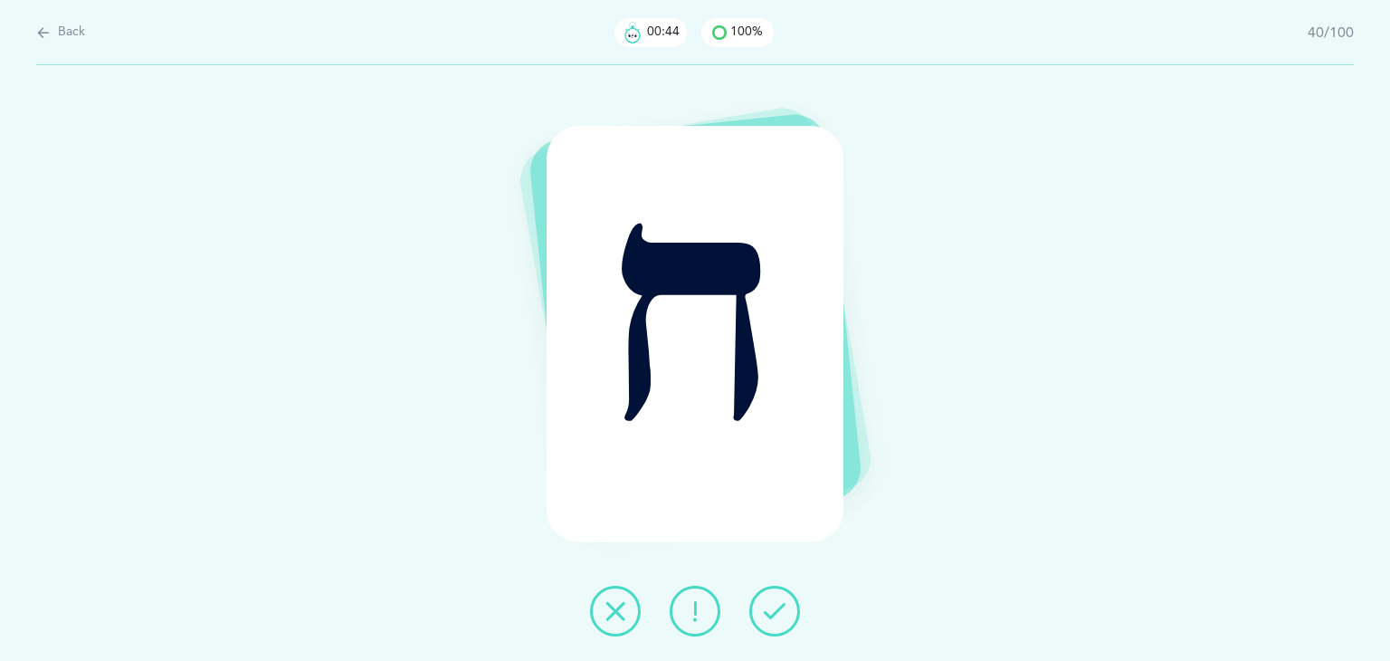
click at [776, 615] on icon at bounding box center [775, 611] width 22 height 22
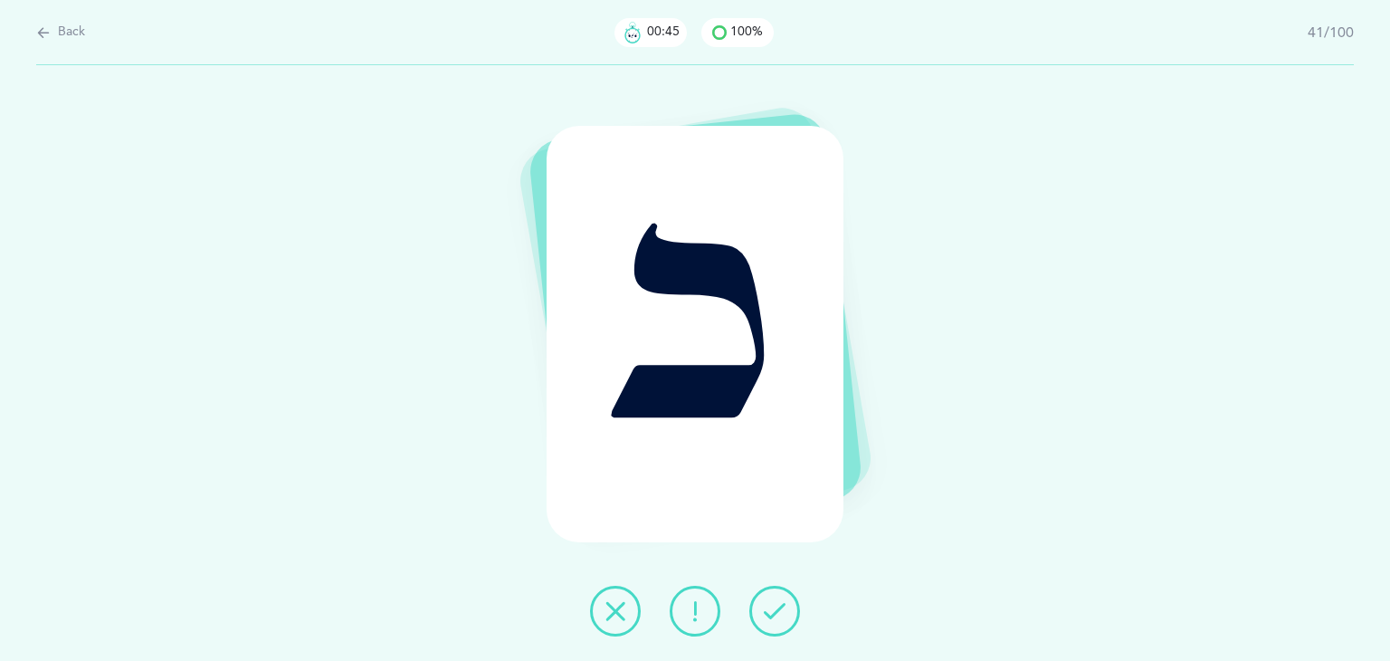
click at [776, 615] on icon at bounding box center [775, 611] width 22 height 22
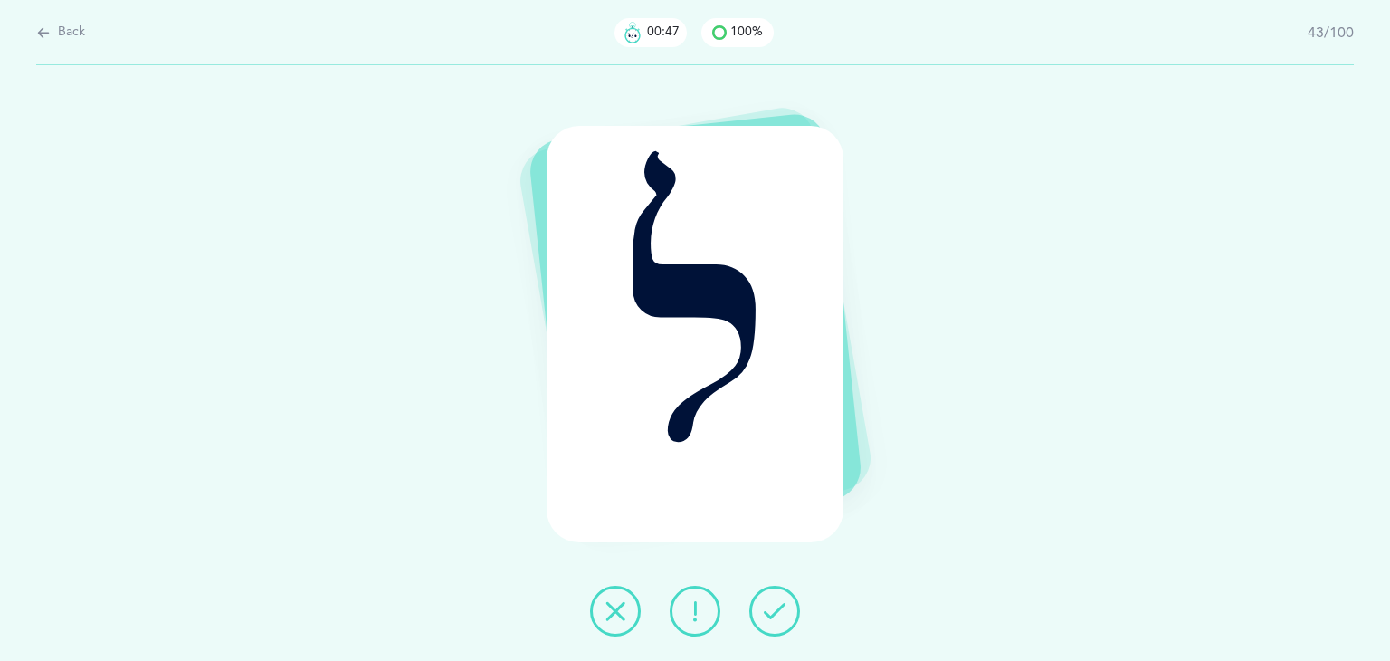
click at [776, 615] on icon at bounding box center [775, 611] width 22 height 22
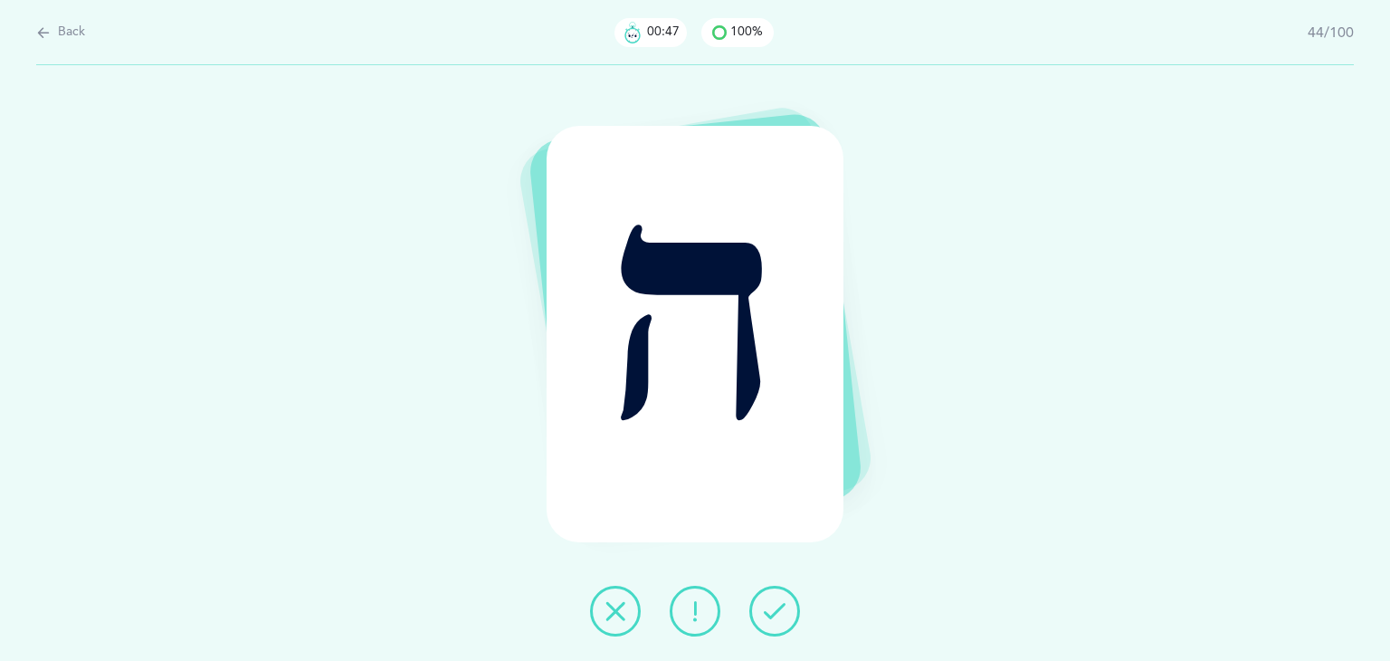
click at [776, 615] on icon at bounding box center [775, 611] width 22 height 22
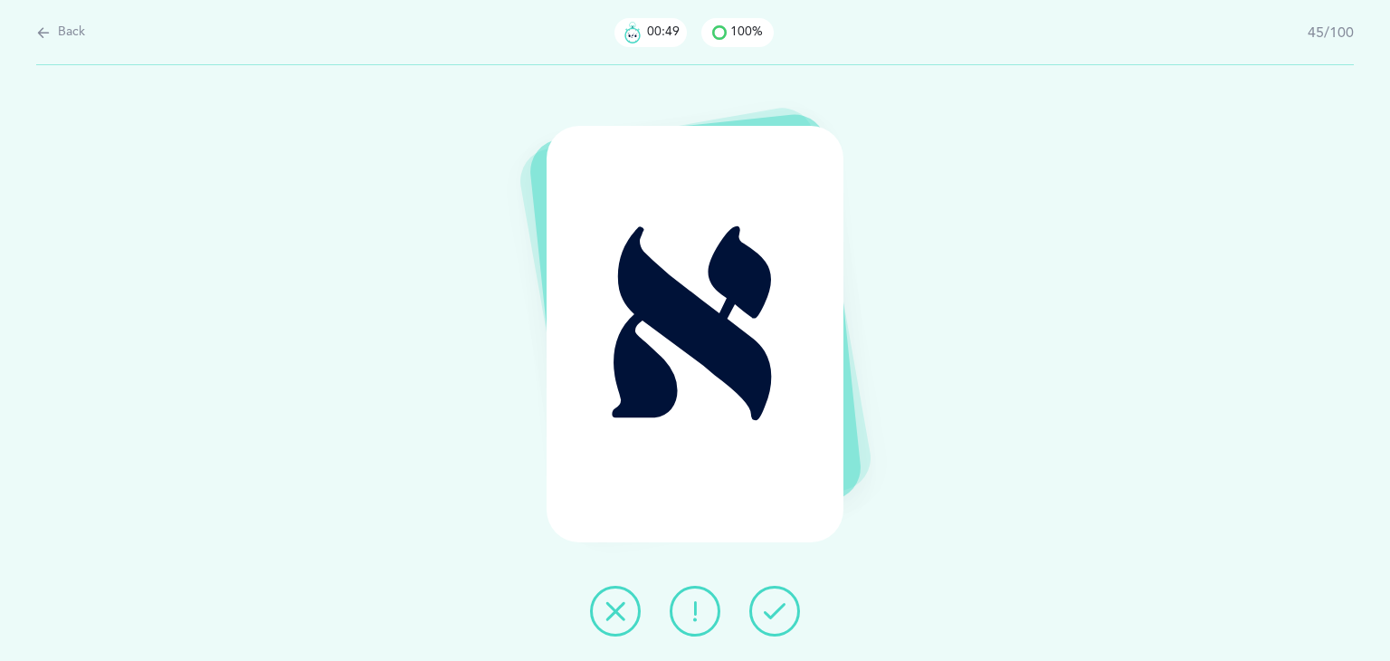
click at [776, 615] on icon at bounding box center [775, 611] width 22 height 22
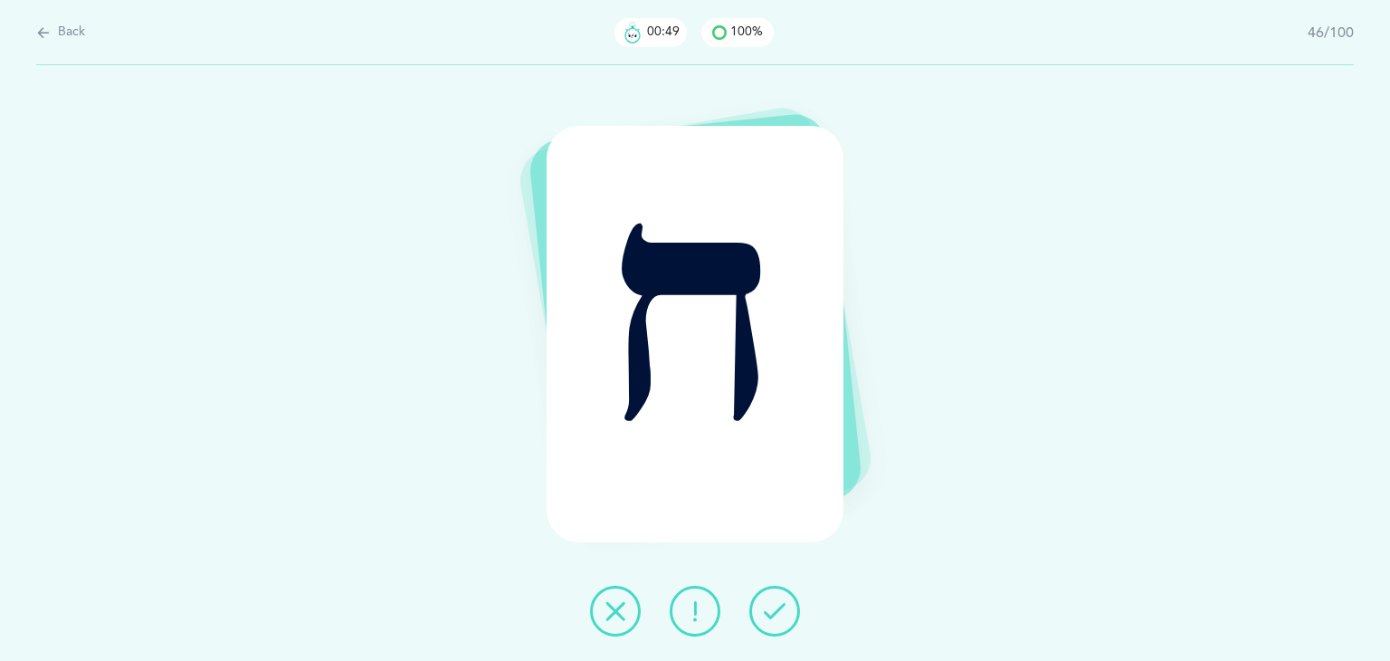
click at [776, 615] on icon at bounding box center [775, 611] width 22 height 22
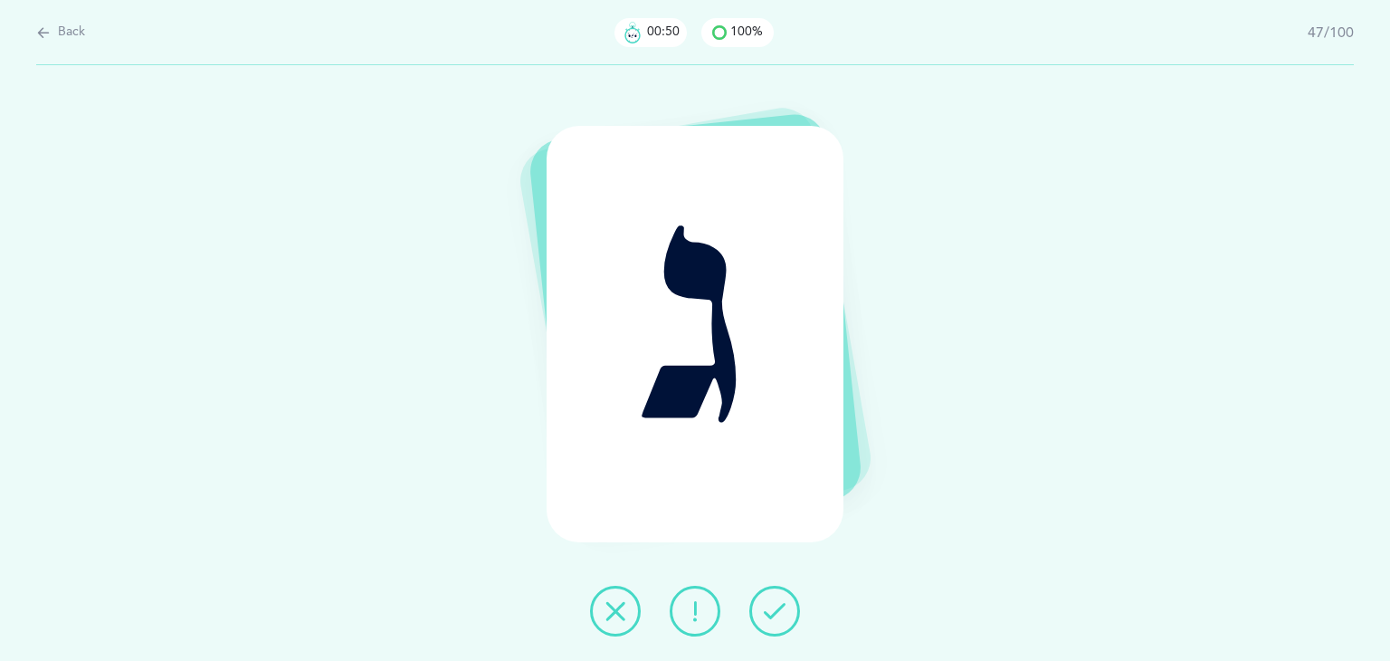
click at [776, 615] on icon at bounding box center [775, 611] width 22 height 22
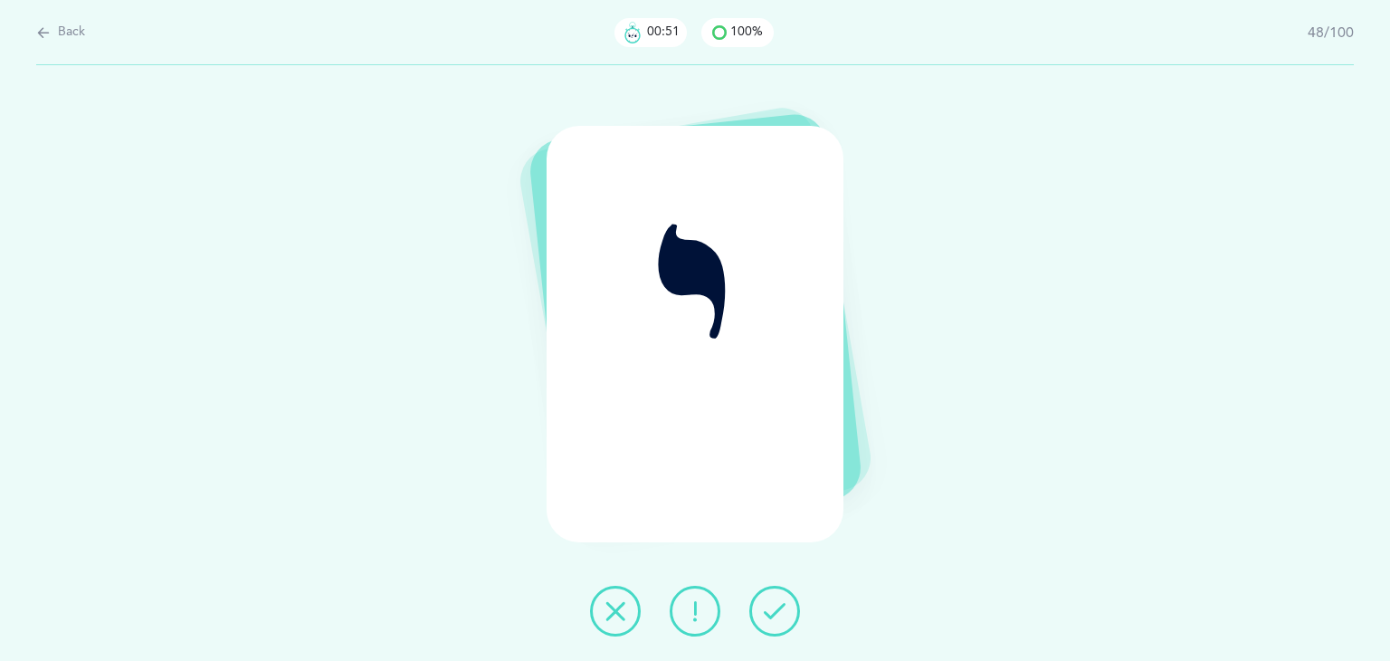
click at [776, 615] on icon at bounding box center [775, 611] width 22 height 22
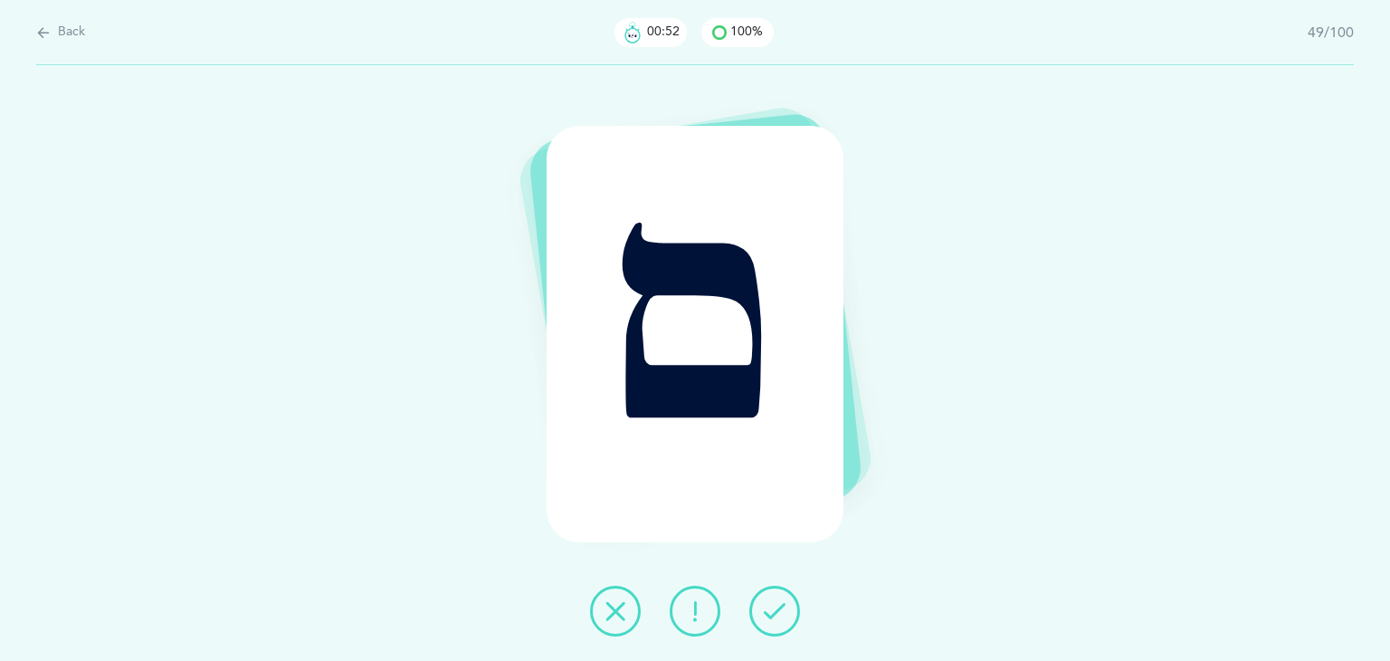
click at [776, 615] on icon at bounding box center [775, 611] width 22 height 22
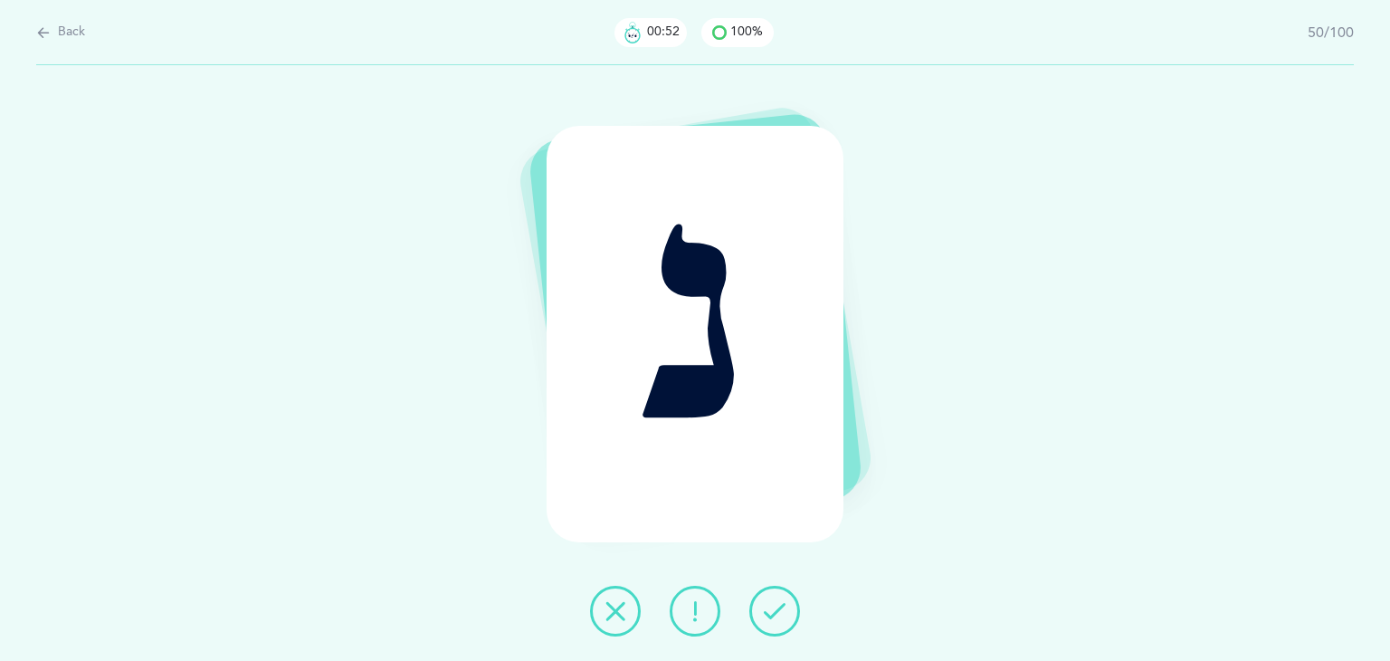
click at [776, 615] on icon at bounding box center [775, 611] width 22 height 22
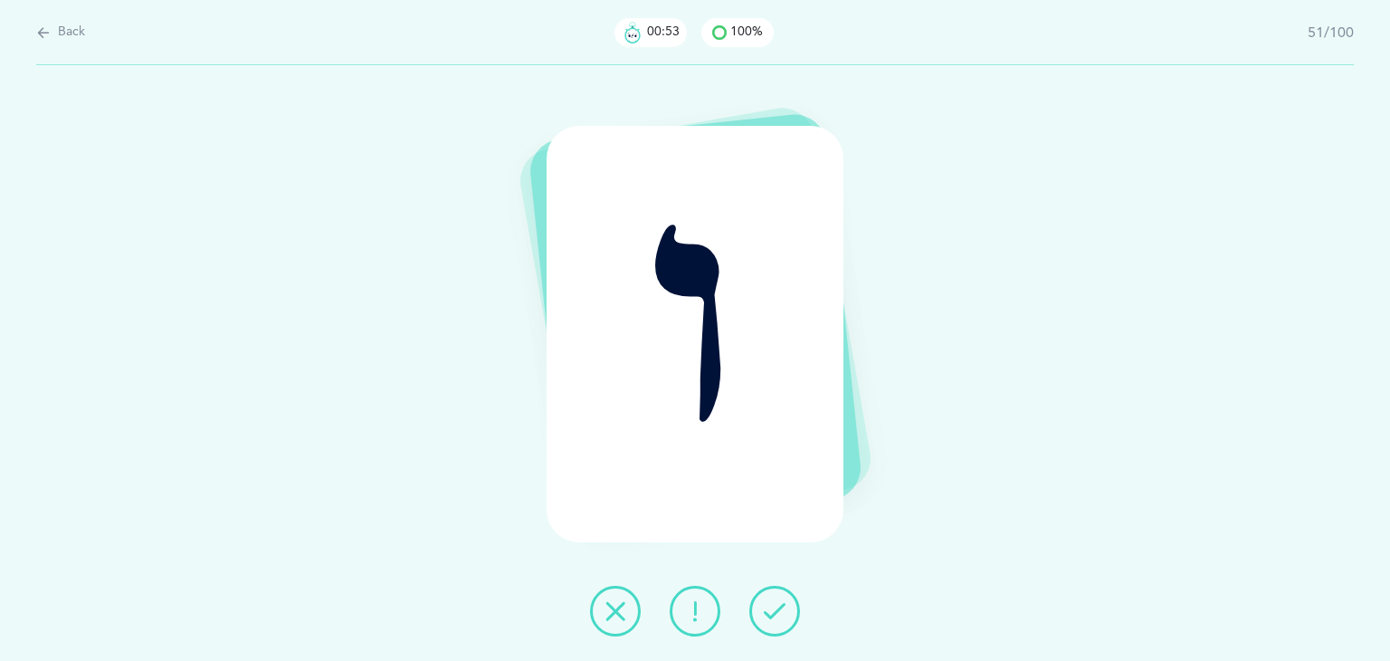
click at [776, 615] on icon at bounding box center [775, 611] width 22 height 22
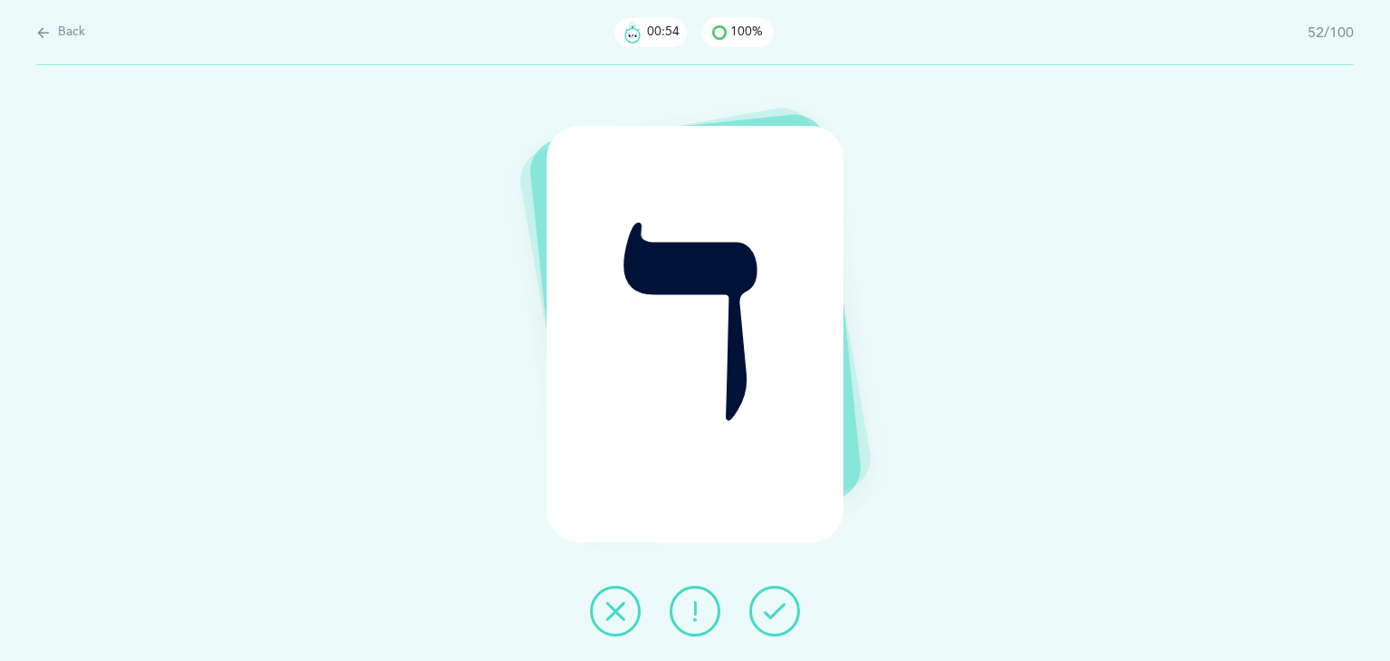
click at [776, 615] on icon at bounding box center [775, 611] width 22 height 22
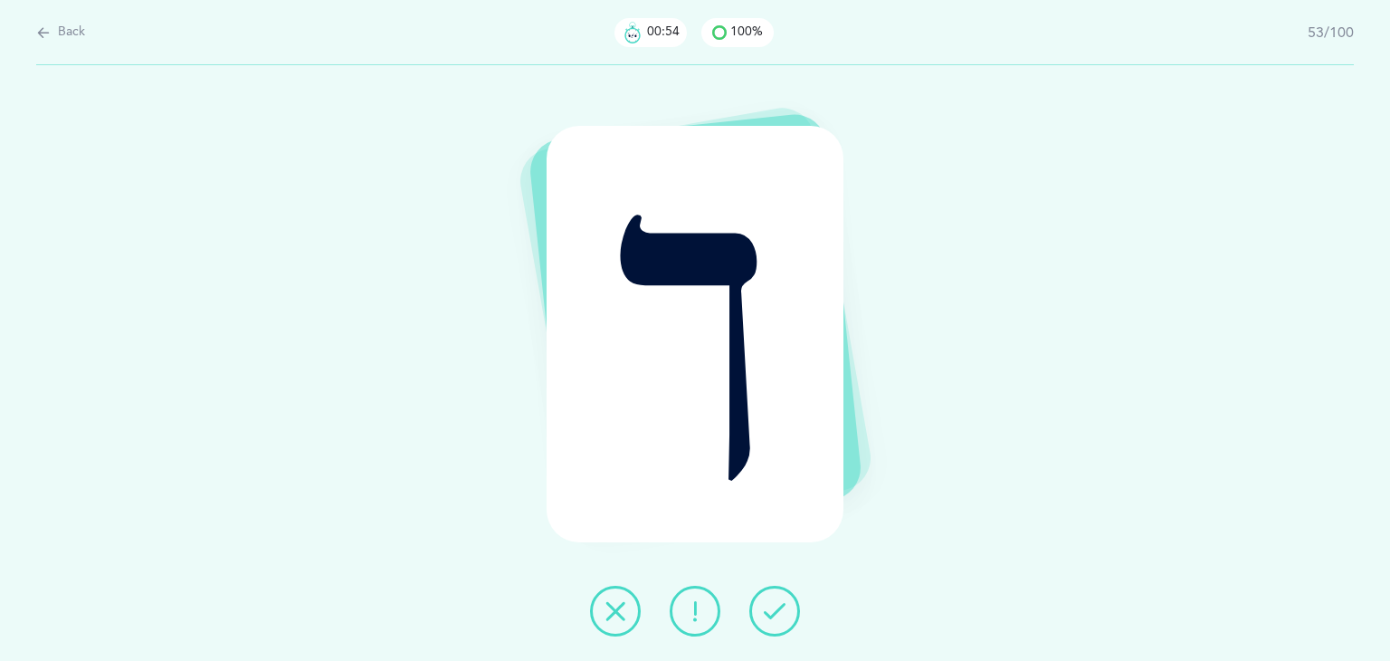
click at [776, 615] on icon at bounding box center [775, 611] width 22 height 22
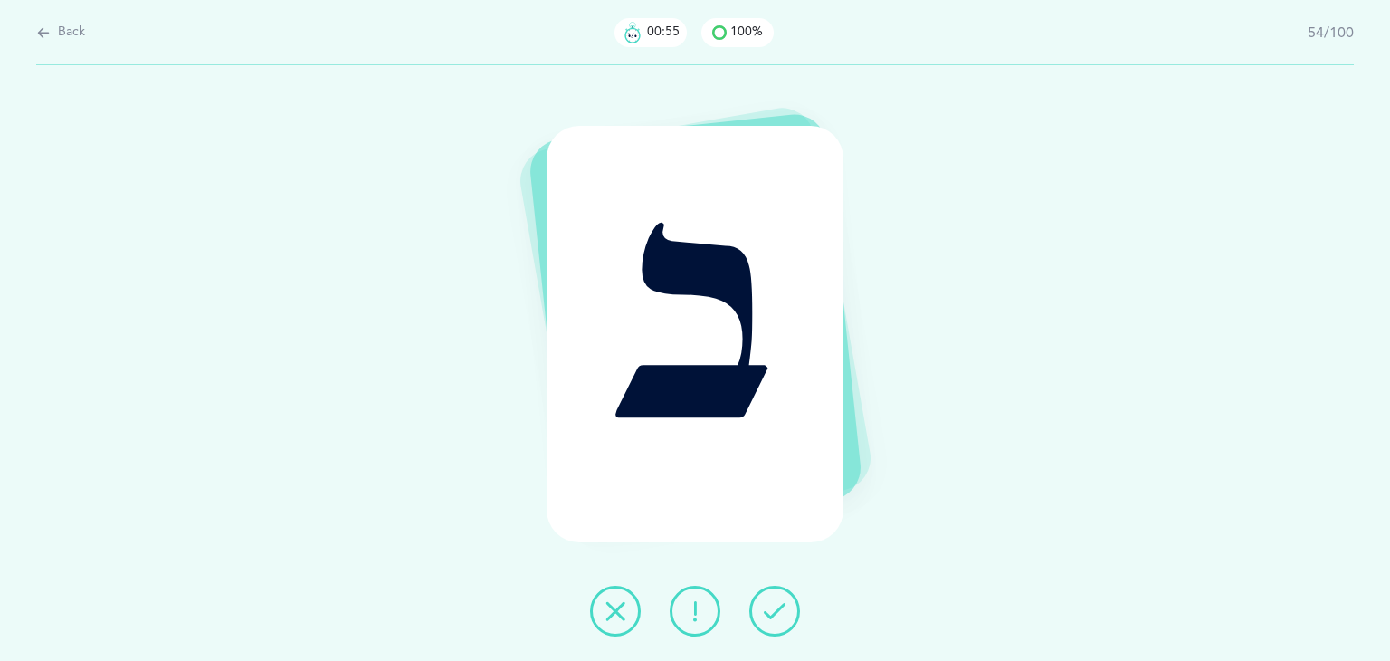
click at [776, 615] on icon at bounding box center [775, 611] width 22 height 22
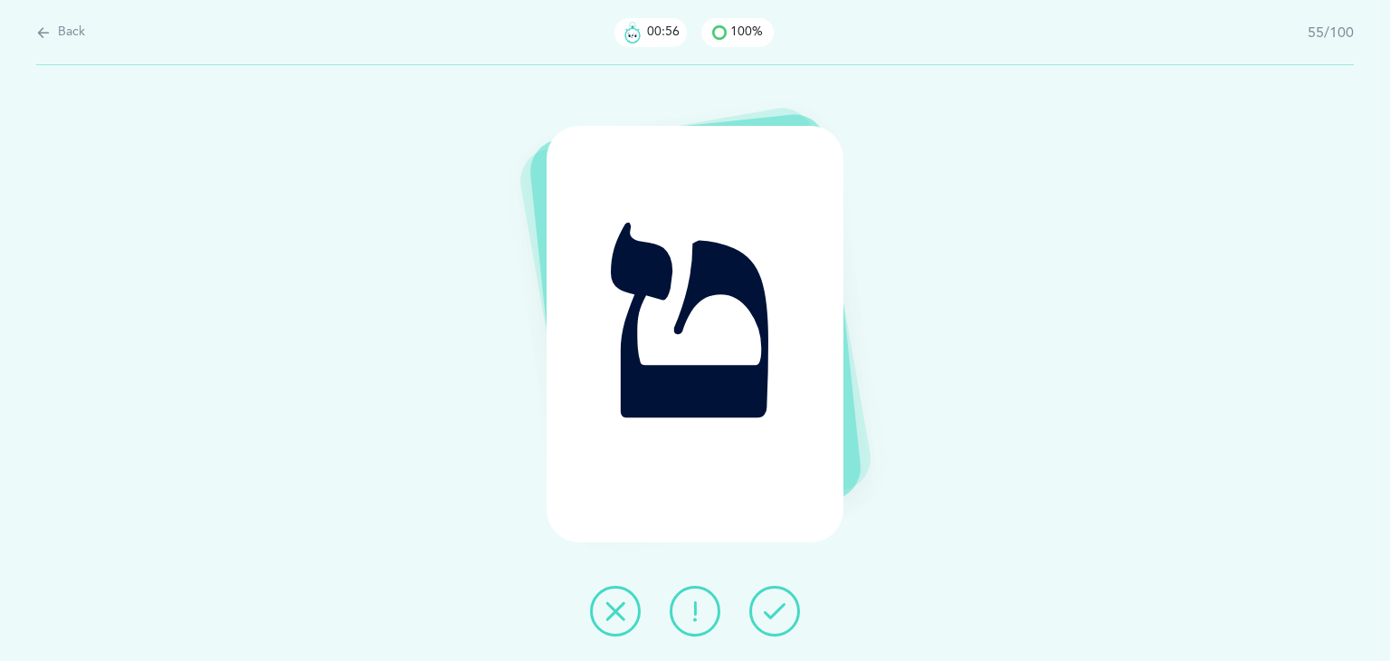
click at [776, 615] on icon at bounding box center [775, 611] width 22 height 22
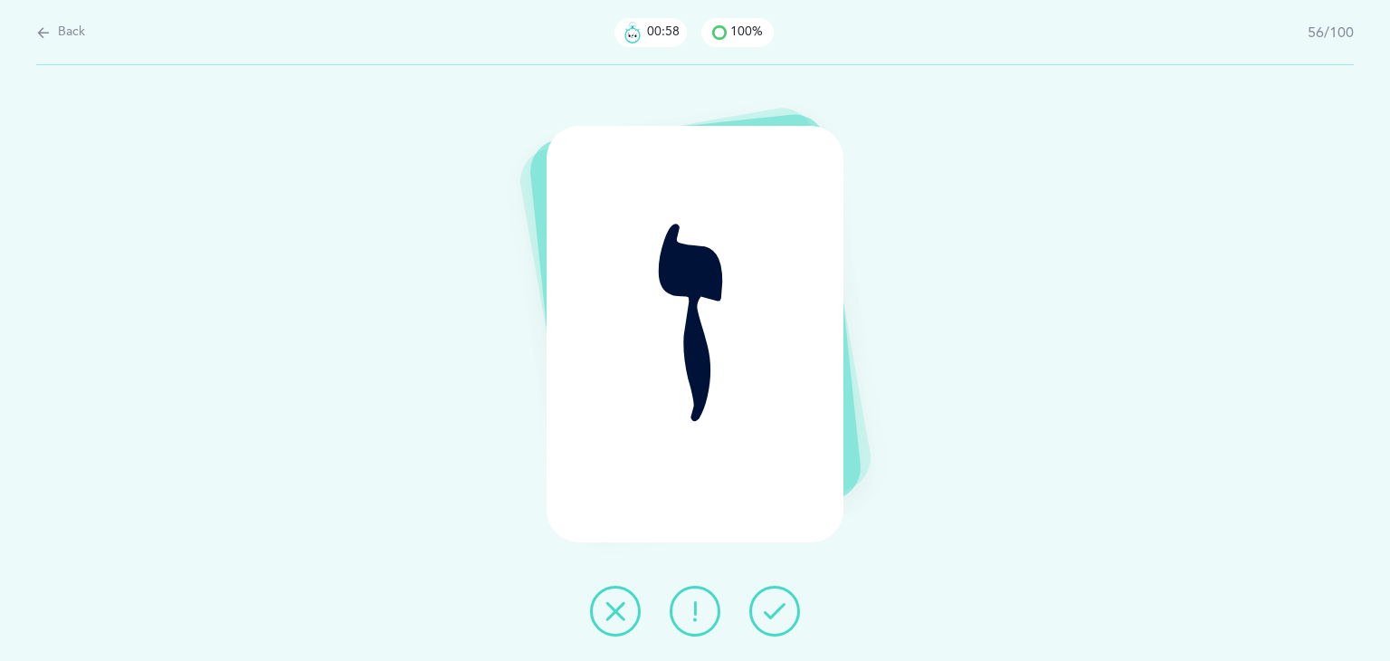
click at [776, 615] on icon at bounding box center [775, 611] width 22 height 22
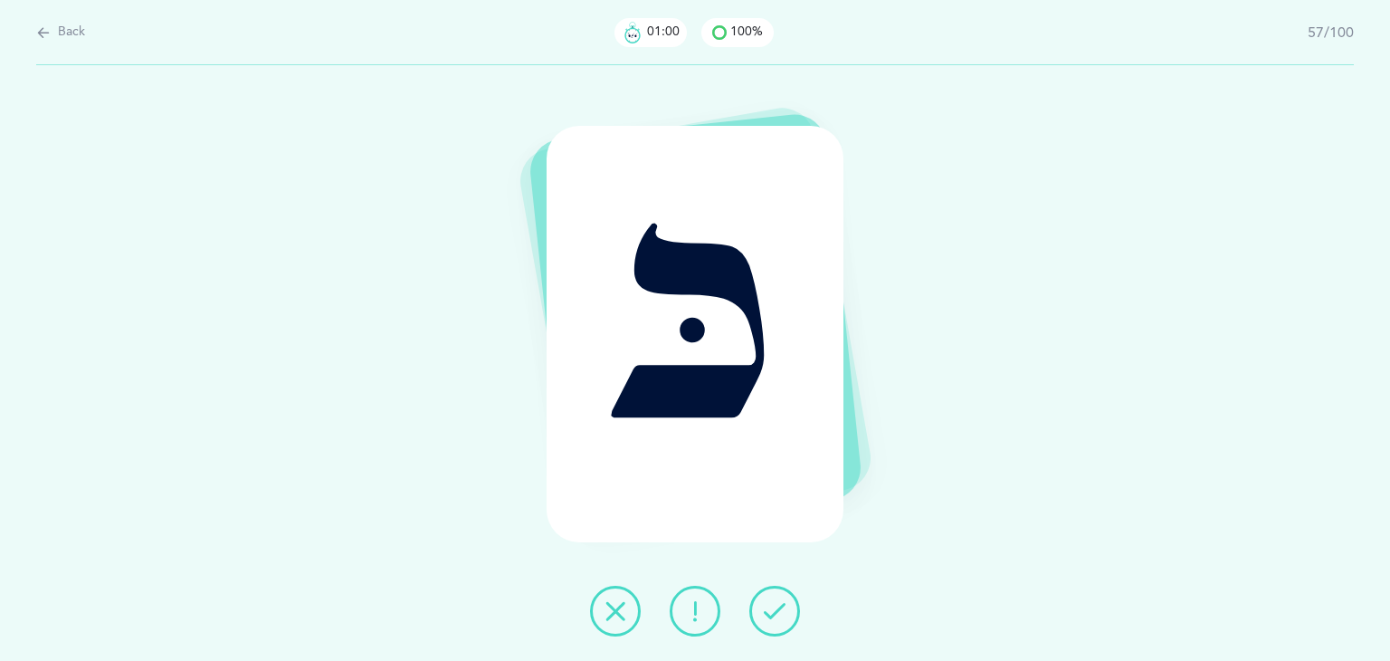
click at [776, 615] on icon at bounding box center [775, 611] width 22 height 22
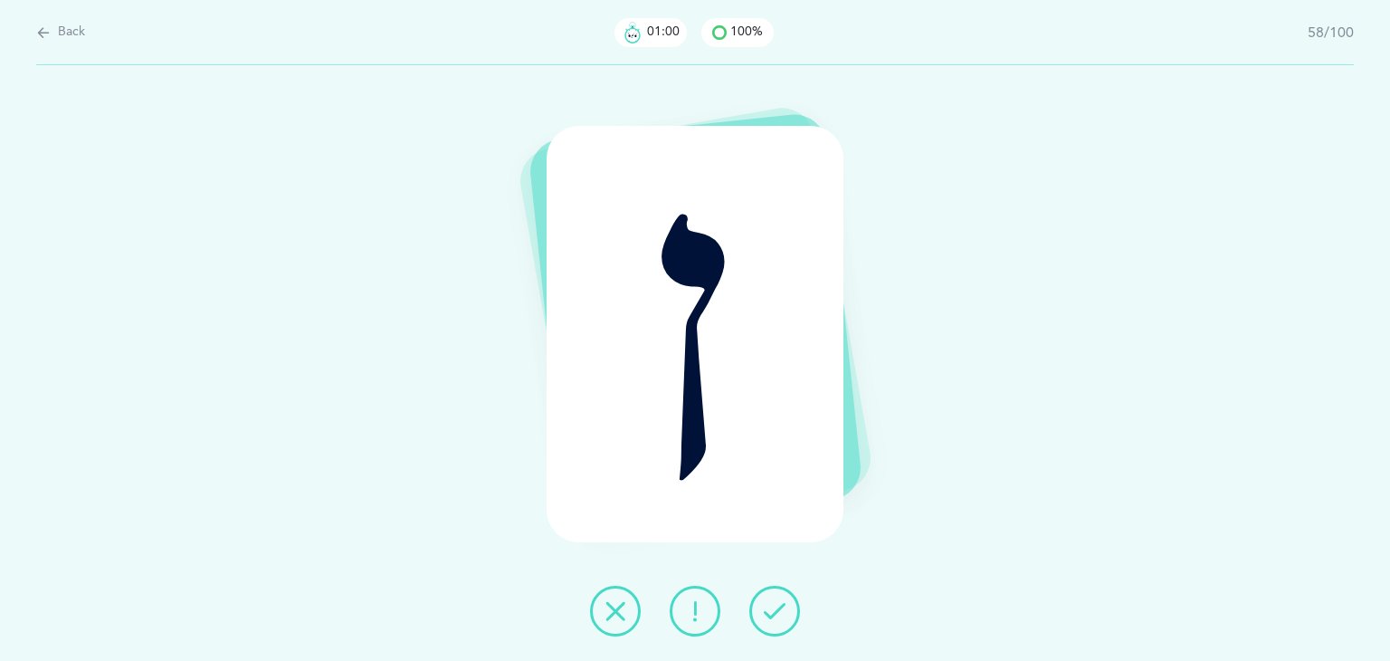
click at [776, 615] on icon at bounding box center [775, 611] width 22 height 22
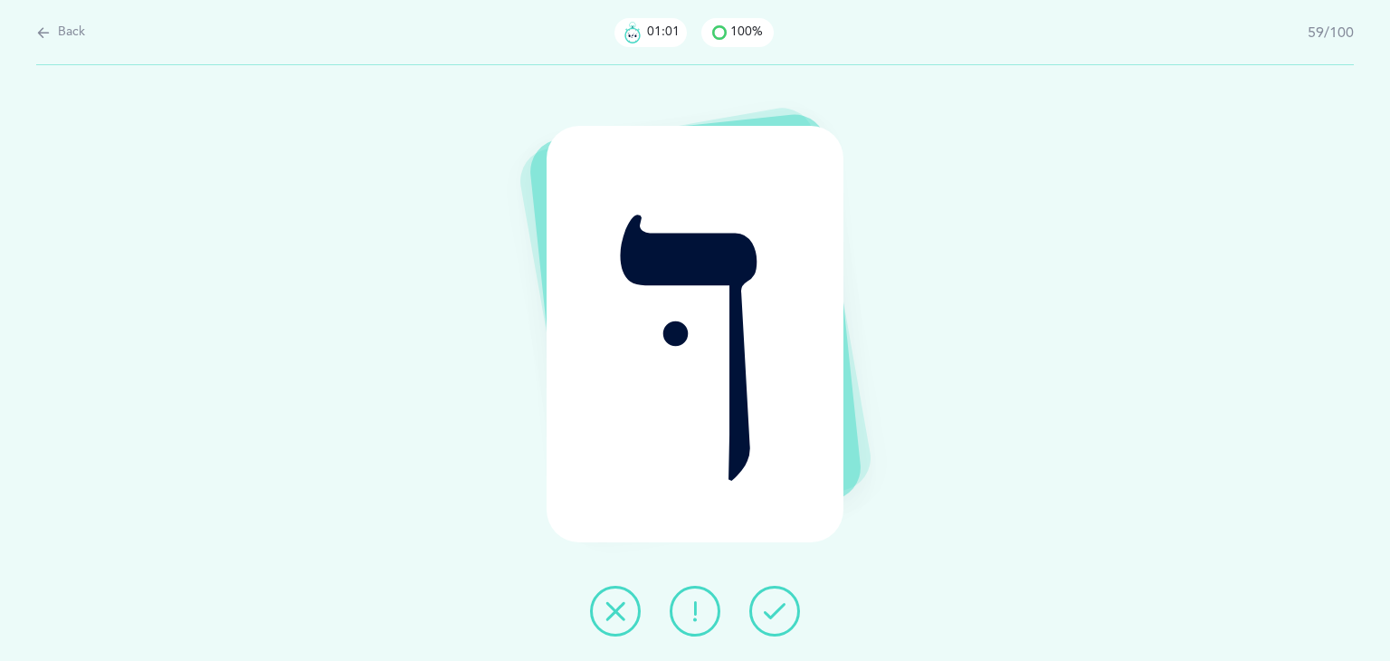
click at [776, 615] on icon at bounding box center [775, 611] width 22 height 22
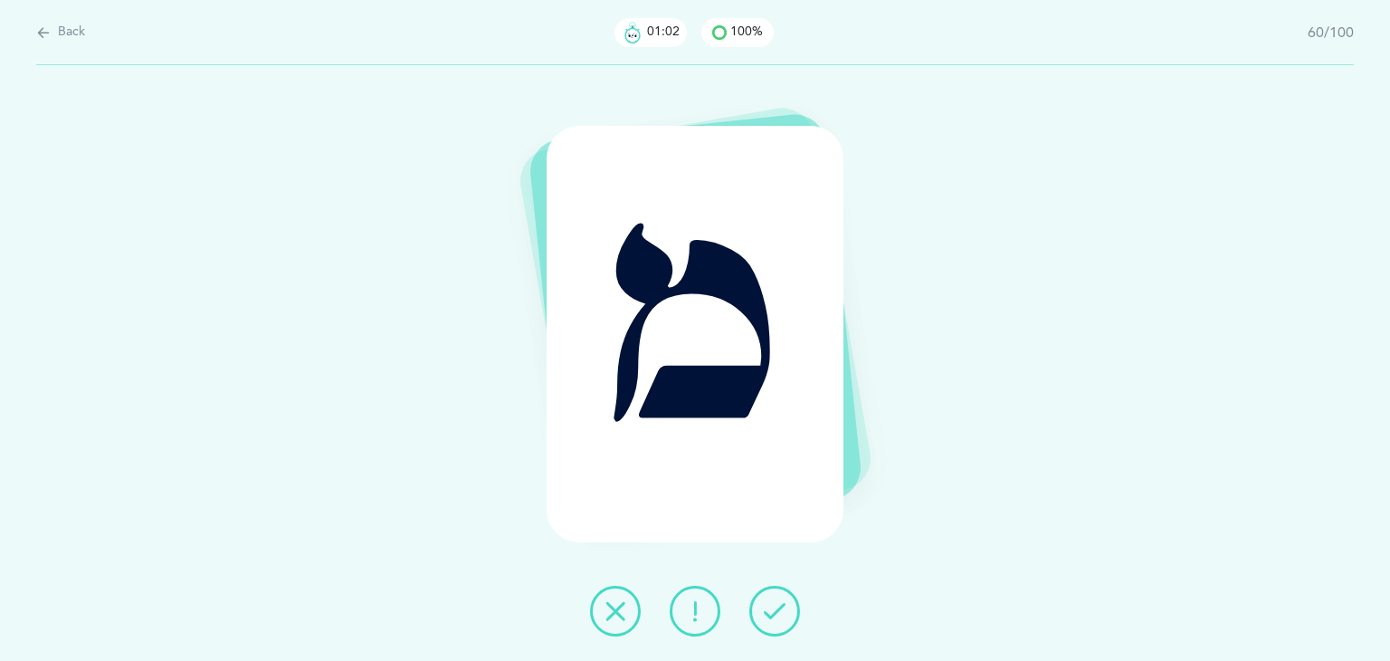
click at [776, 615] on icon at bounding box center [775, 611] width 22 height 22
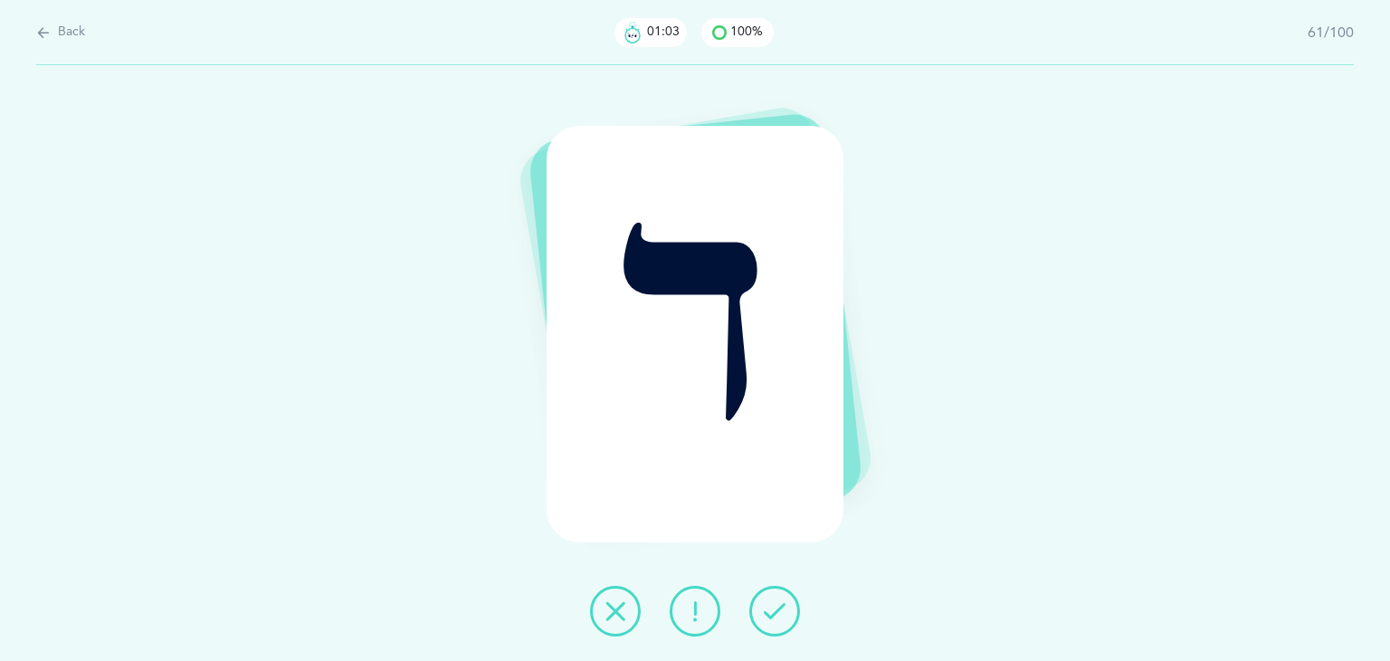
click at [776, 615] on icon at bounding box center [775, 611] width 22 height 22
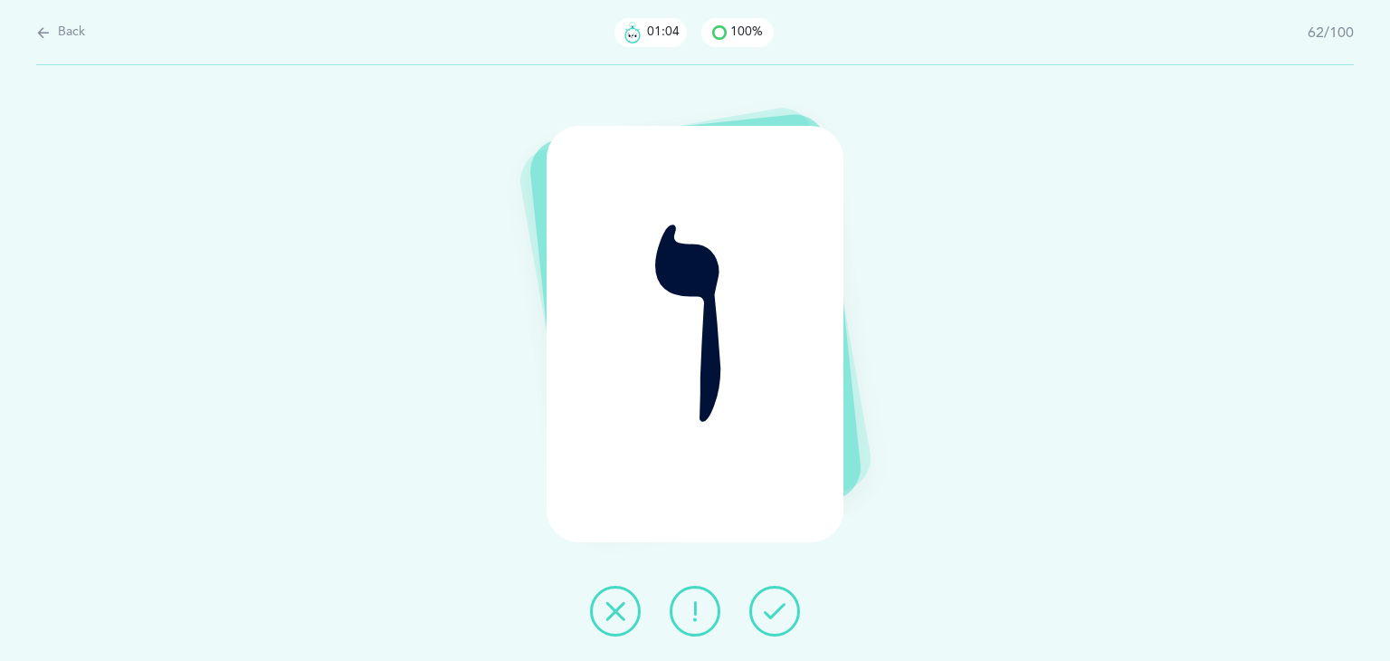
click at [776, 615] on icon at bounding box center [775, 611] width 22 height 22
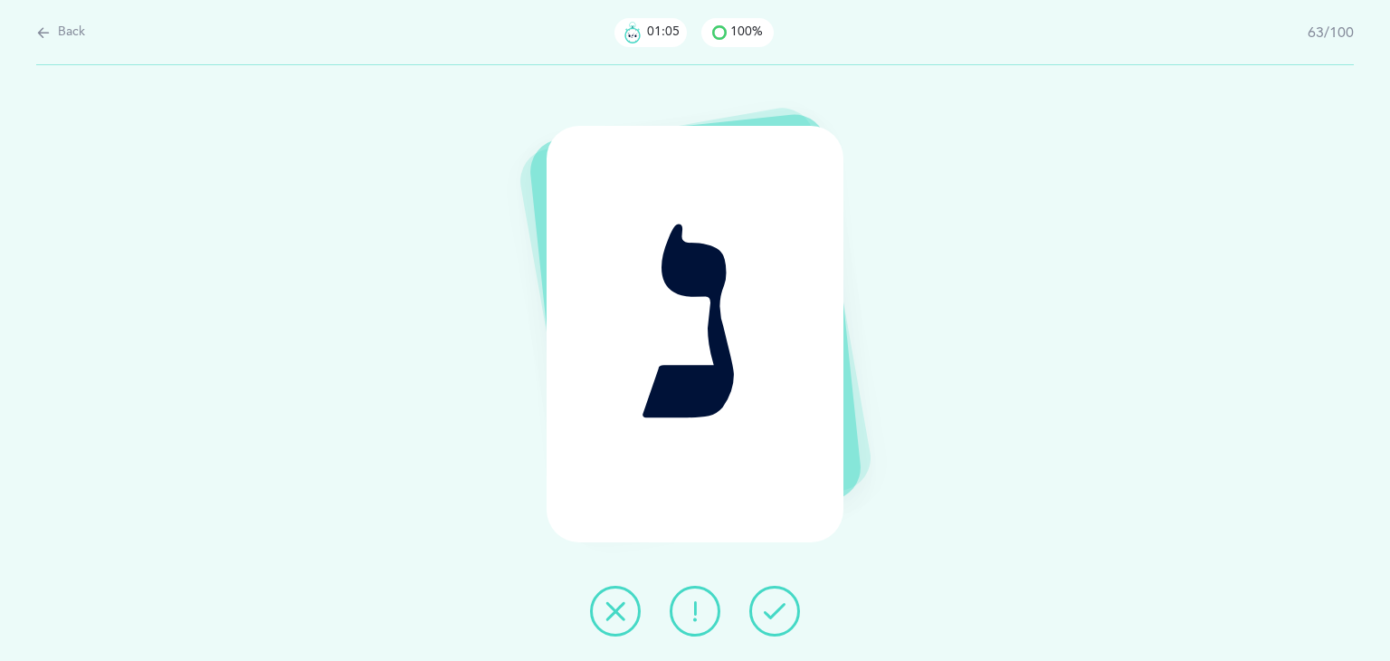
click at [776, 615] on icon at bounding box center [775, 611] width 22 height 22
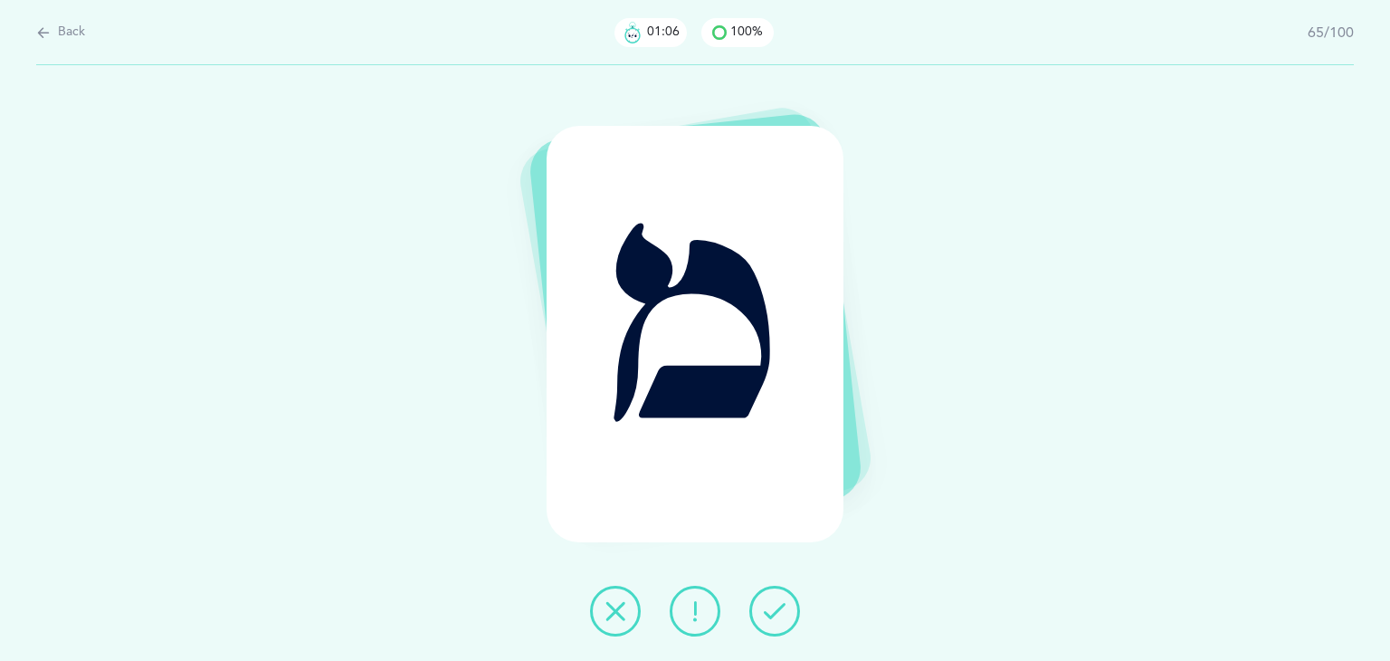
click at [776, 615] on icon at bounding box center [775, 611] width 22 height 22
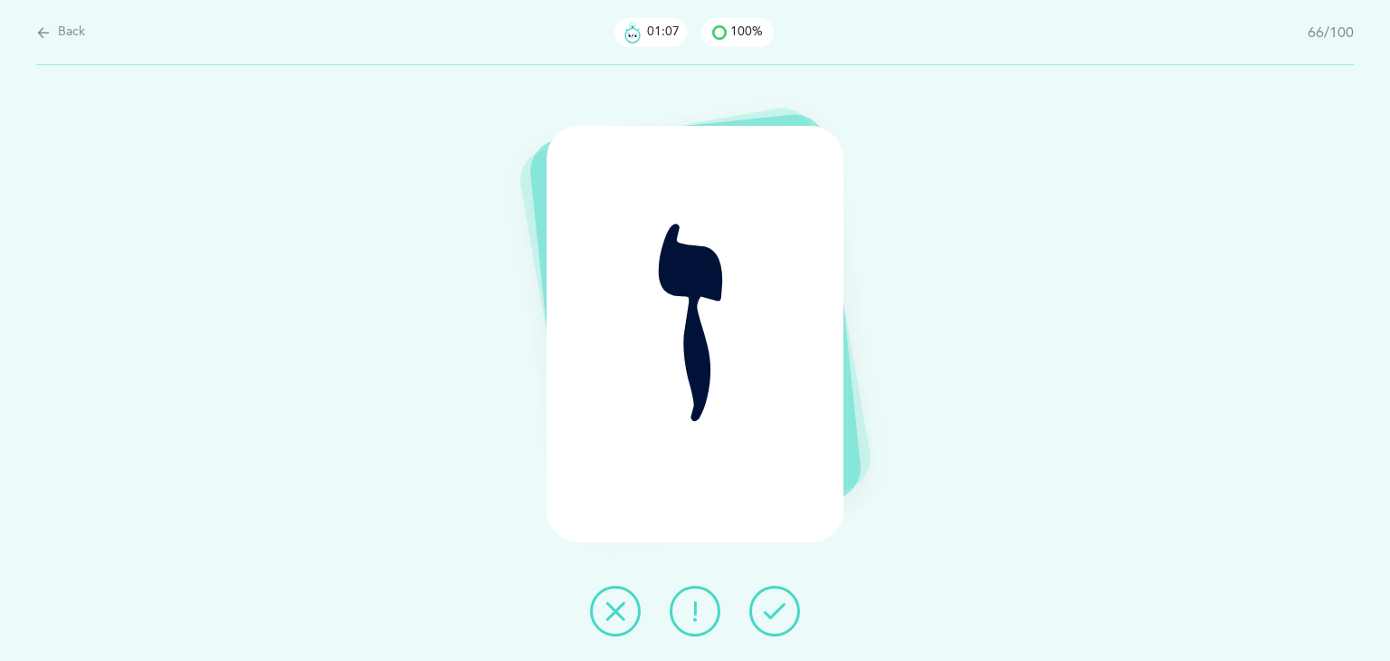
click at [776, 615] on icon at bounding box center [775, 611] width 22 height 22
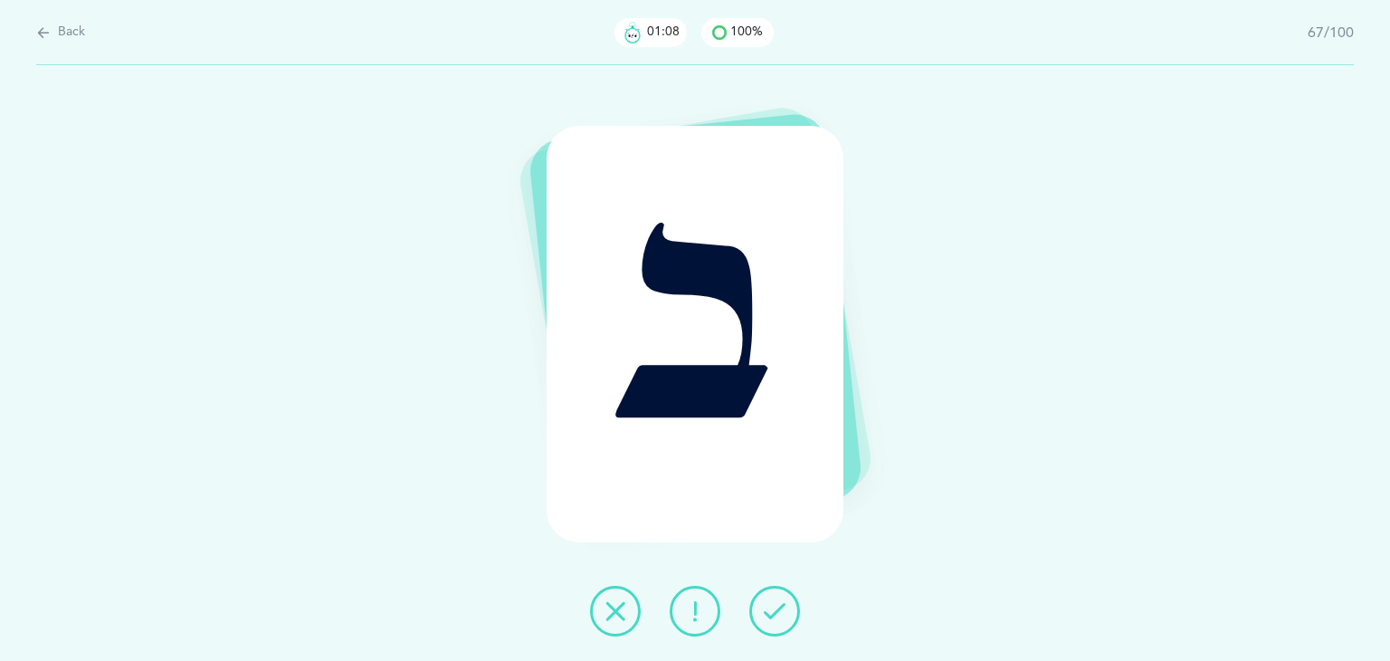
click at [776, 615] on icon at bounding box center [775, 611] width 22 height 22
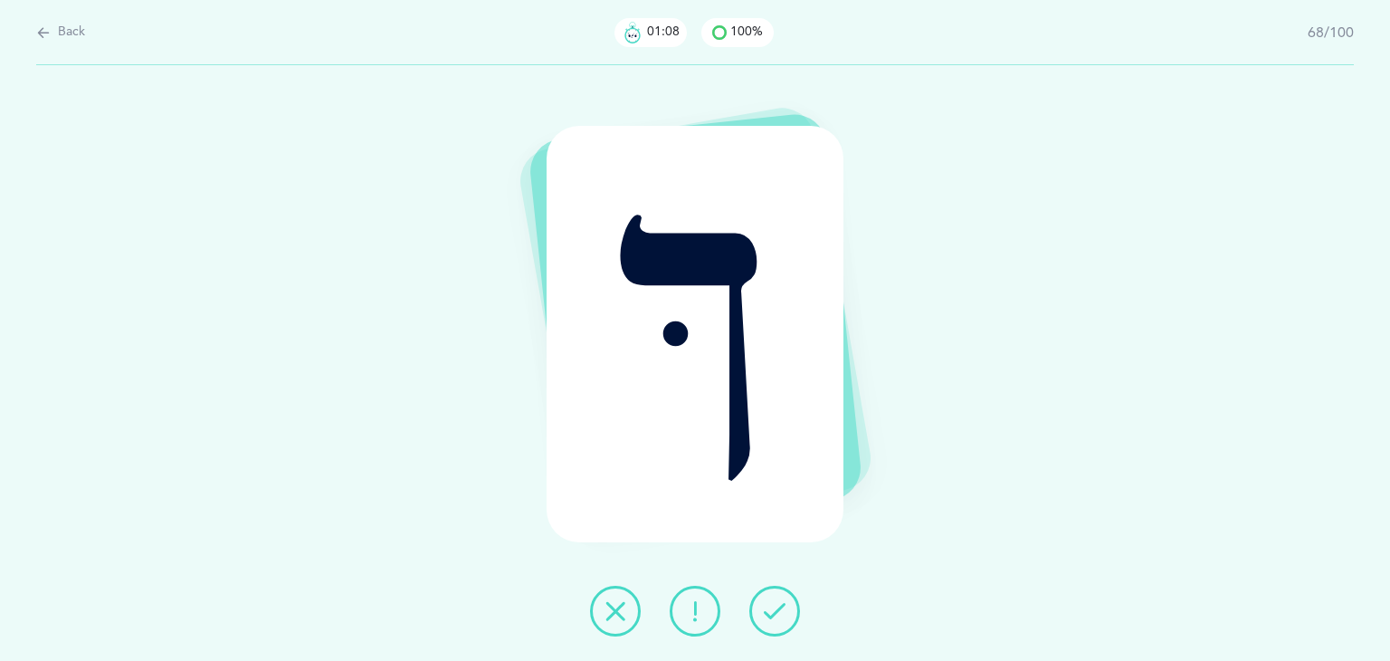
click at [776, 615] on icon at bounding box center [775, 611] width 22 height 22
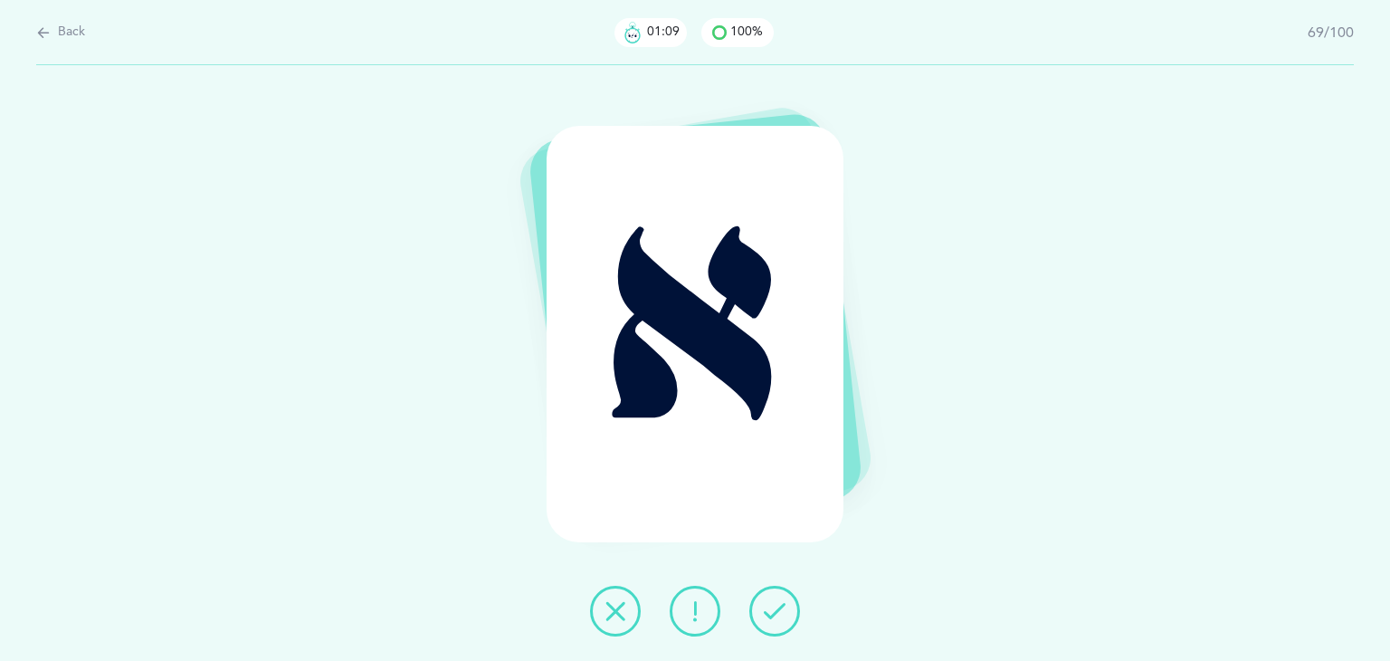
click at [776, 615] on icon at bounding box center [775, 611] width 22 height 22
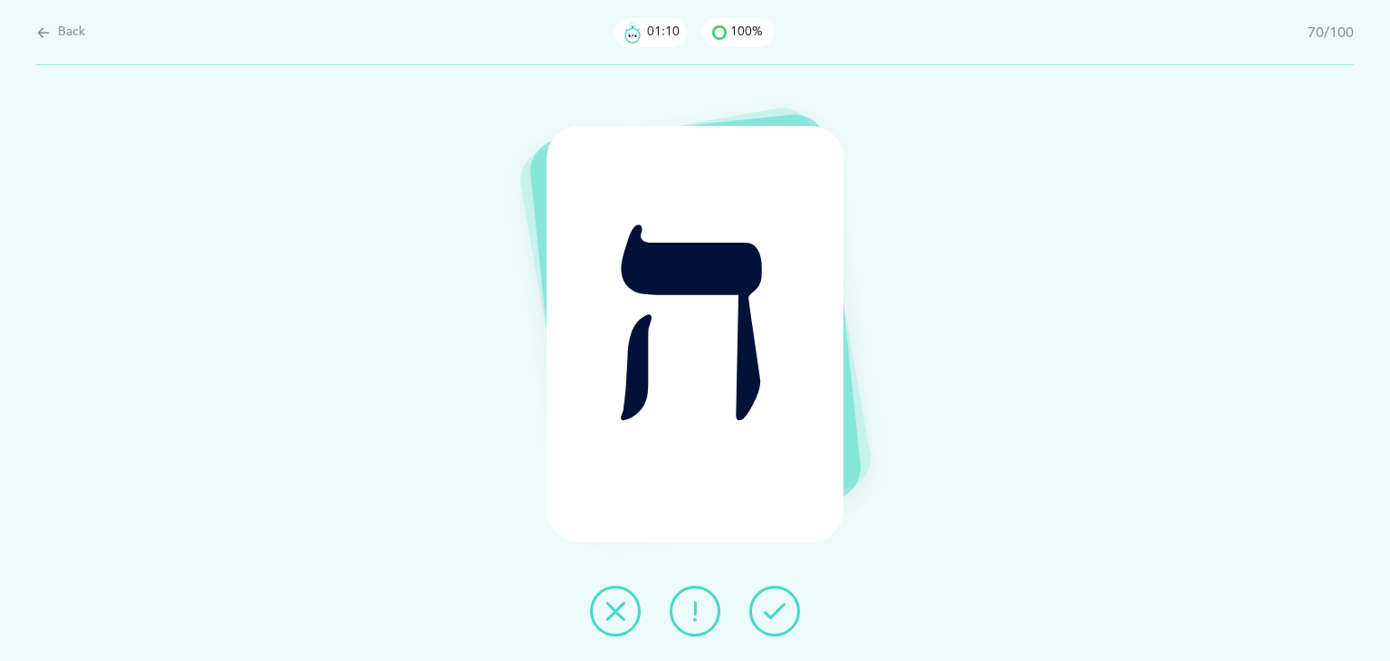
click at [776, 615] on icon at bounding box center [775, 611] width 22 height 22
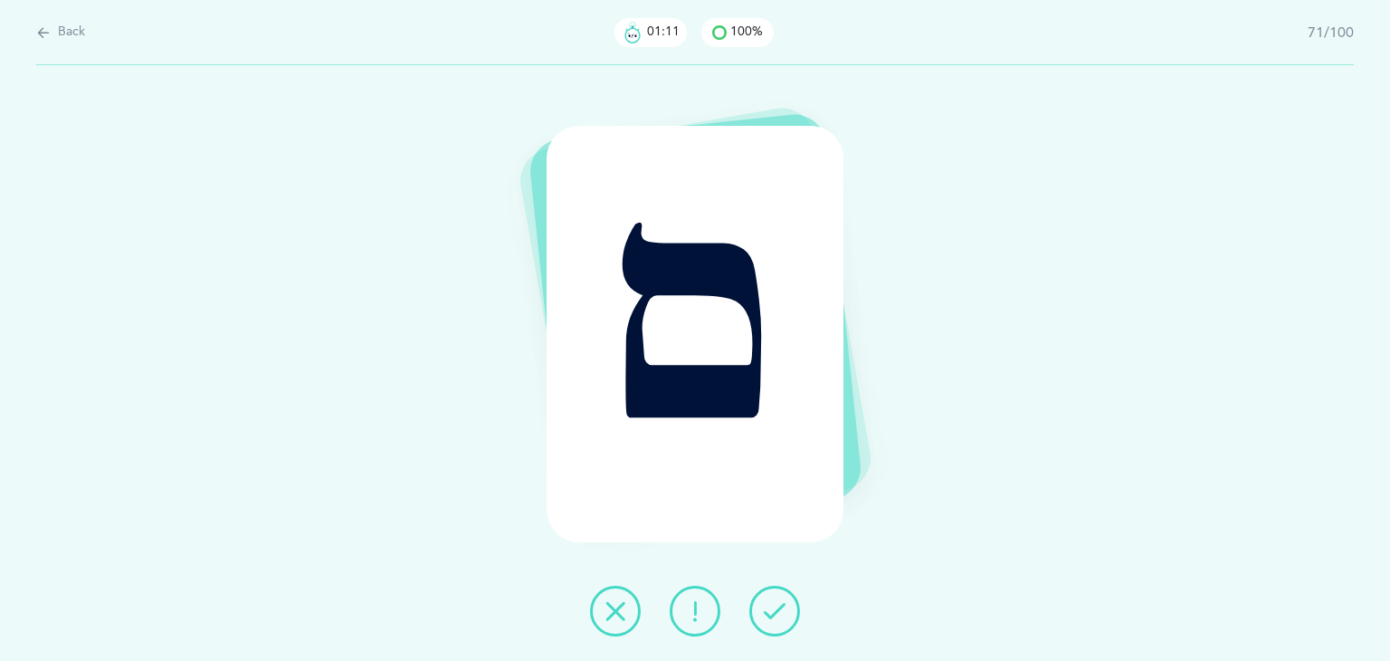
click at [776, 615] on icon at bounding box center [775, 611] width 22 height 22
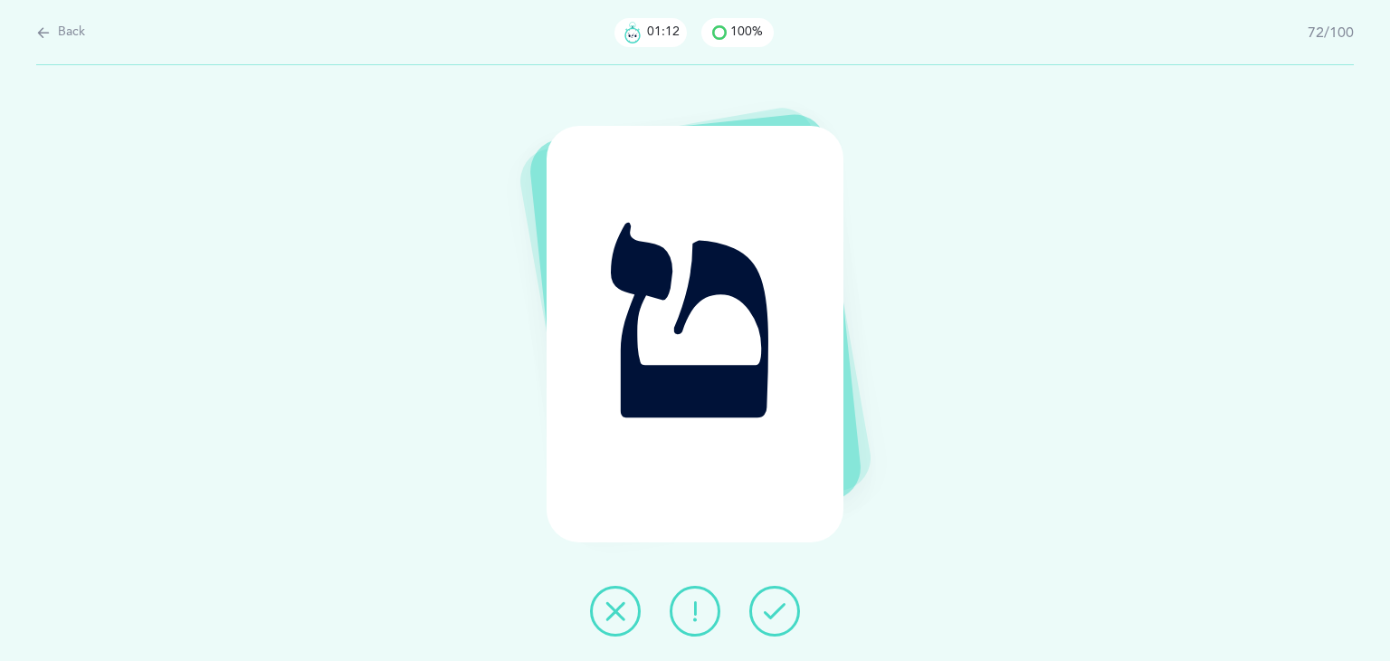
click at [776, 615] on icon at bounding box center [775, 611] width 22 height 22
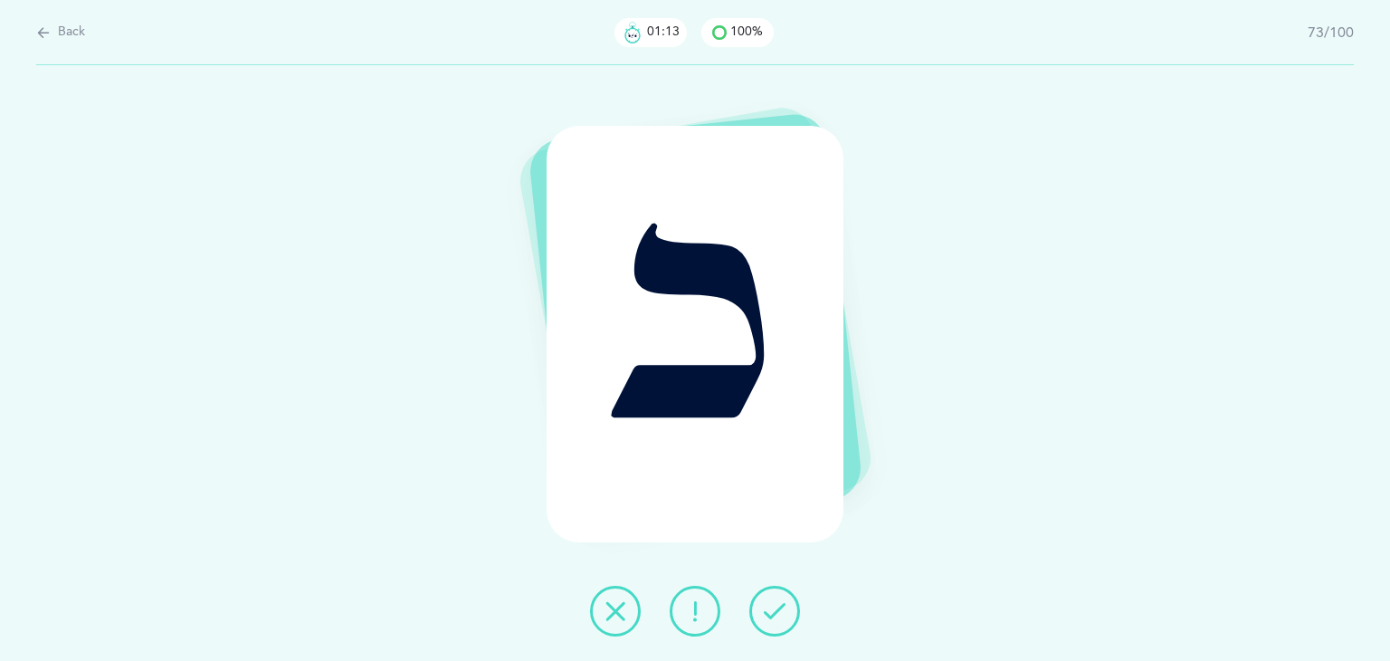
click at [776, 615] on icon at bounding box center [775, 611] width 22 height 22
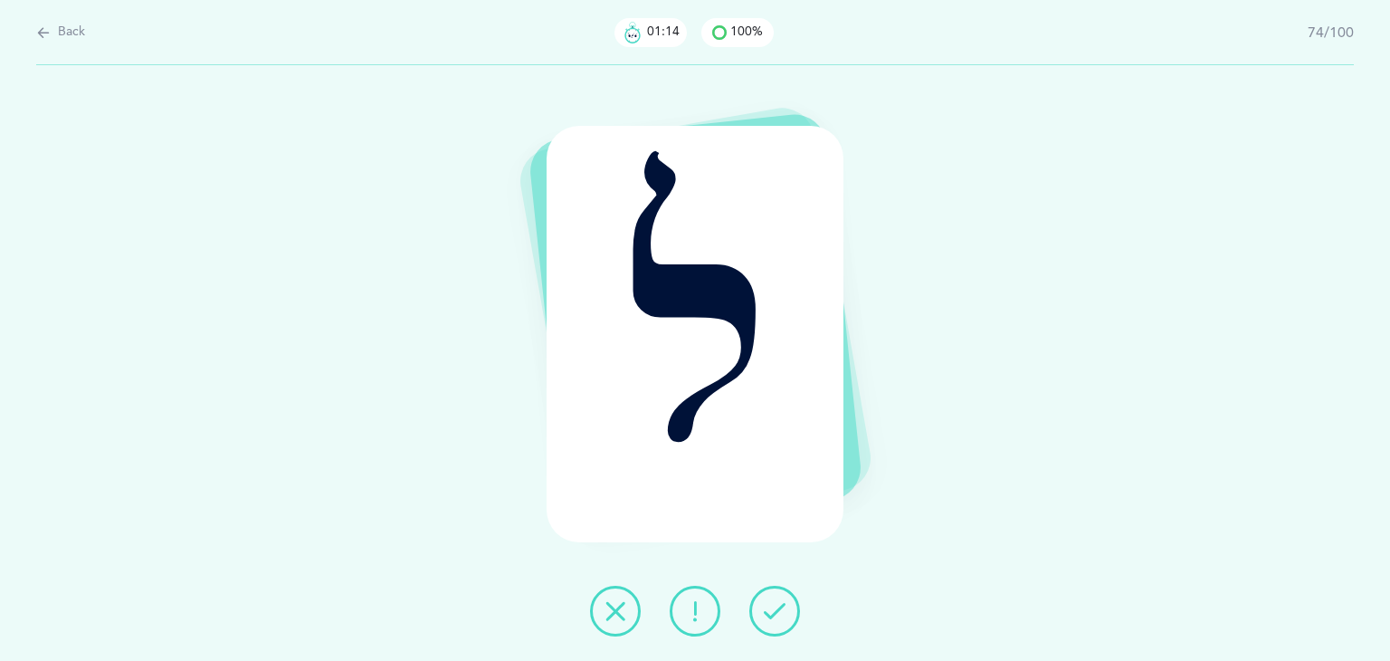
click at [776, 615] on icon at bounding box center [775, 611] width 22 height 22
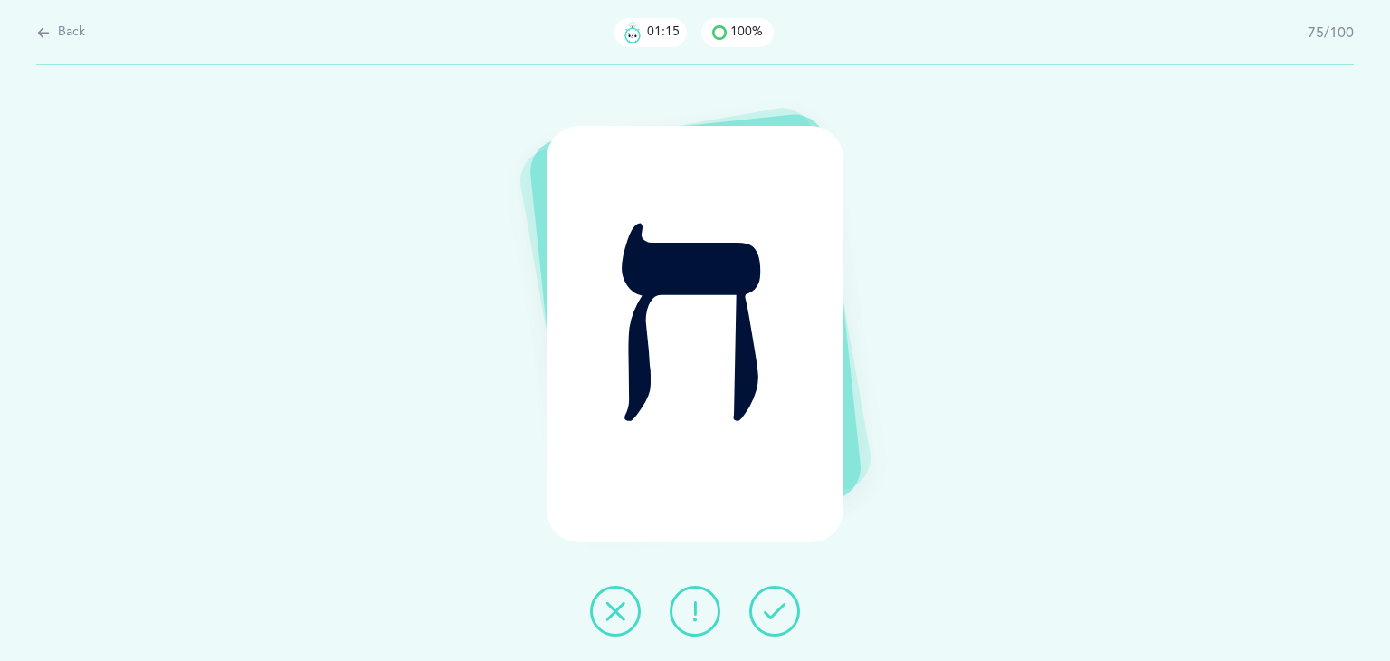
click at [776, 615] on icon at bounding box center [775, 611] width 22 height 22
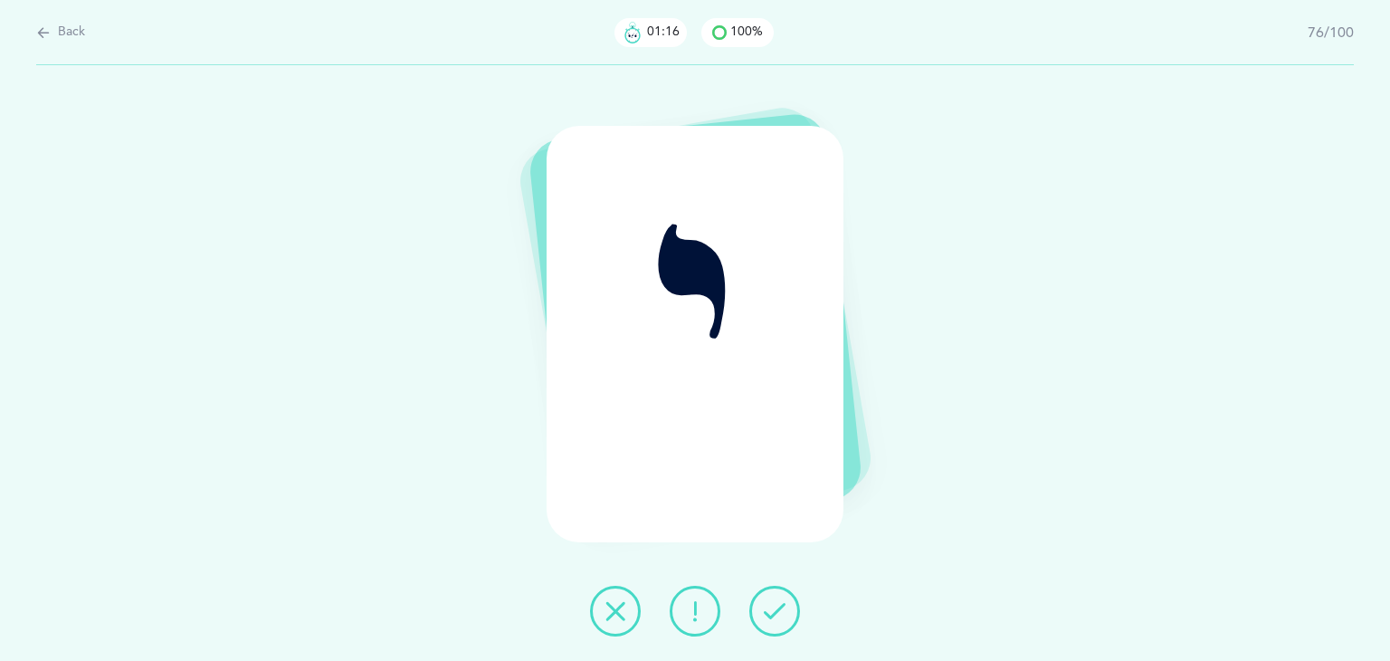
click at [776, 615] on icon at bounding box center [775, 611] width 22 height 22
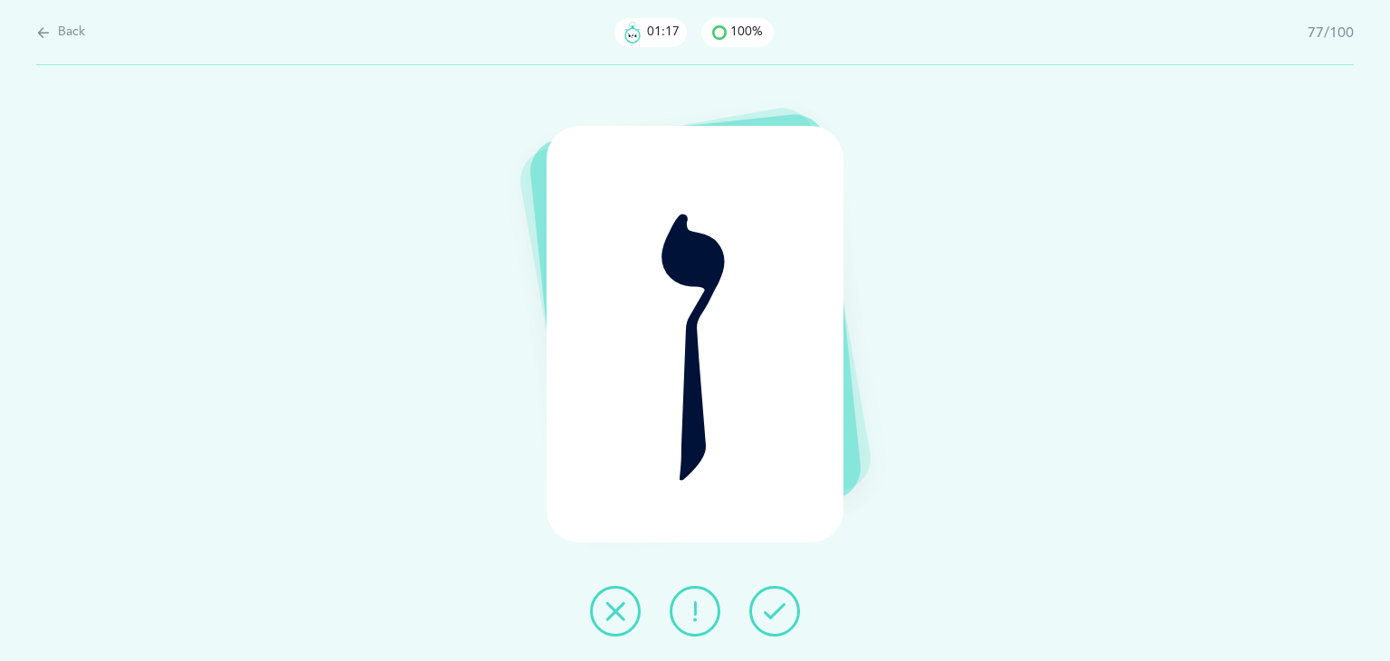
click at [776, 615] on icon at bounding box center [775, 611] width 22 height 22
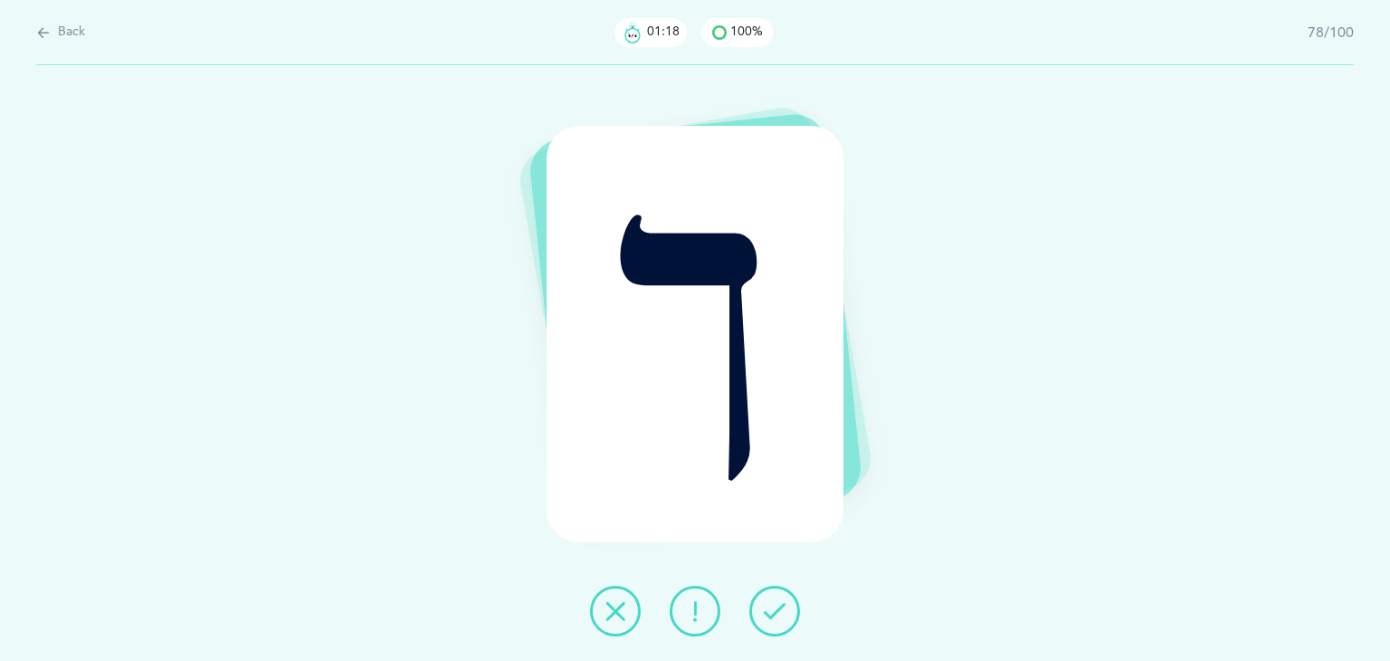
click at [776, 615] on icon at bounding box center [775, 611] width 22 height 22
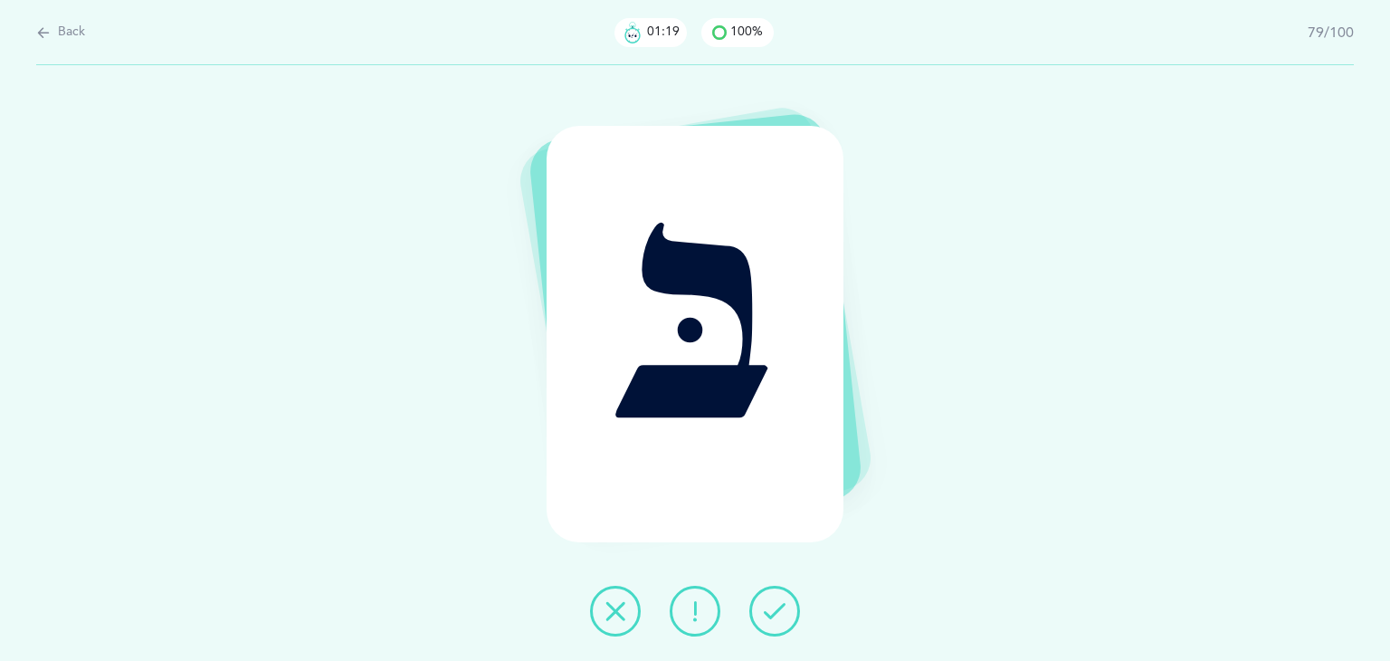
click at [776, 615] on icon at bounding box center [775, 611] width 22 height 22
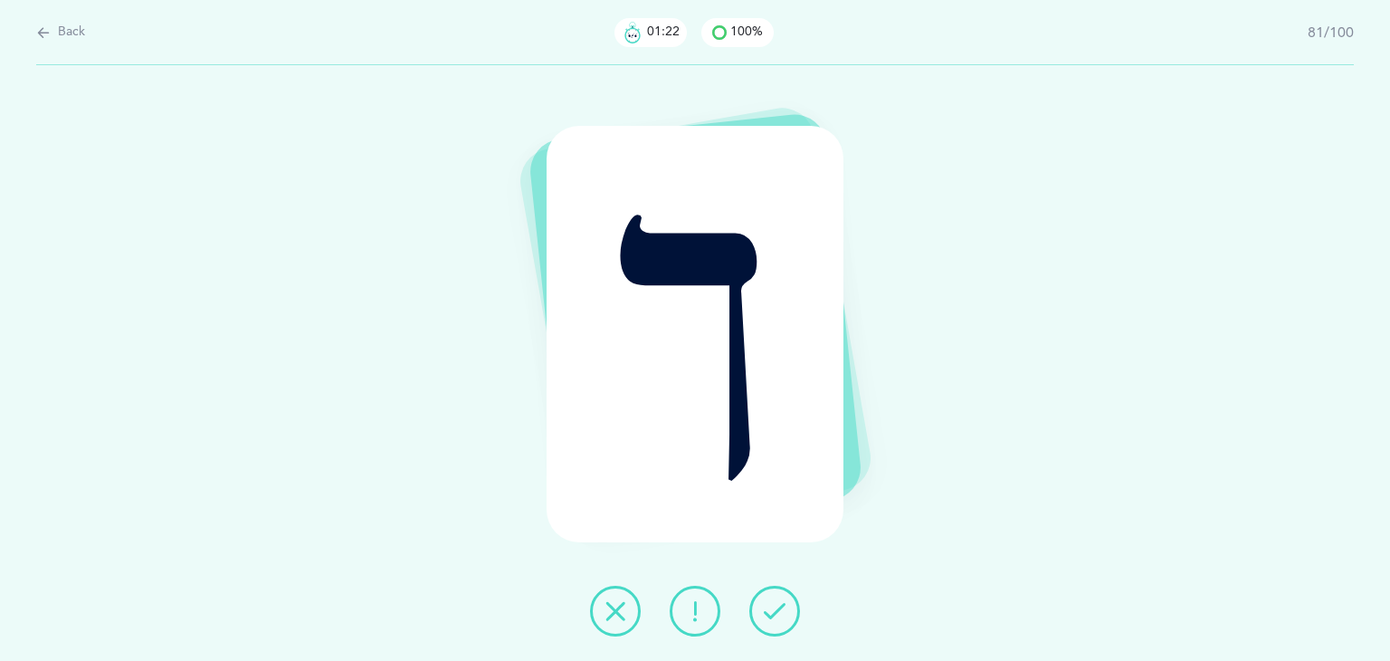
click at [776, 615] on icon at bounding box center [775, 611] width 22 height 22
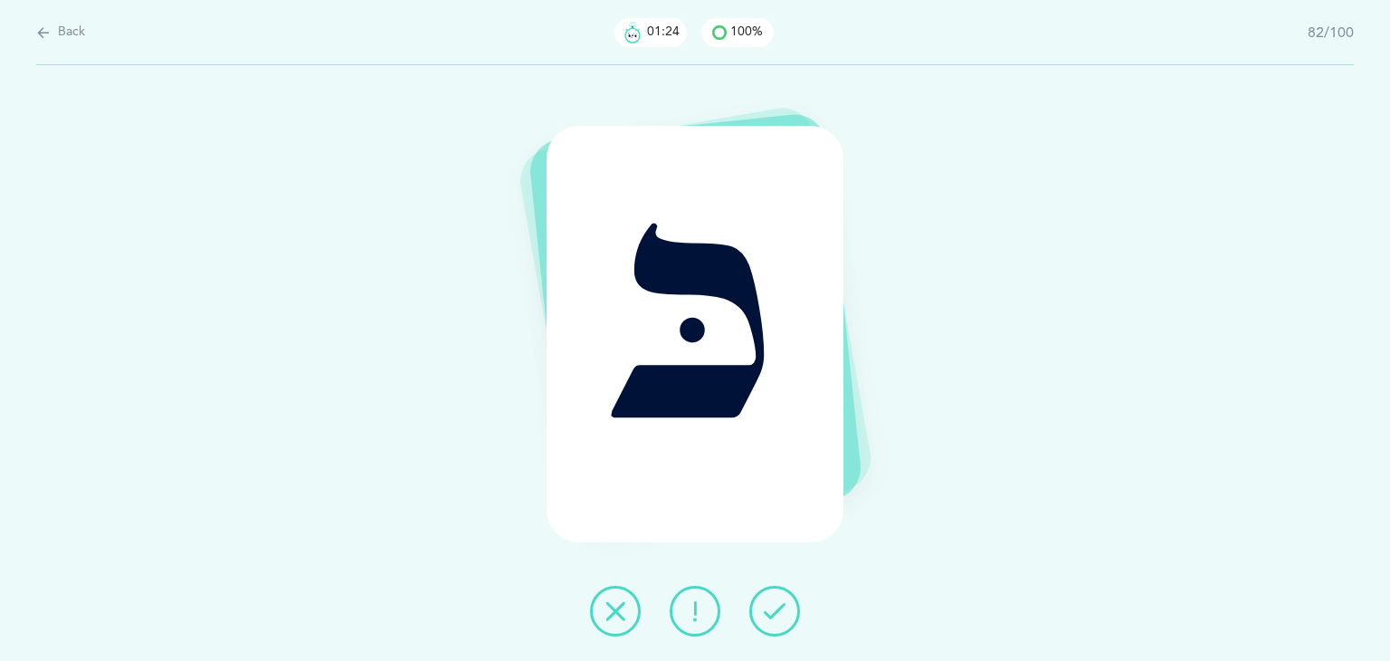
click at [776, 615] on icon at bounding box center [775, 611] width 22 height 22
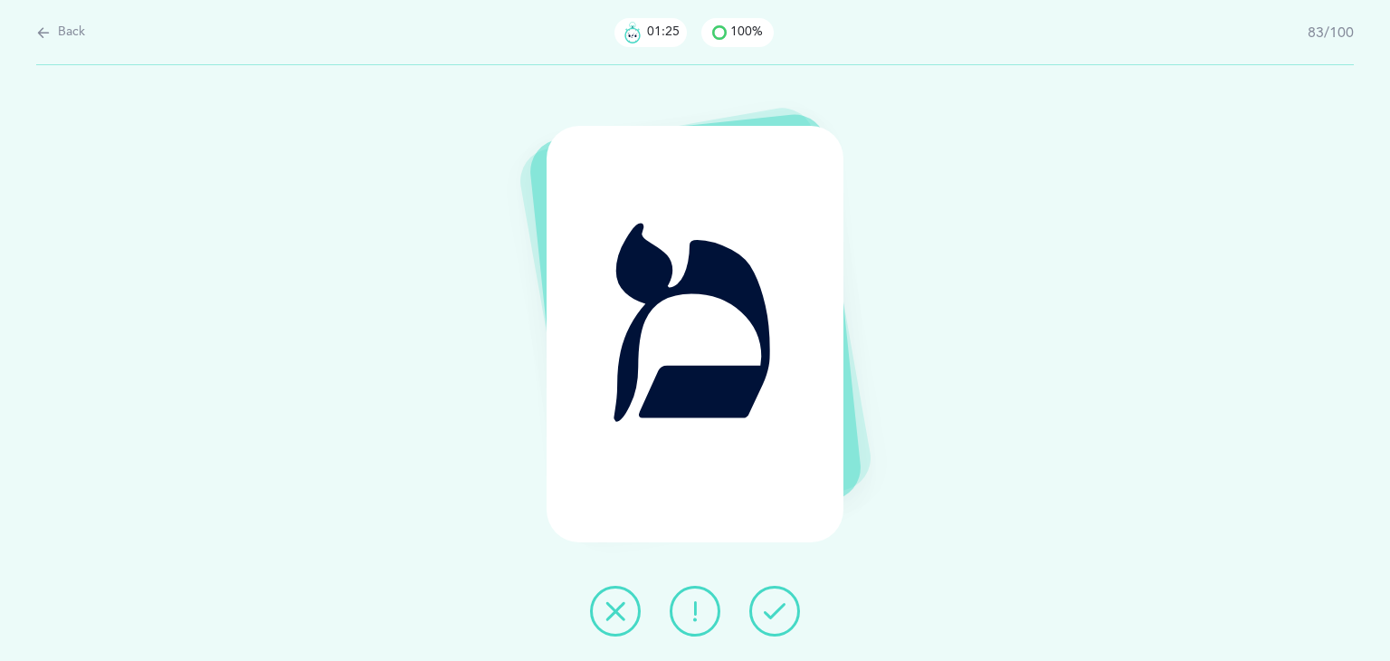
click at [776, 615] on icon at bounding box center [775, 611] width 22 height 22
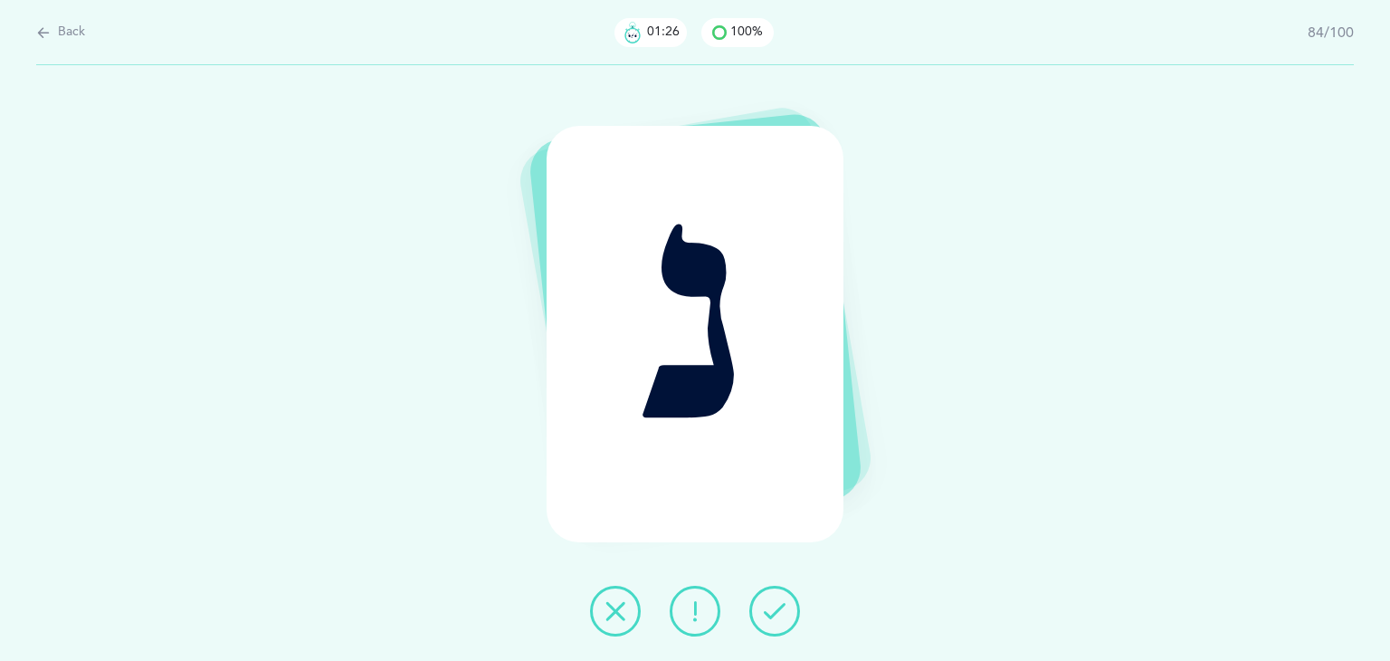
click at [776, 615] on icon at bounding box center [775, 611] width 22 height 22
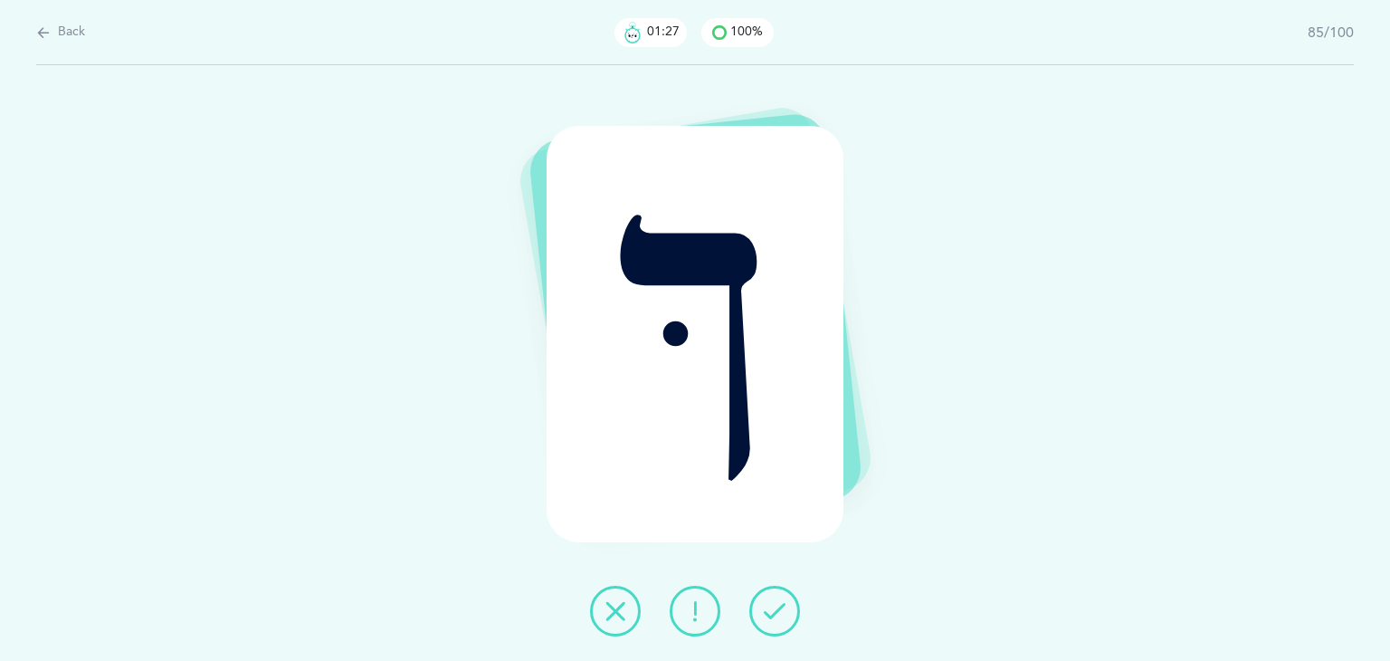
click at [776, 615] on icon at bounding box center [775, 611] width 22 height 22
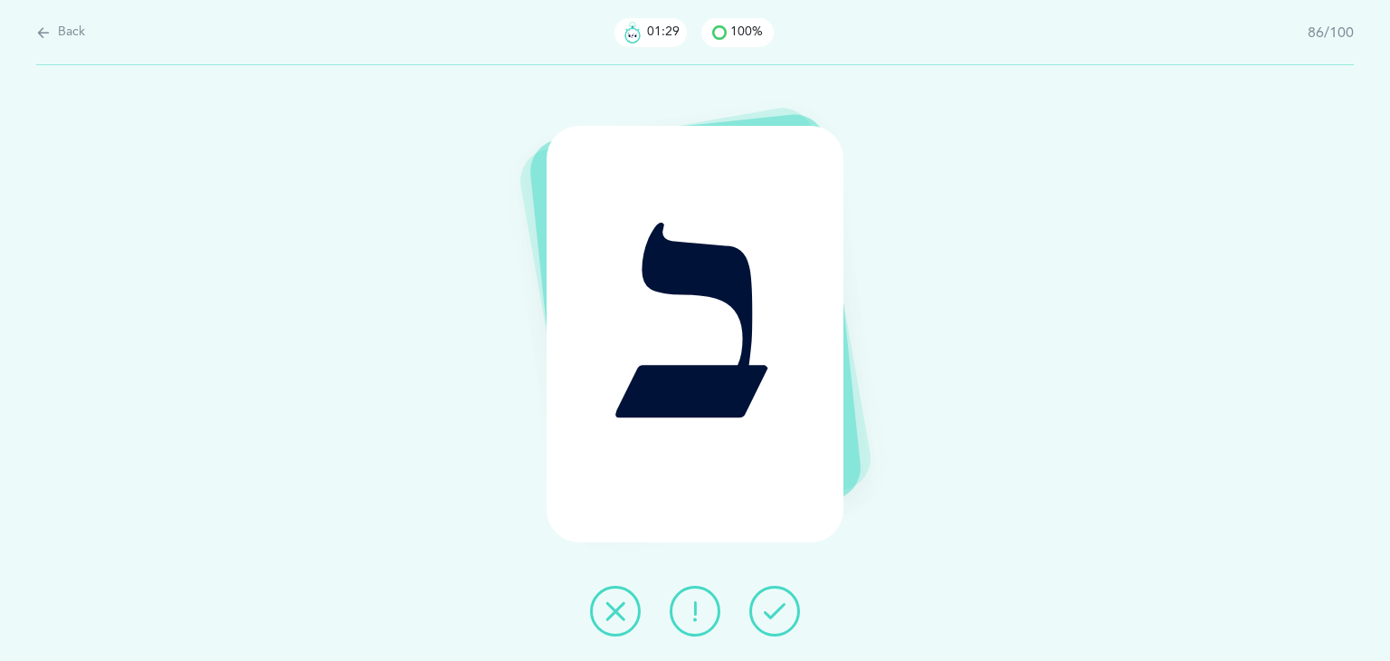
click at [776, 615] on icon at bounding box center [775, 611] width 22 height 22
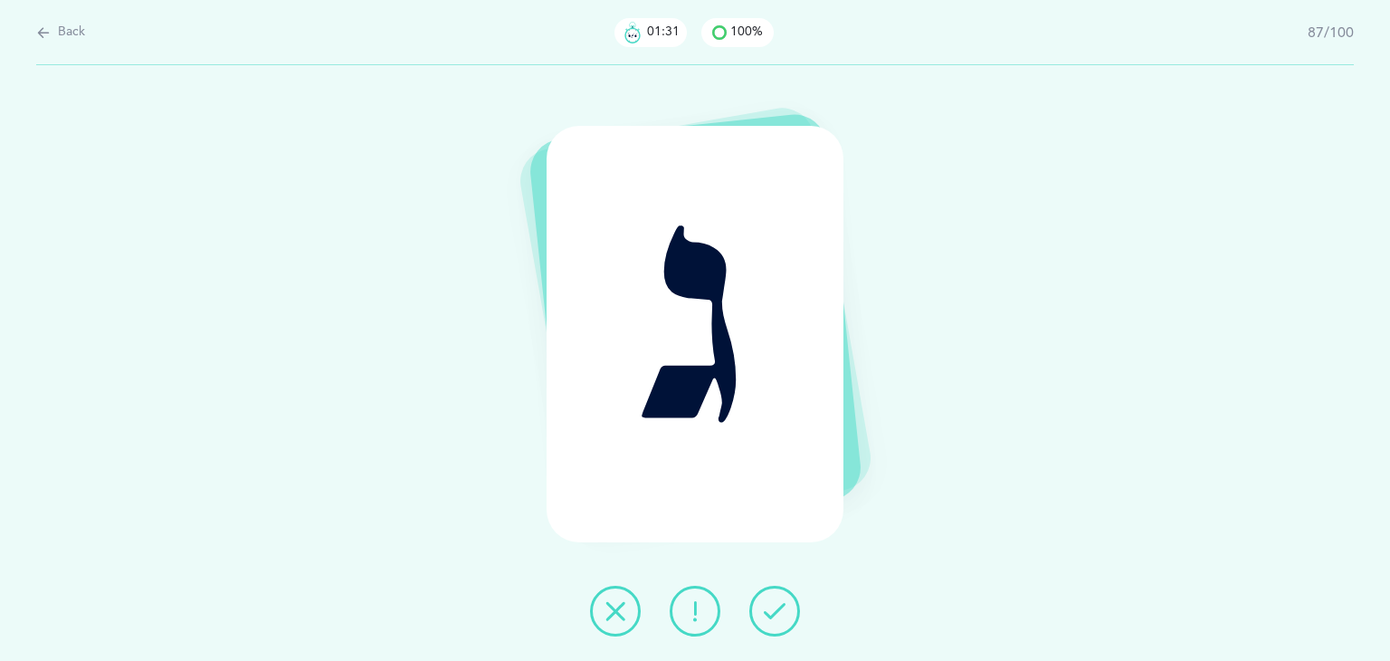
click at [776, 615] on icon at bounding box center [775, 611] width 22 height 22
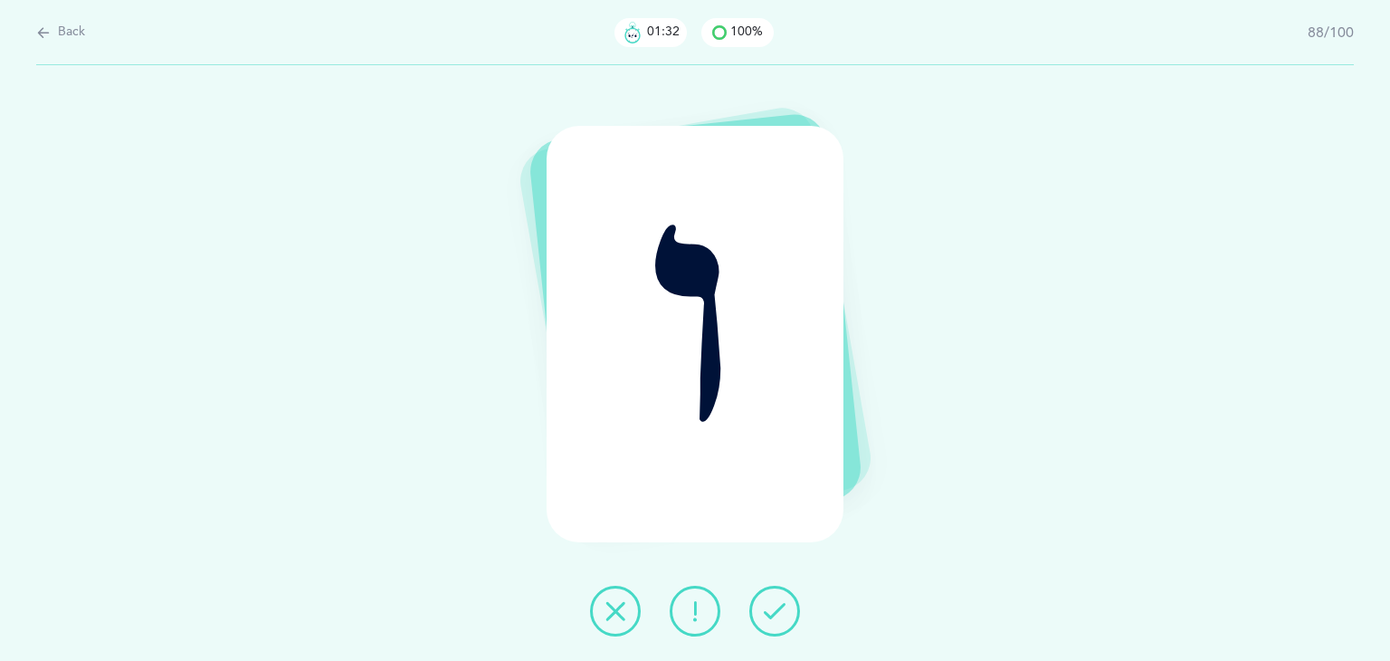
click at [776, 615] on icon at bounding box center [775, 611] width 22 height 22
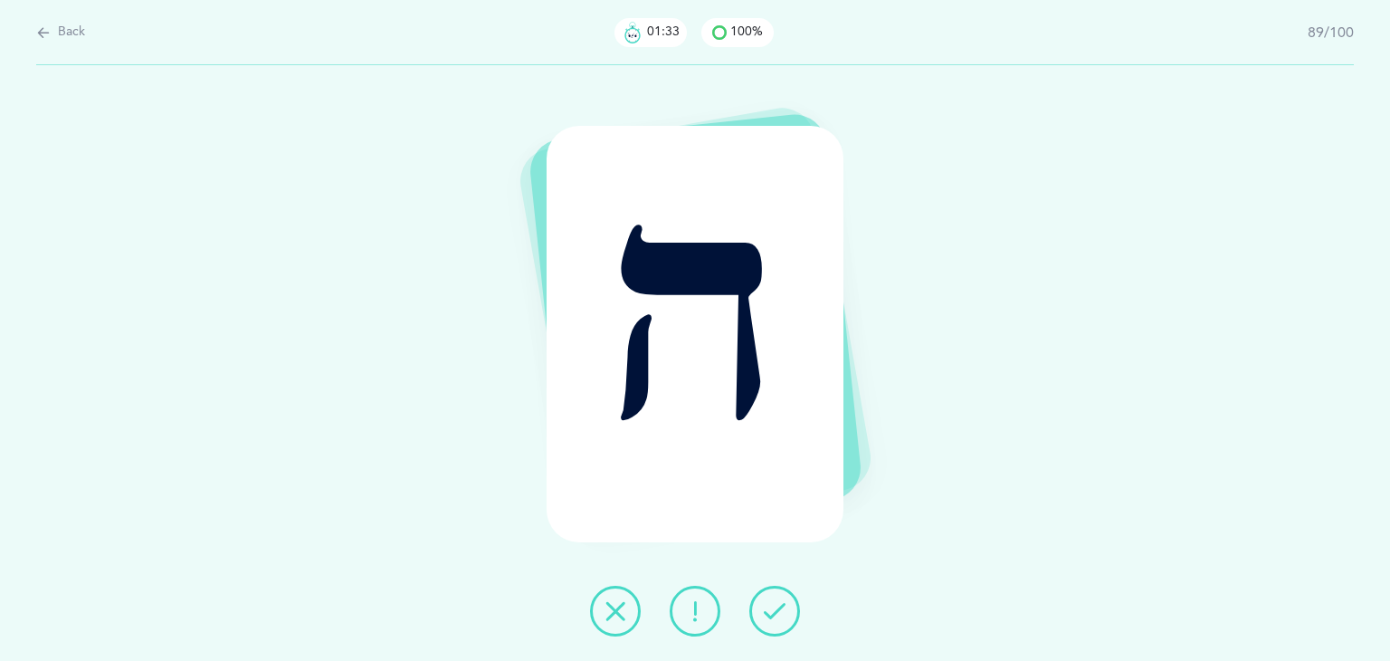
click at [776, 615] on icon at bounding box center [775, 611] width 22 height 22
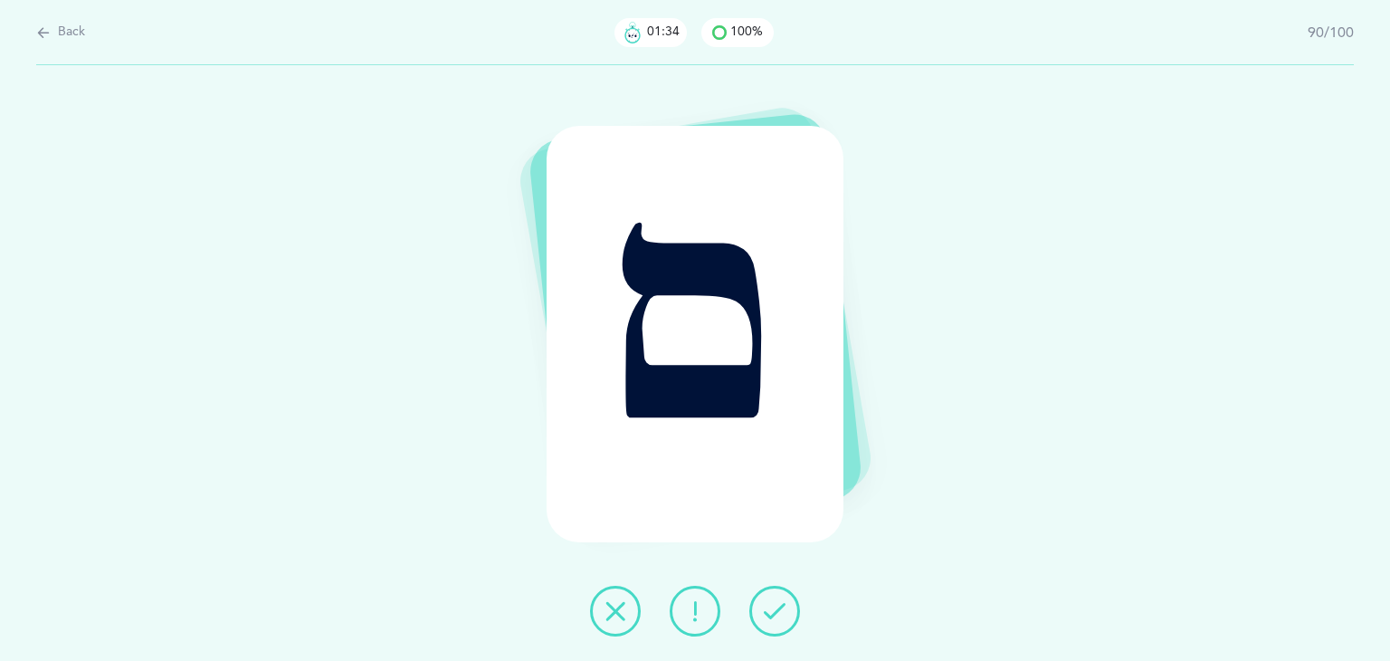
click at [776, 615] on icon at bounding box center [775, 611] width 22 height 22
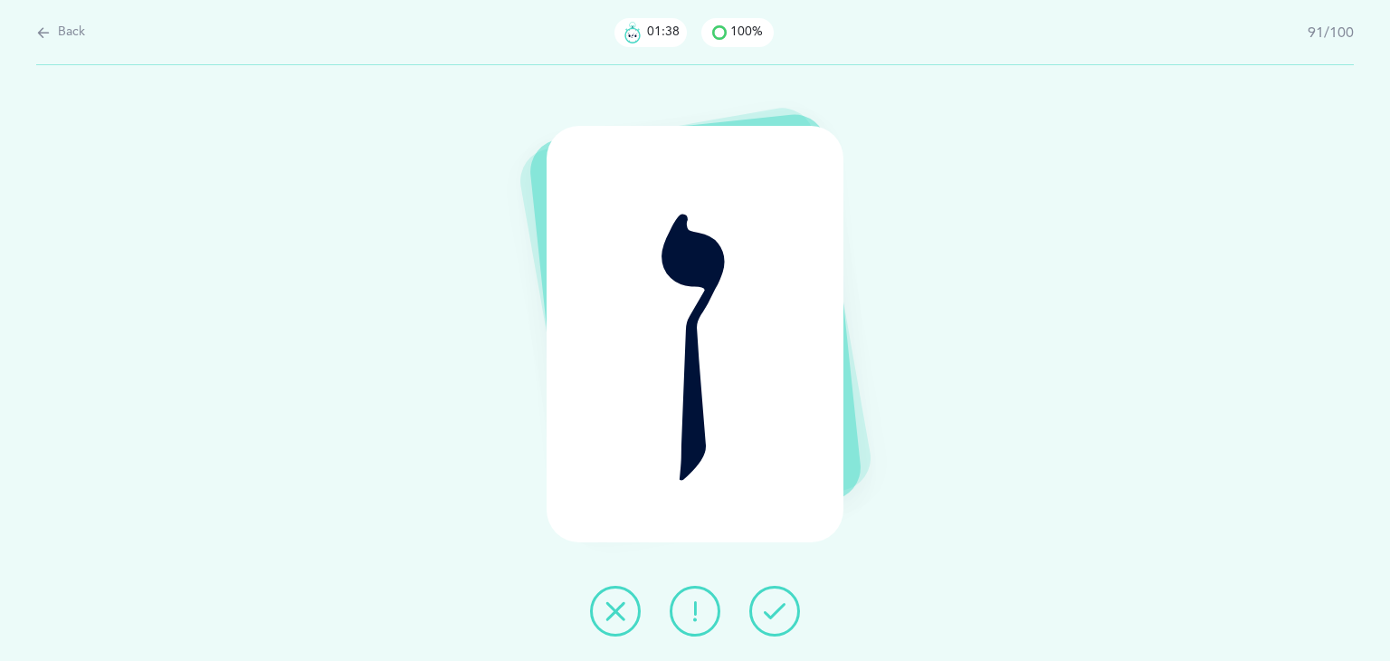
click at [776, 615] on icon at bounding box center [775, 611] width 22 height 22
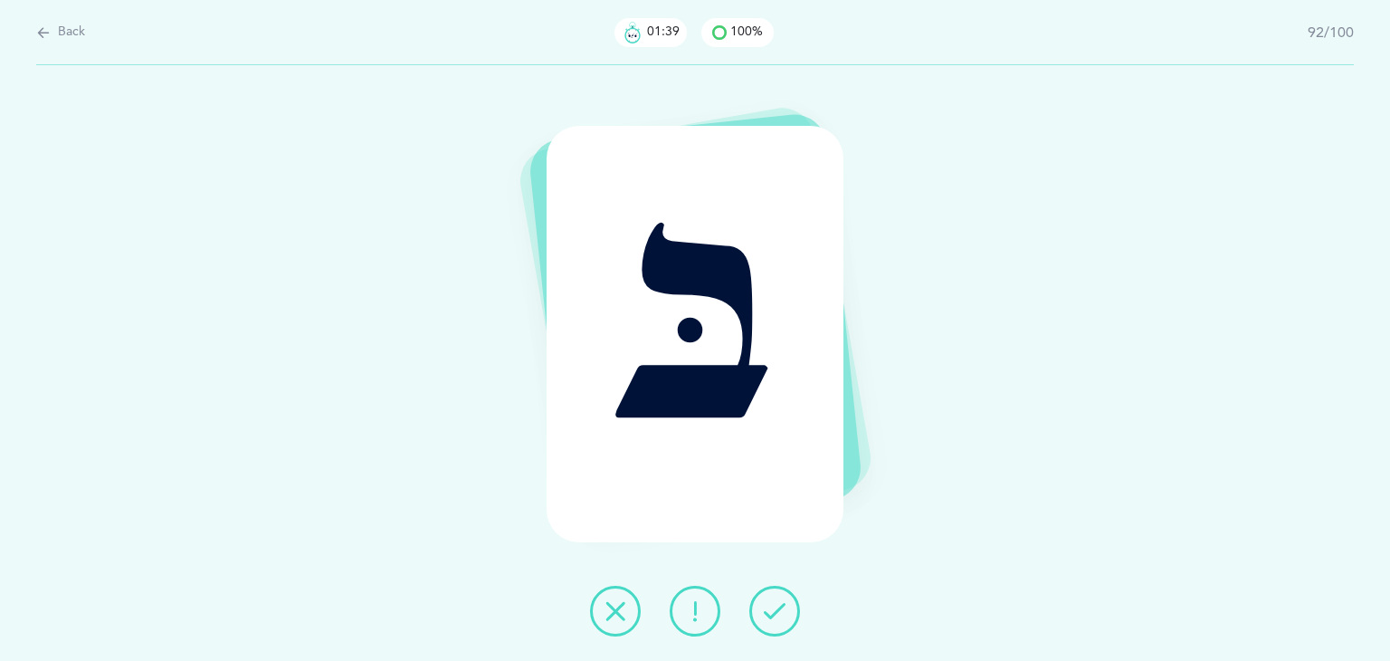
click at [776, 615] on icon at bounding box center [775, 611] width 22 height 22
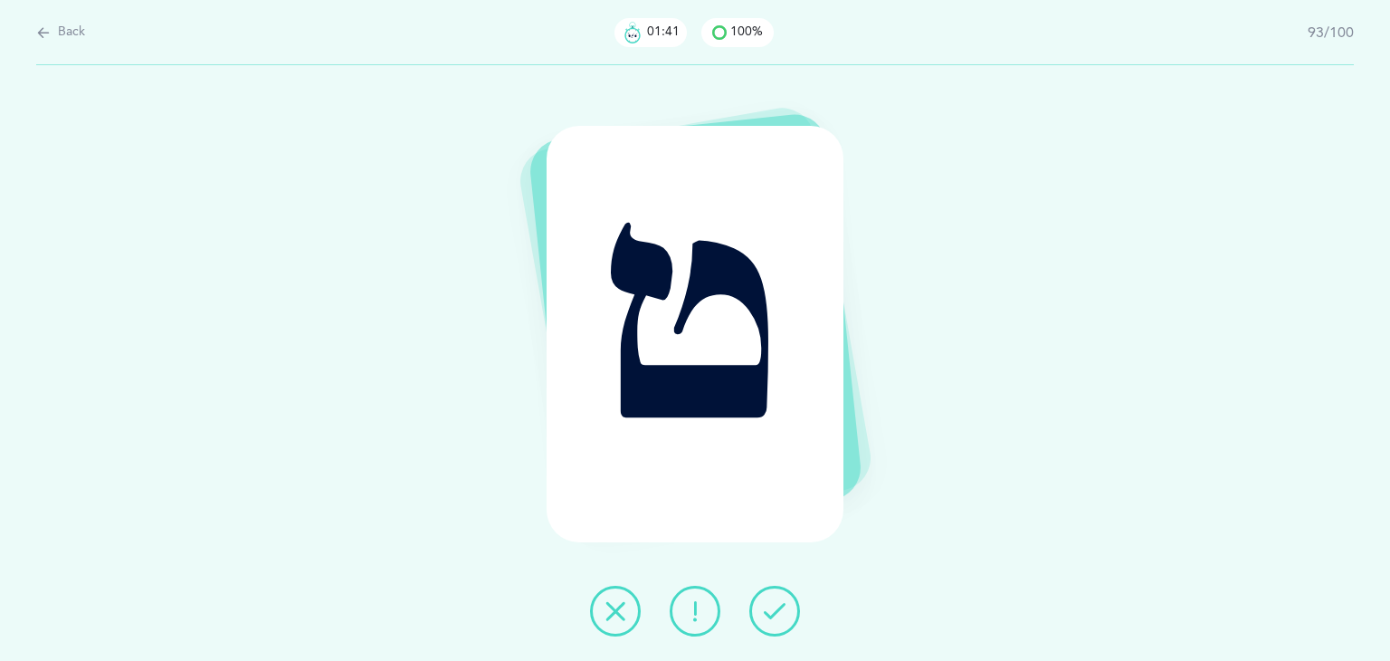
click at [776, 615] on icon at bounding box center [775, 611] width 22 height 22
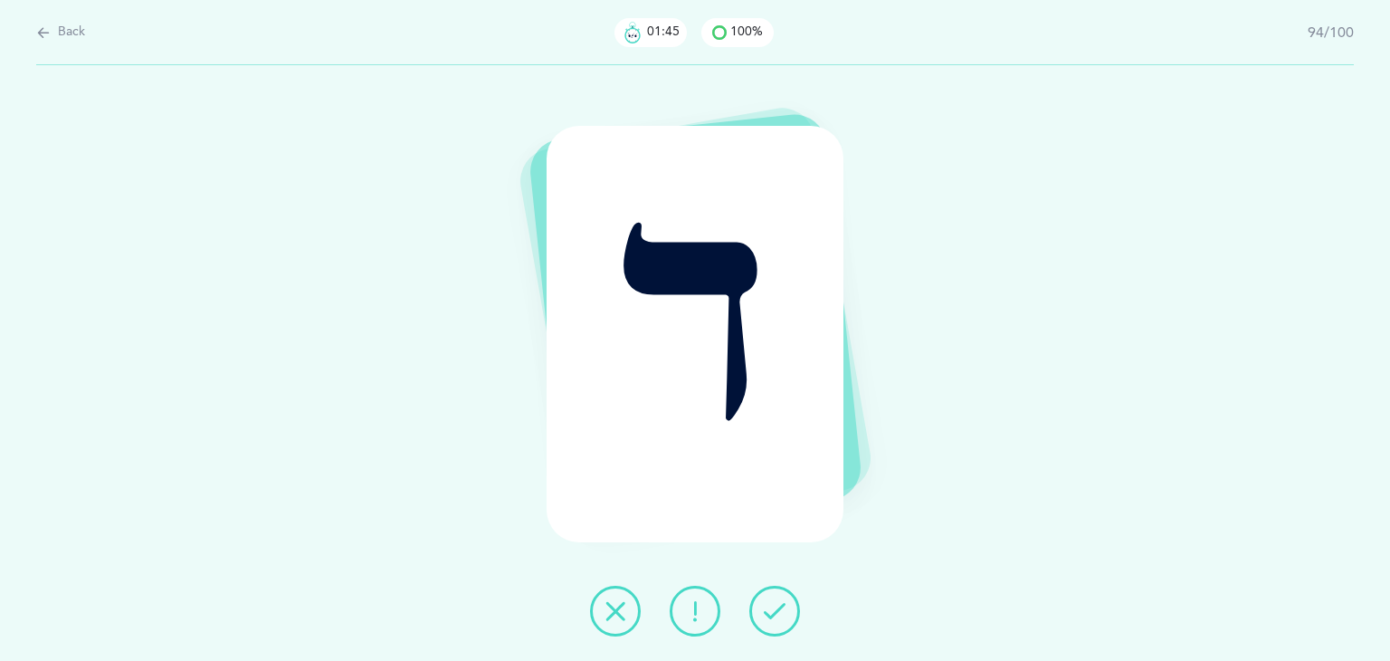
click at [776, 615] on icon at bounding box center [775, 611] width 22 height 22
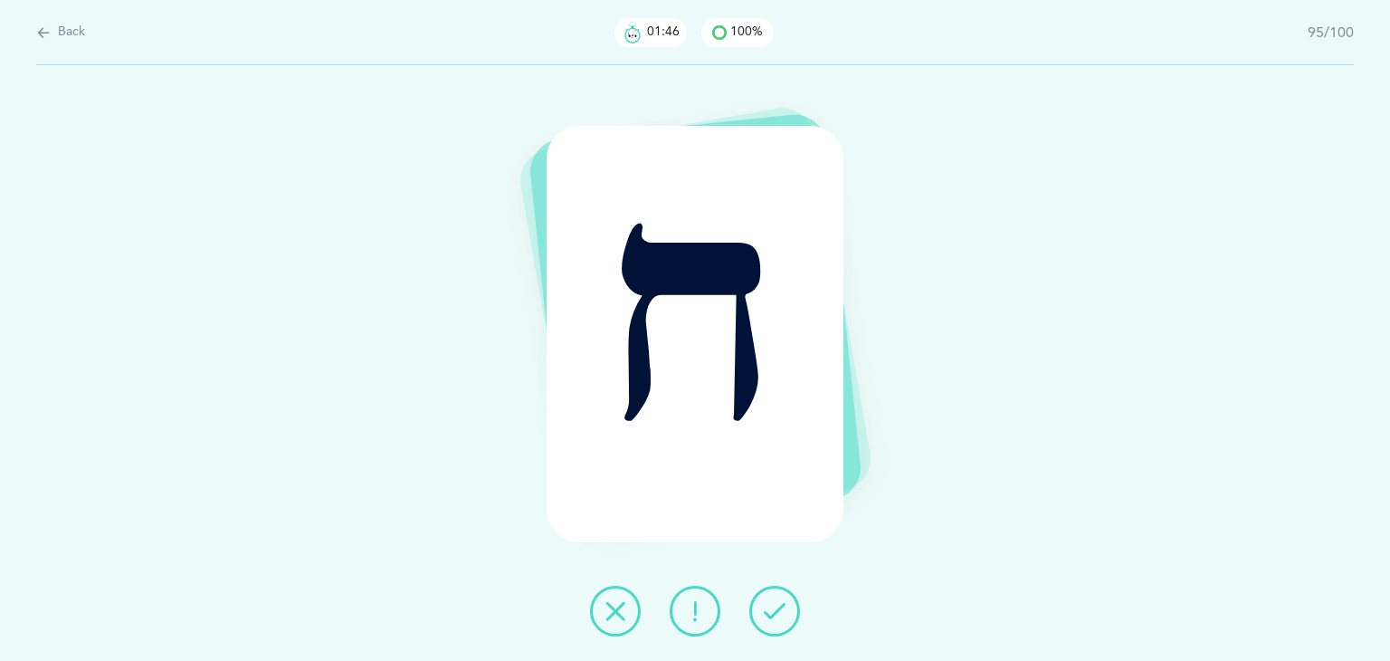
click at [776, 615] on icon at bounding box center [775, 611] width 22 height 22
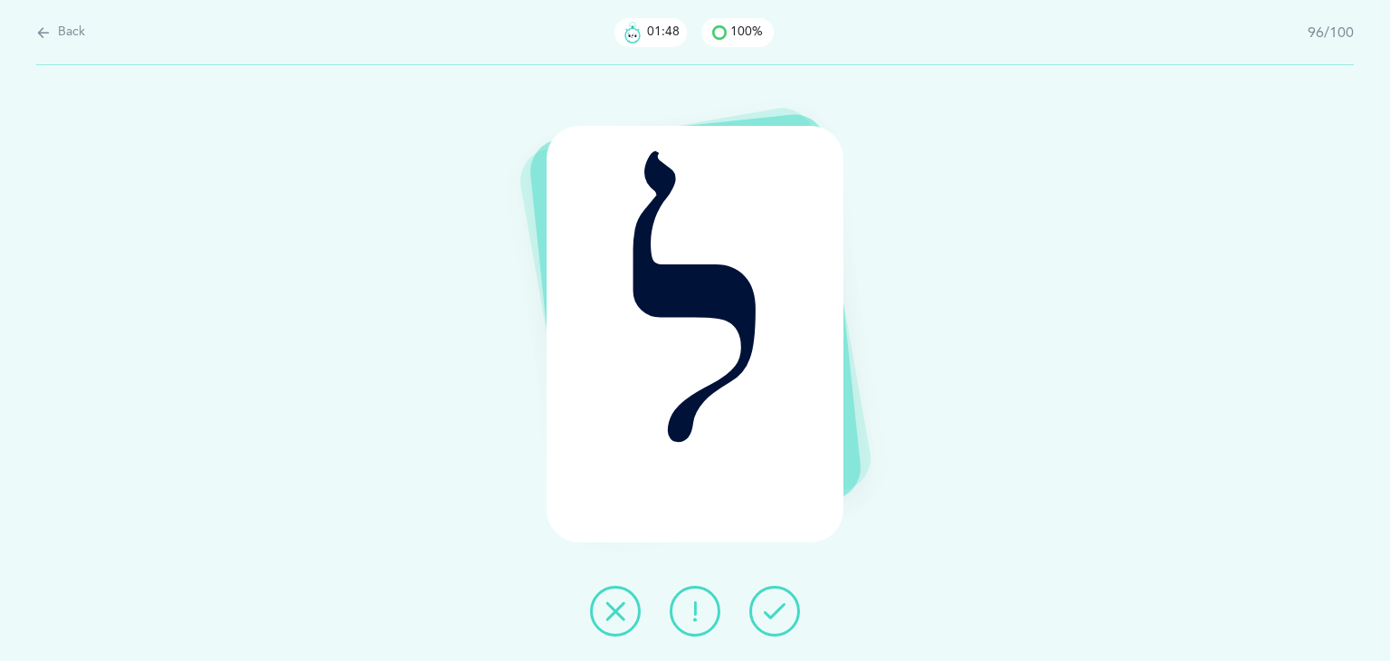
click at [776, 615] on icon at bounding box center [775, 611] width 22 height 22
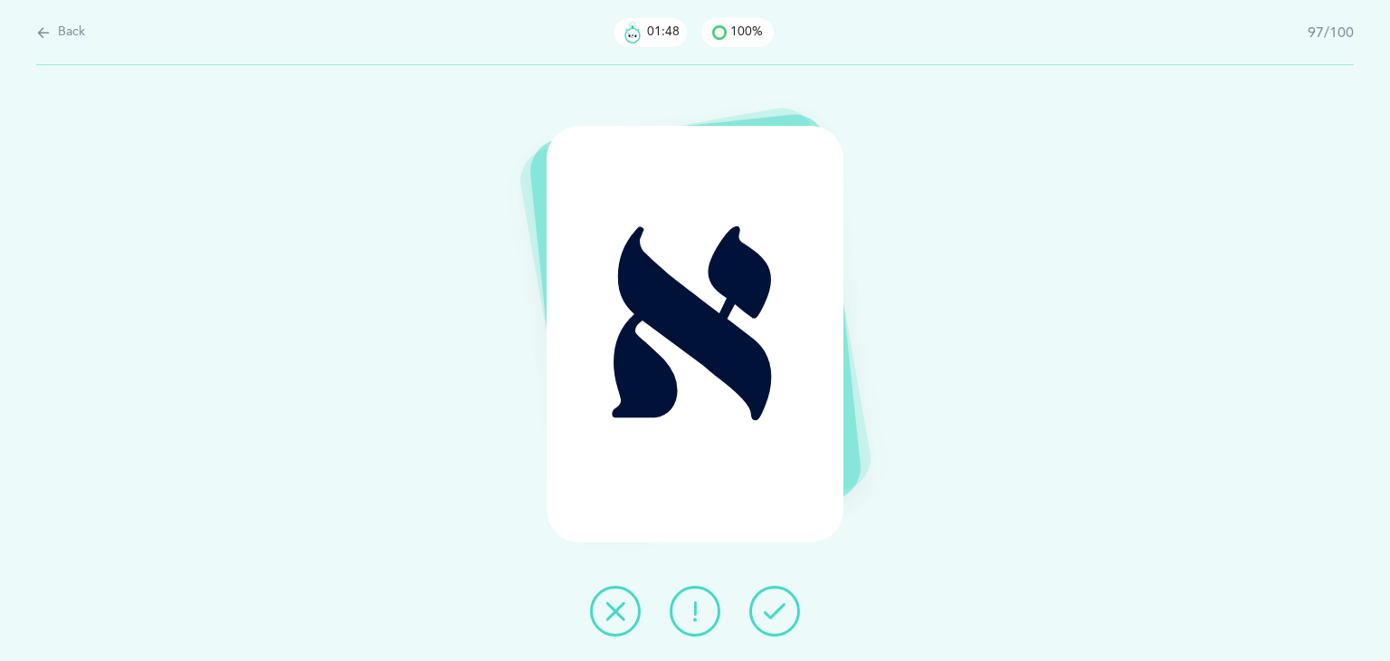
click at [776, 615] on icon at bounding box center [775, 611] width 22 height 22
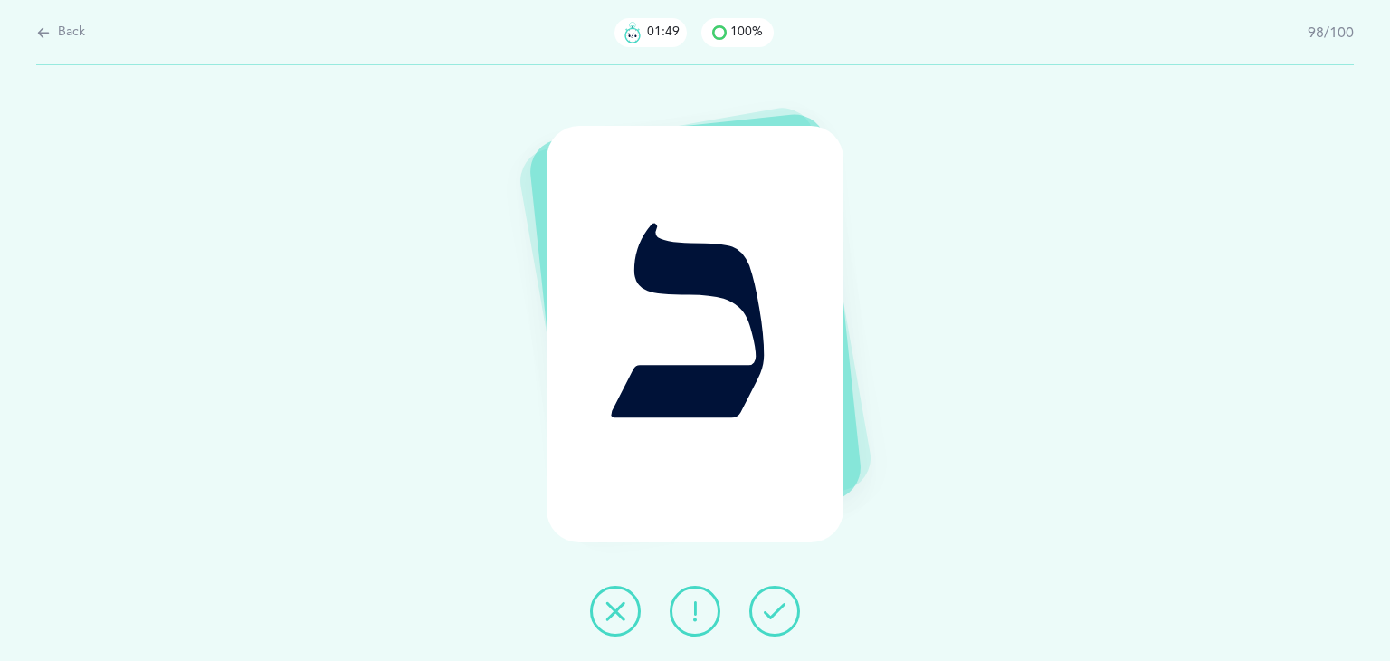
click at [776, 615] on icon at bounding box center [775, 611] width 22 height 22
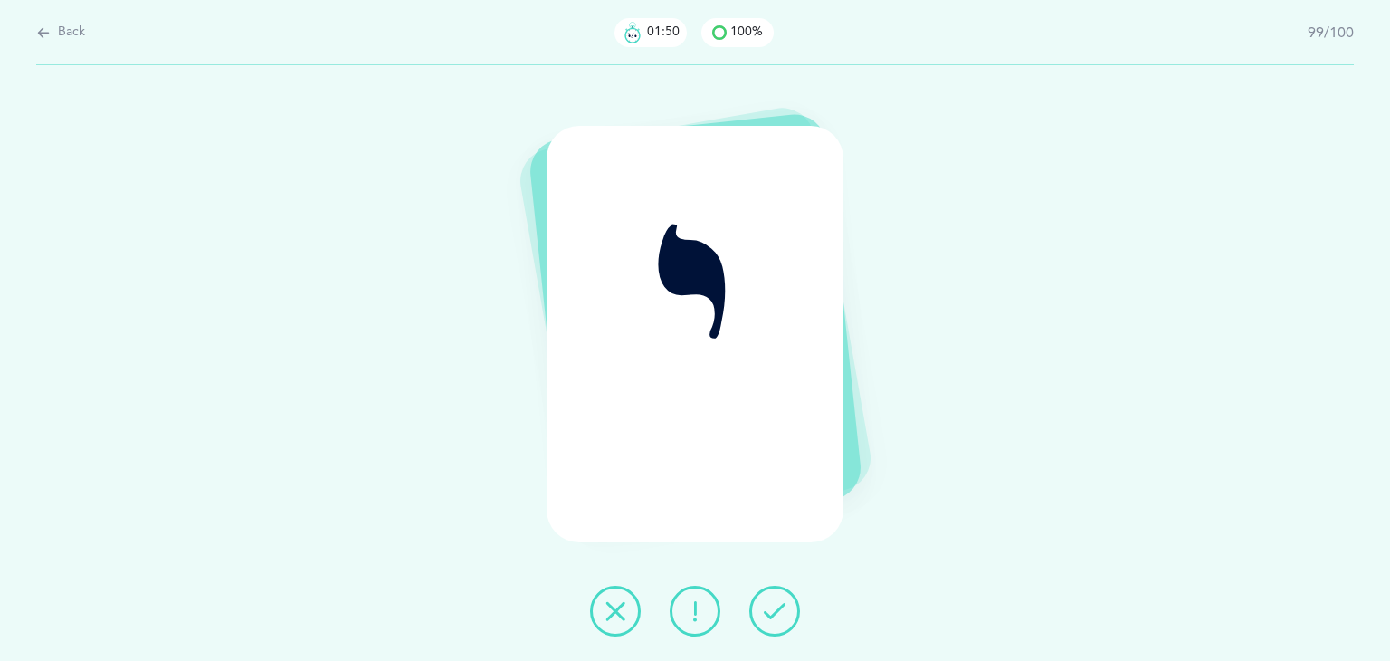
click at [776, 615] on icon at bounding box center [775, 611] width 22 height 22
